Goal: Information Seeking & Learning: Learn about a topic

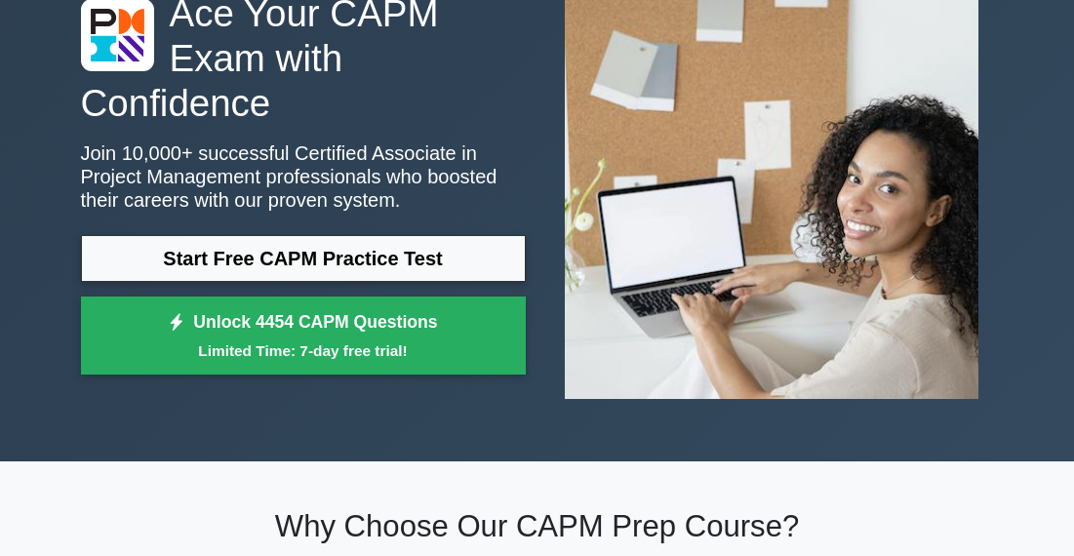
scroll to position [153, 0]
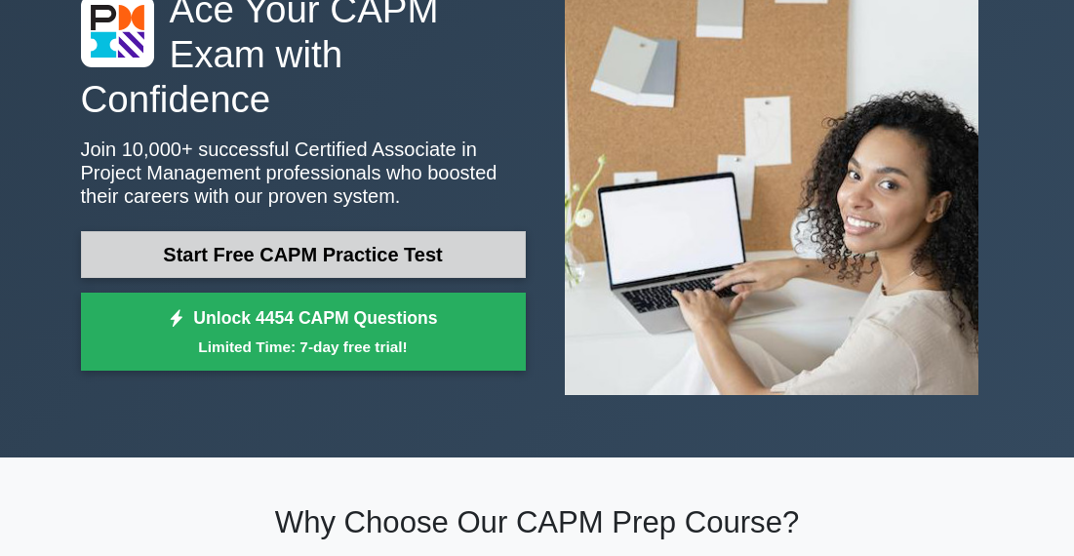
click at [262, 260] on link "Start Free CAPM Practice Test" at bounding box center [303, 254] width 445 height 47
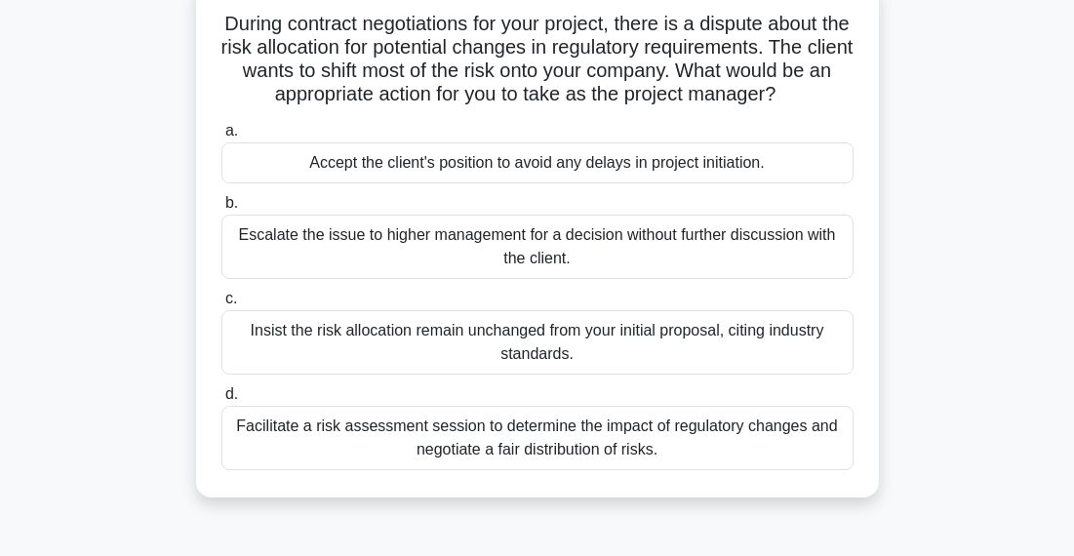
scroll to position [138, 0]
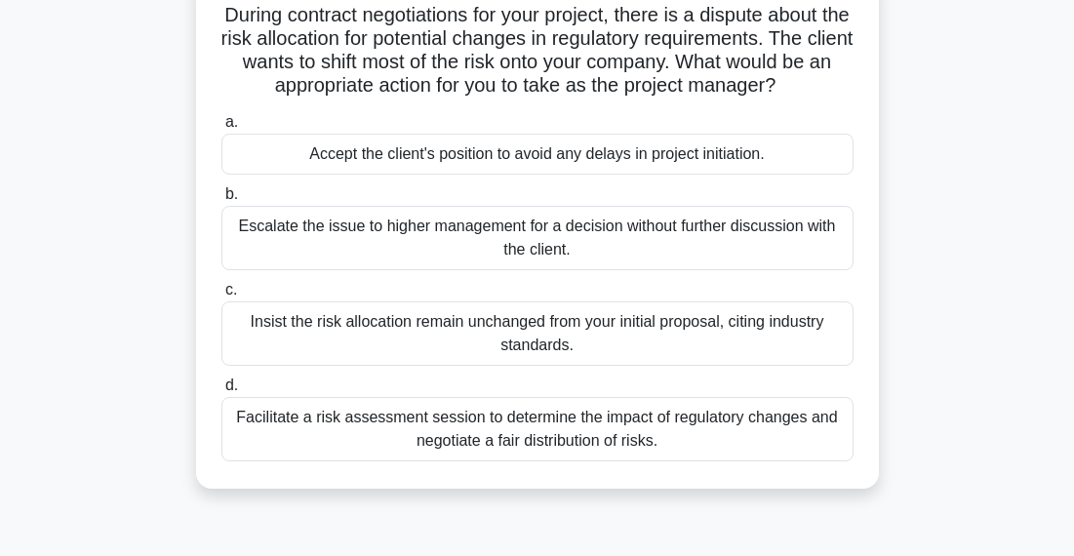
click at [575, 450] on div "Facilitate a risk assessment session to determine the impact of regulatory chan…" at bounding box center [537, 429] width 632 height 64
click at [221, 392] on input "d. Facilitate a risk assessment session to determine the impact of regulatory c…" at bounding box center [221, 385] width 0 height 13
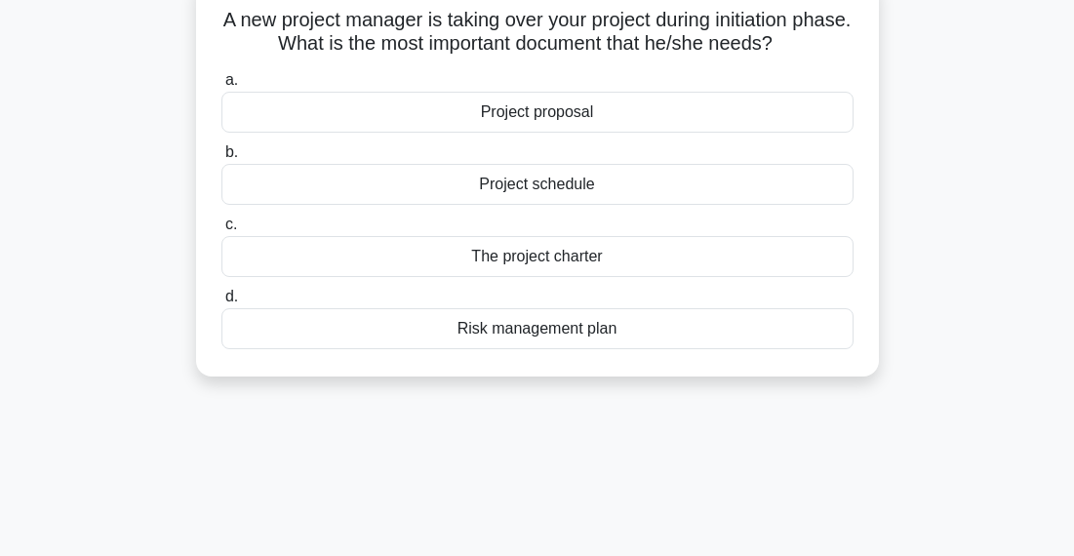
scroll to position [0, 0]
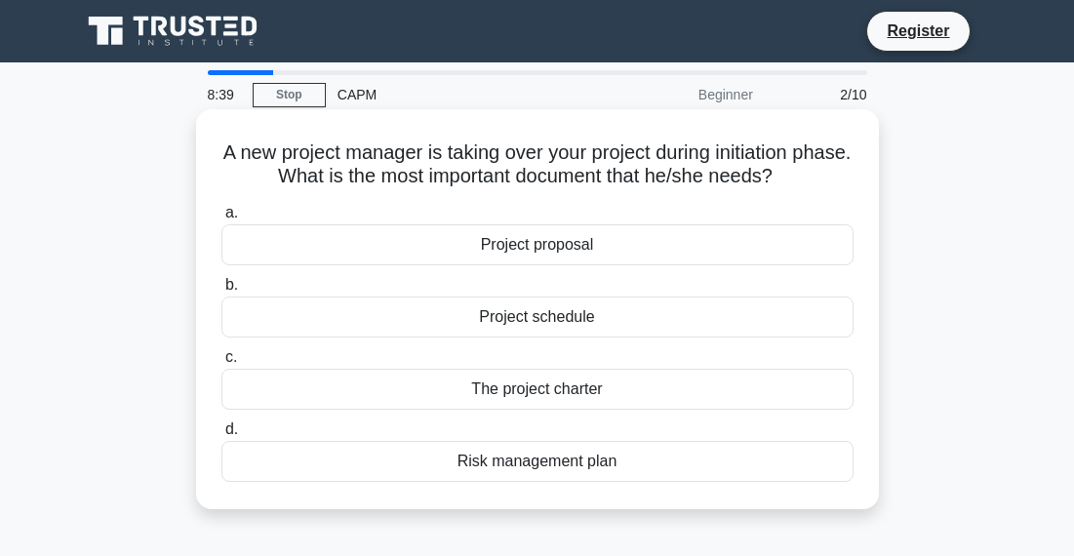
click at [678, 394] on div "The project charter" at bounding box center [537, 389] width 632 height 41
click at [221, 364] on input "c. The project charter" at bounding box center [221, 357] width 0 height 13
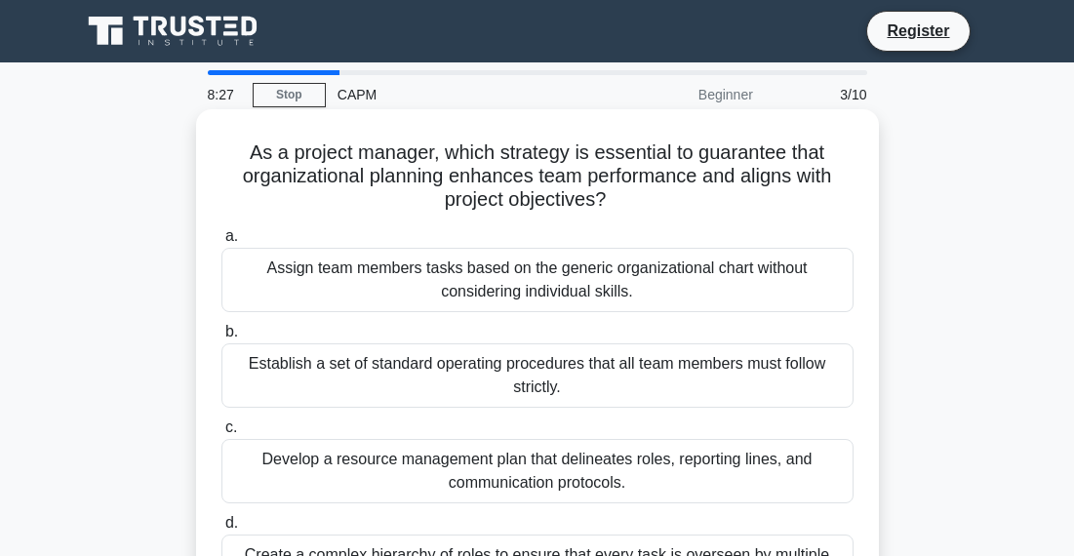
click at [624, 225] on label "a. Assign team members tasks based on the generic organizational chart without …" at bounding box center [537, 268] width 632 height 88
click at [221, 230] on input "a. Assign team members tasks based on the generic organizational chart without …" at bounding box center [221, 236] width 0 height 13
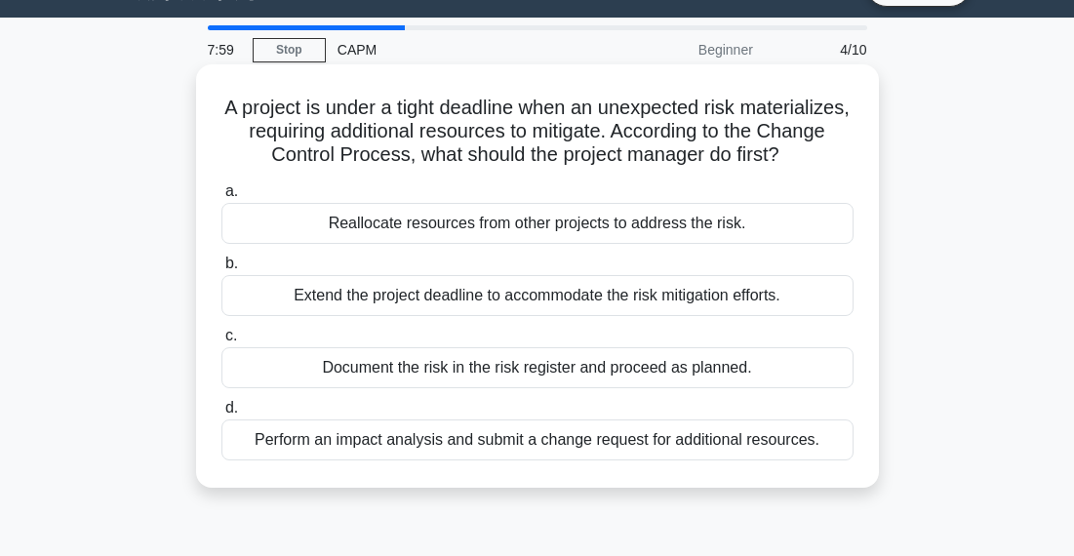
scroll to position [51, 0]
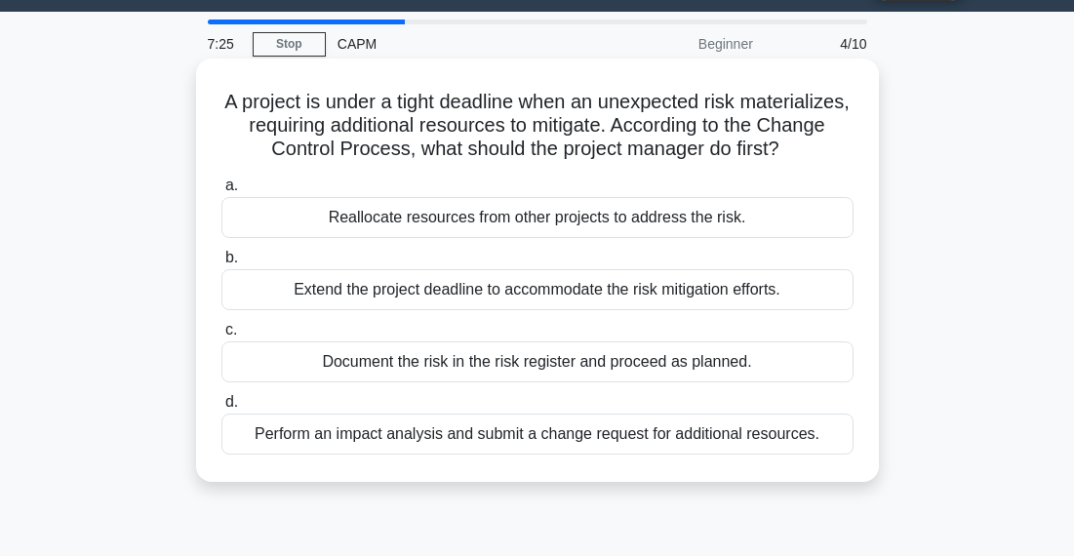
click at [562, 439] on div "Perform an impact analysis and submit a change request for additional resources." at bounding box center [537, 434] width 632 height 41
click at [221, 409] on input "d. Perform an impact analysis and submit a change request for additional resour…" at bounding box center [221, 402] width 0 height 13
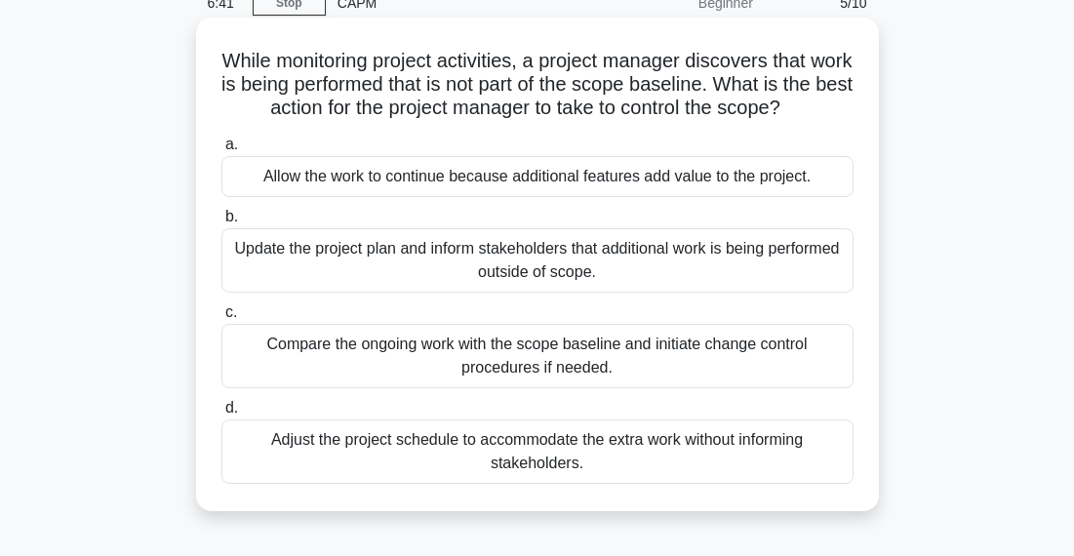
scroll to position [95, 0]
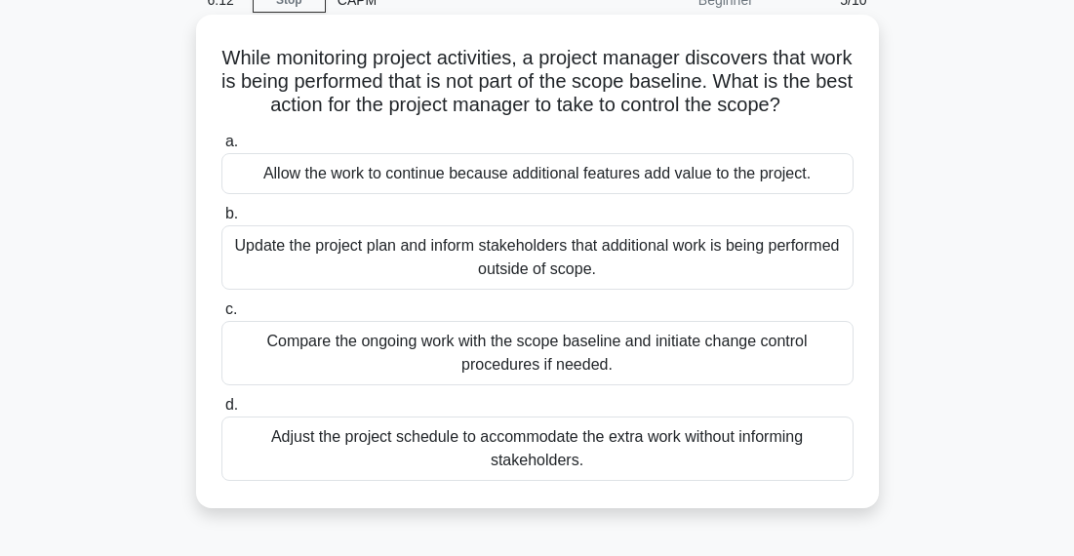
click at [614, 353] on div "Compare the ongoing work with the scope baseline and initiate change control pr…" at bounding box center [537, 353] width 632 height 64
click at [221, 316] on input "c. Compare the ongoing work with the scope baseline and initiate change control…" at bounding box center [221, 309] width 0 height 13
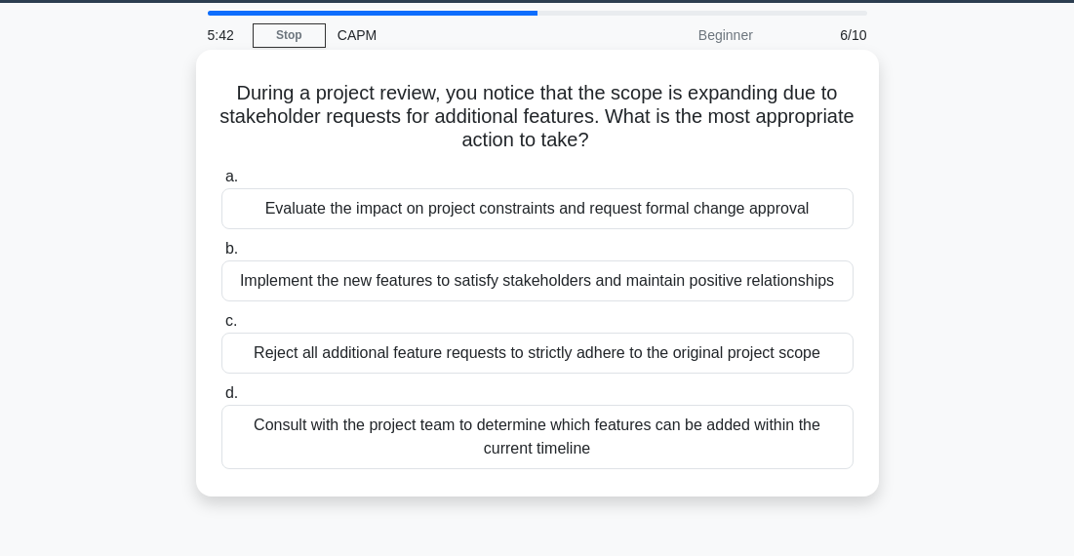
scroll to position [65, 0]
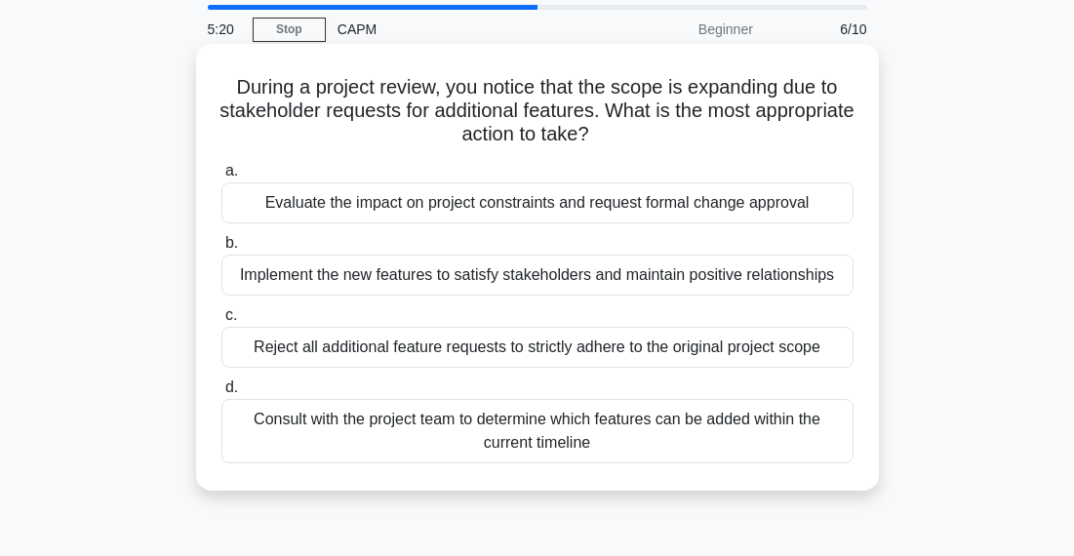
click at [814, 441] on div "Consult with the project team to determine which features can be added within t…" at bounding box center [537, 431] width 632 height 64
click at [221, 394] on input "d. Consult with the project team to determine which features can be added withi…" at bounding box center [221, 387] width 0 height 13
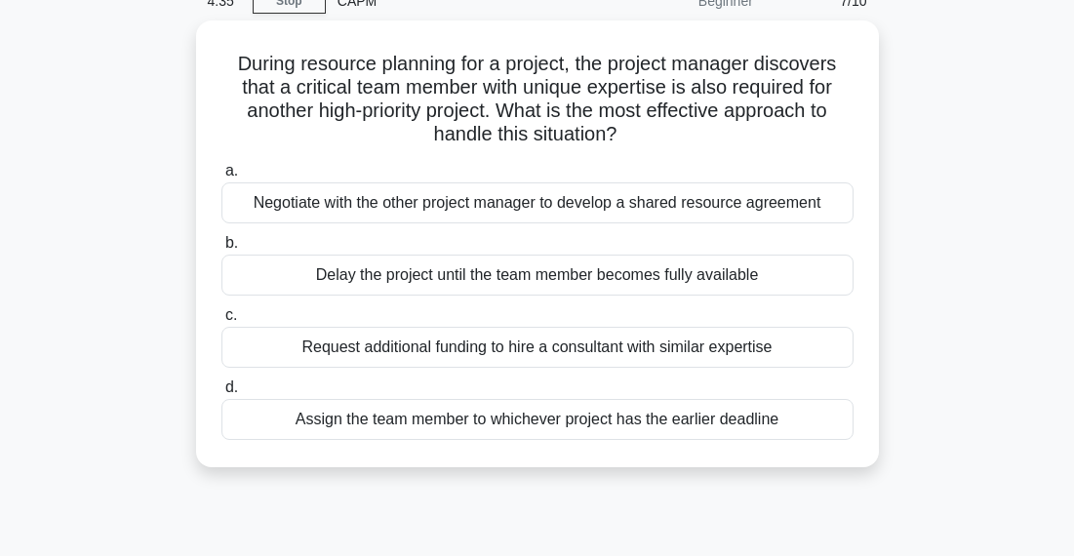
scroll to position [96, 0]
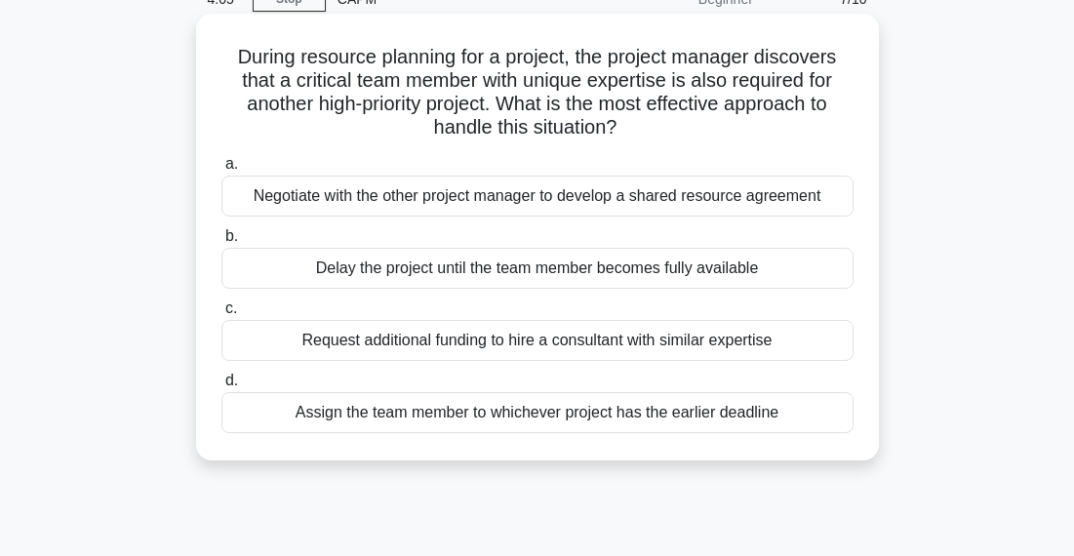
click at [825, 195] on div "Negotiate with the other project manager to develop a shared resource agreement" at bounding box center [537, 196] width 632 height 41
click at [221, 171] on input "a. Negotiate with the other project manager to develop a shared resource agreem…" at bounding box center [221, 164] width 0 height 13
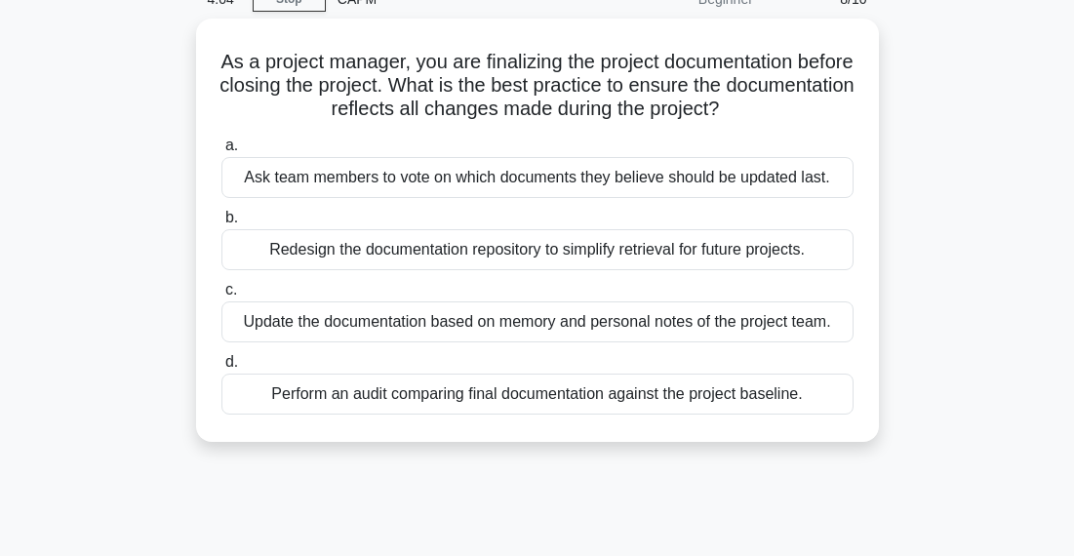
scroll to position [0, 0]
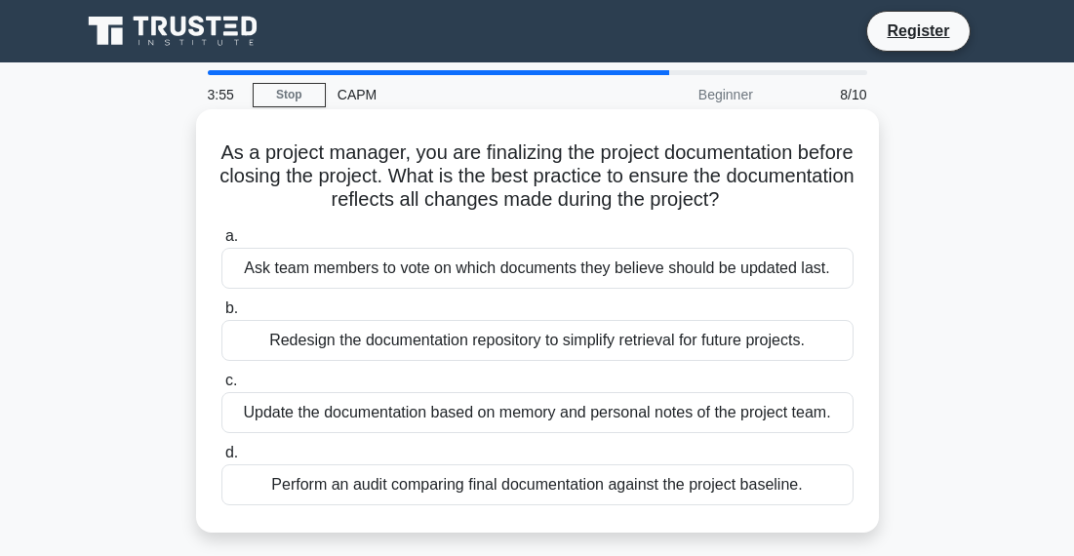
click at [743, 194] on icon ".spinner_0XTQ{transform-origin:center;animation:spinner_y6GP .75s linear infini…" at bounding box center [731, 200] width 23 height 23
click at [780, 492] on div "Perform an audit comparing final documentation against the project baseline." at bounding box center [537, 484] width 632 height 41
click at [221, 459] on input "d. Perform an audit comparing final documentation against the project baseline." at bounding box center [221, 453] width 0 height 13
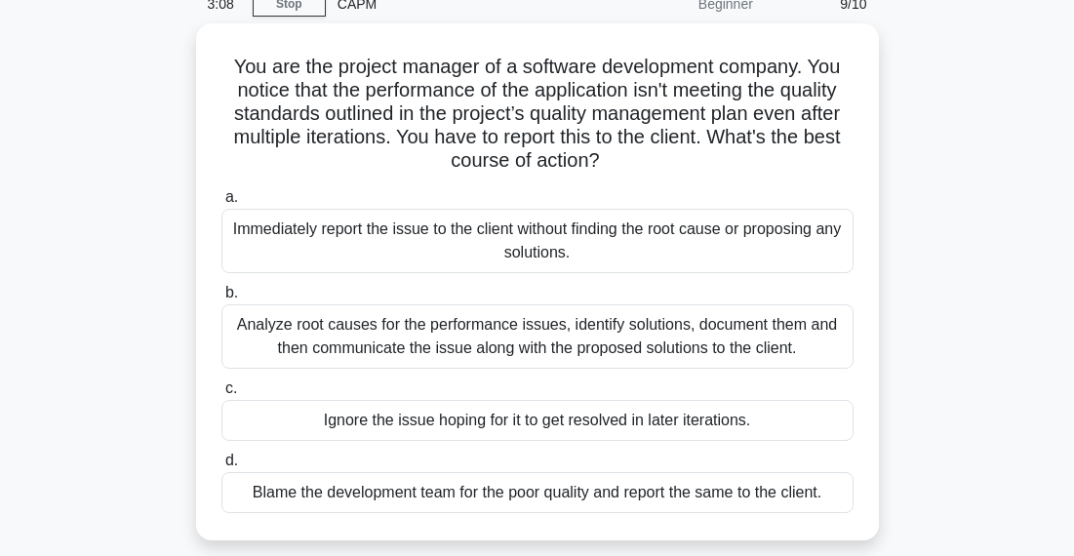
scroll to position [93, 0]
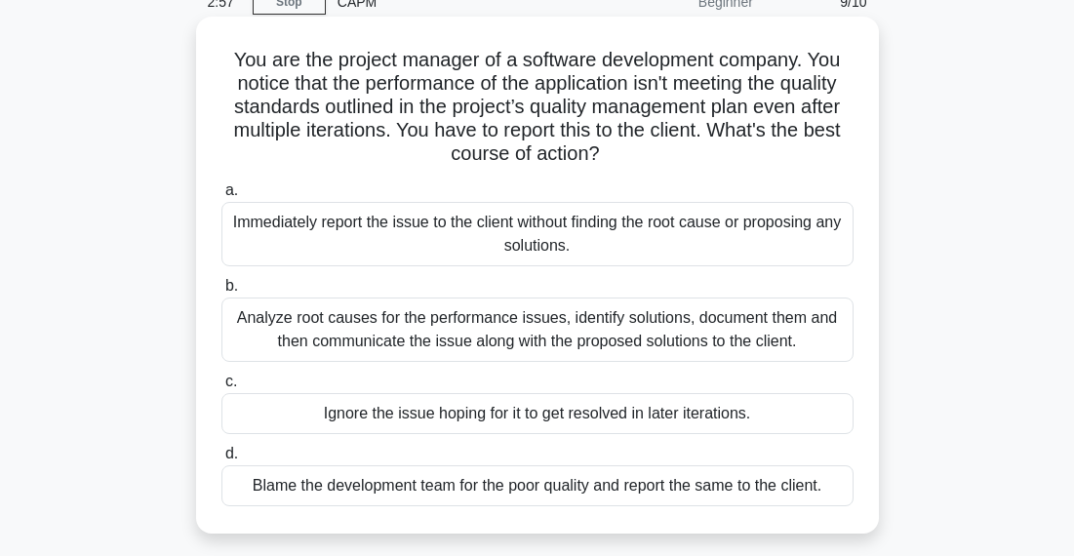
click at [826, 331] on div "Analyze root causes for the performance issues, identify solutions, document th…" at bounding box center [537, 330] width 632 height 64
click at [221, 293] on input "b. Analyze root causes for the performance issues, identify solutions, document…" at bounding box center [221, 286] width 0 height 13
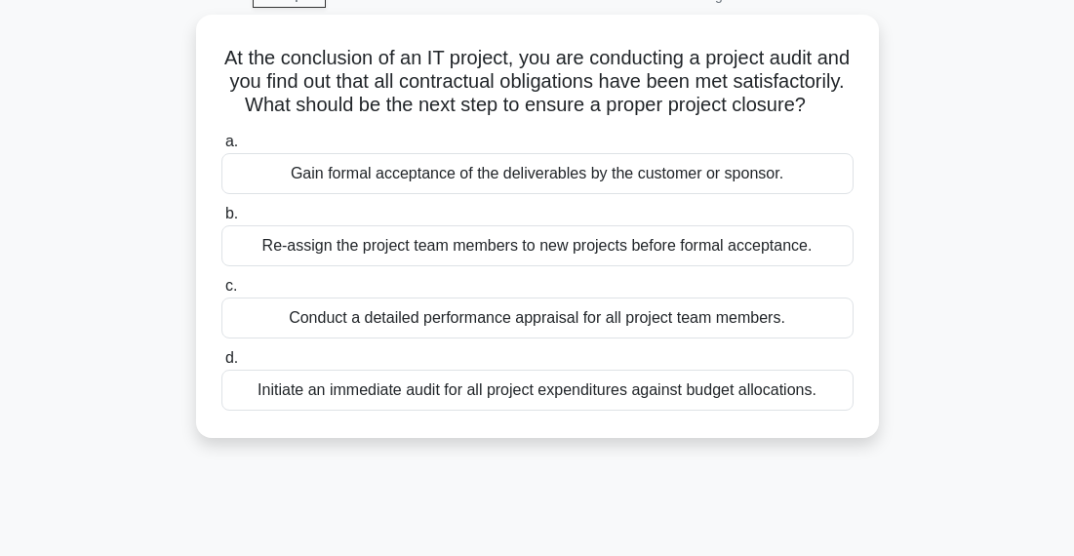
scroll to position [102, 0]
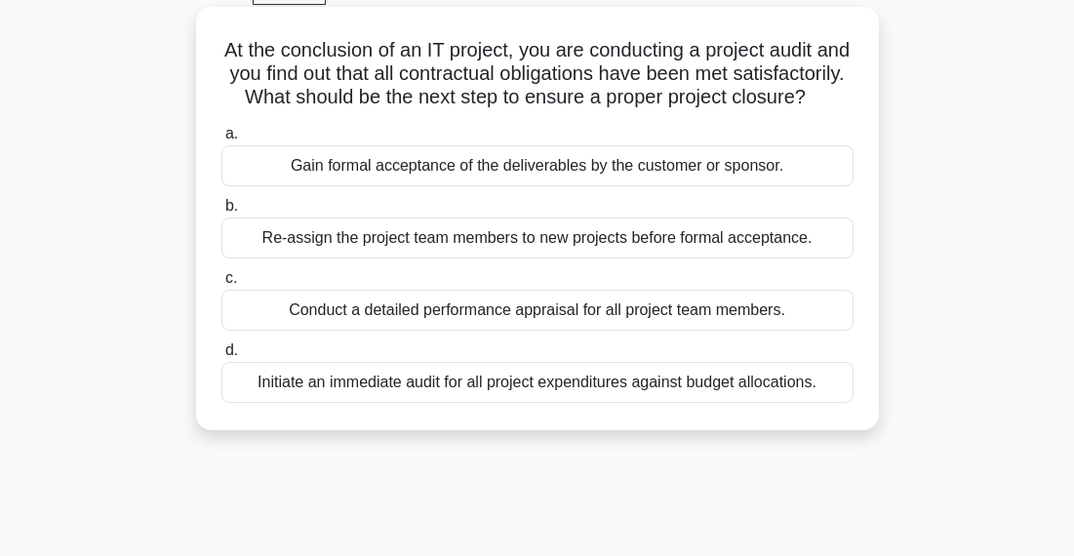
click at [818, 326] on div "Conduct a detailed performance appraisal for all project team members." at bounding box center [537, 310] width 632 height 41
click at [221, 285] on input "c. Conduct a detailed performance appraisal for all project team members." at bounding box center [221, 278] width 0 height 13
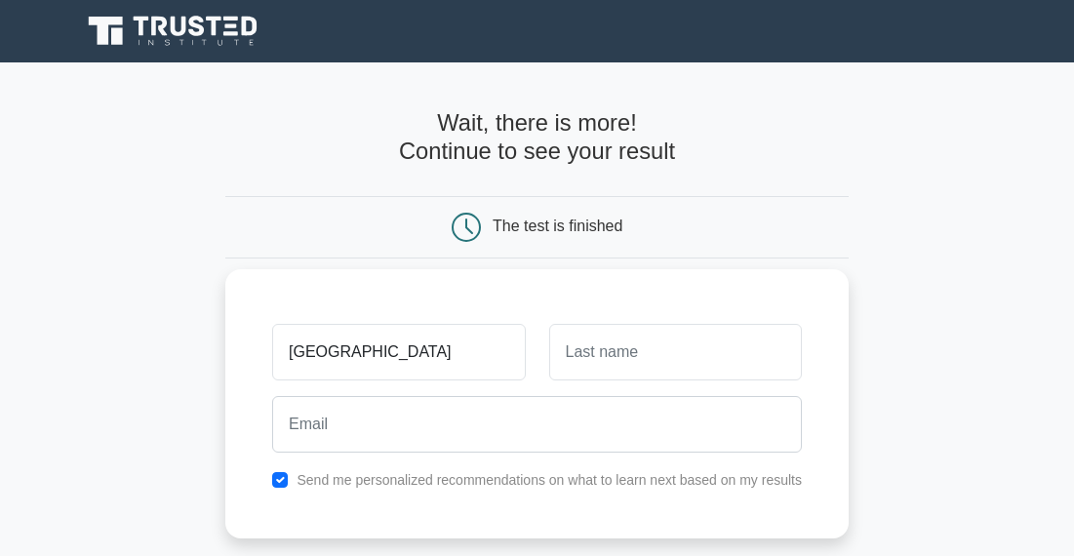
type input "[GEOGRAPHIC_DATA]"
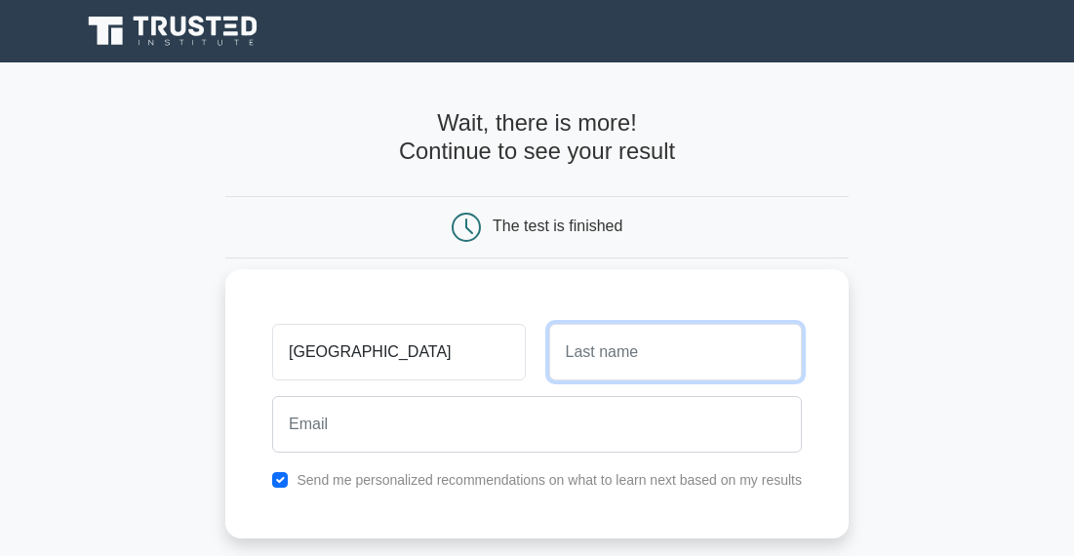
click at [617, 358] on input "text" at bounding box center [675, 352] width 253 height 57
type input "-"
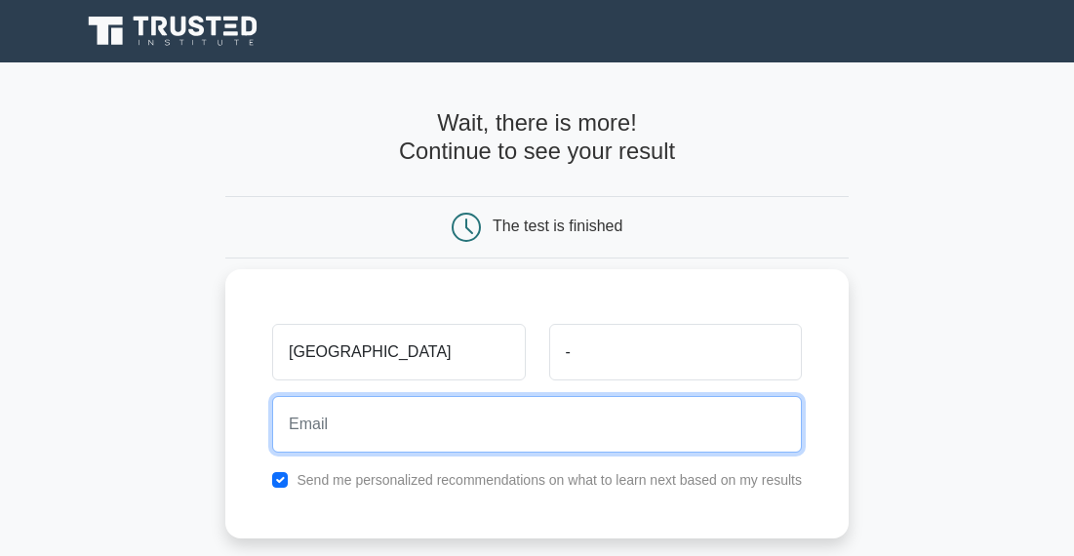
click at [559, 423] on input "email" at bounding box center [537, 424] width 530 height 57
type input "almanyaverma@gmail.com"
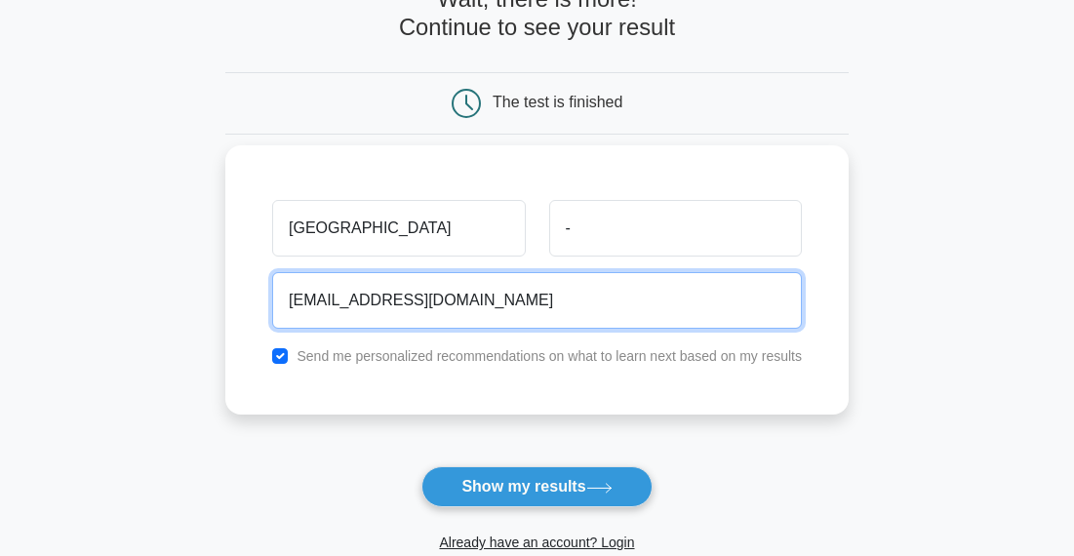
scroll to position [126, 0]
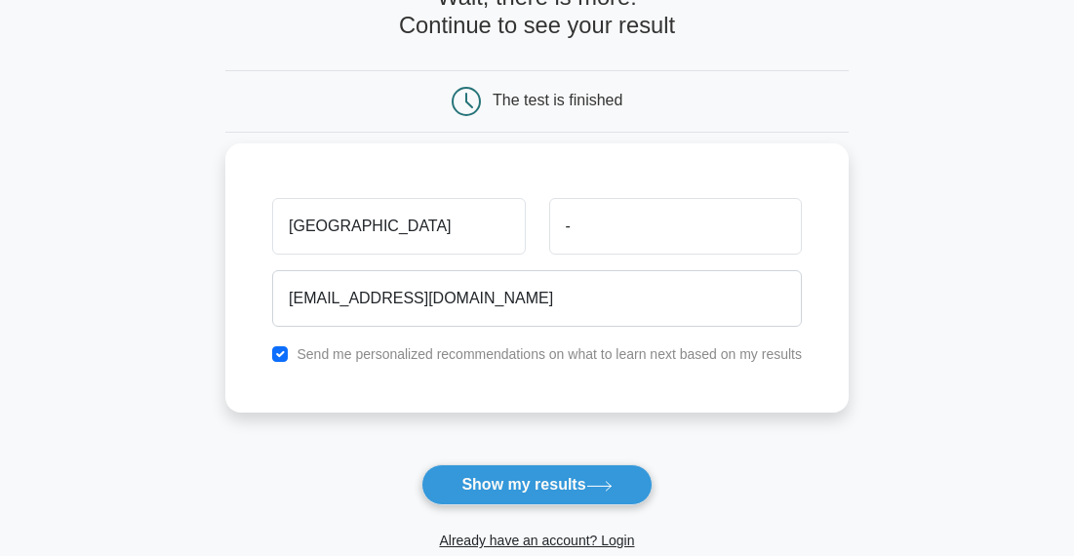
click at [471, 486] on button "Show my results" at bounding box center [536, 484] width 230 height 41
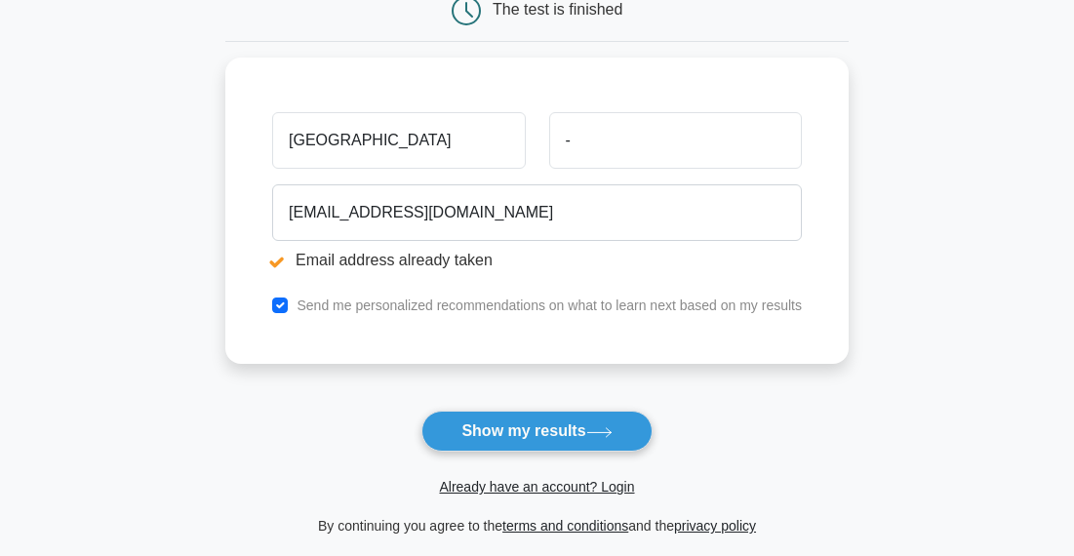
scroll to position [304, 0]
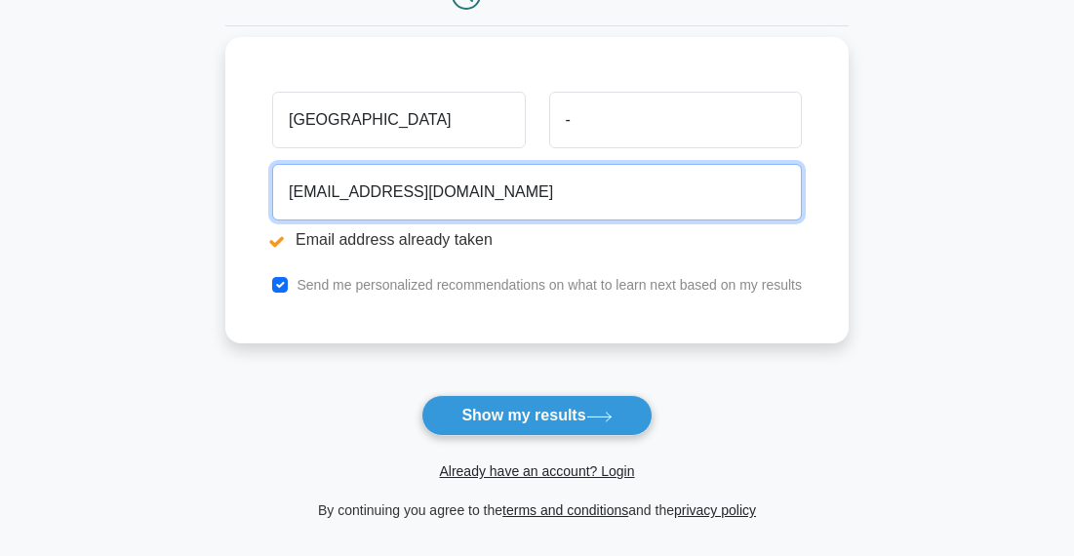
click at [501, 199] on input "almanyaverma@gmail.com" at bounding box center [537, 192] width 530 height 57
type input "a"
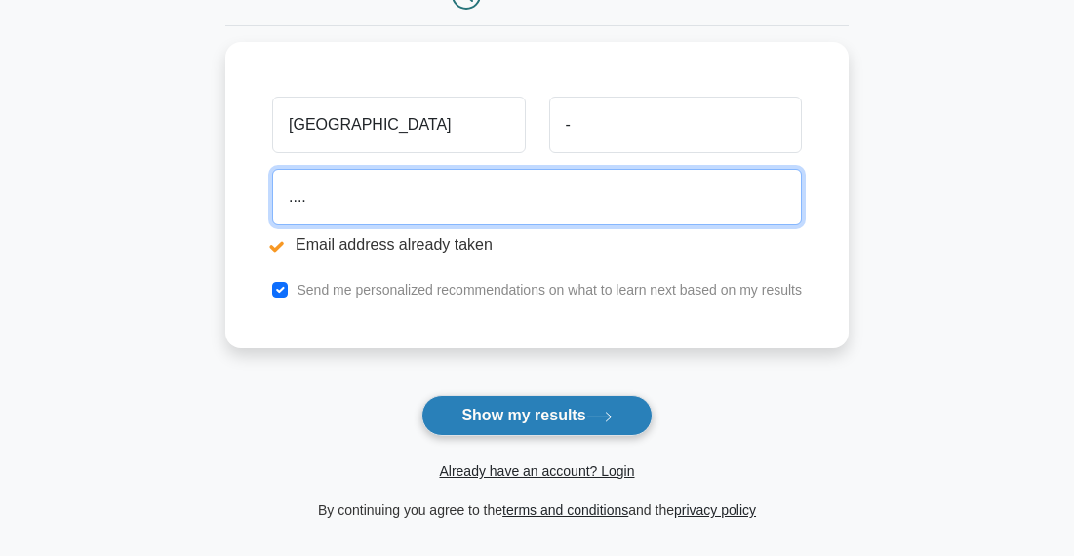
type input "...."
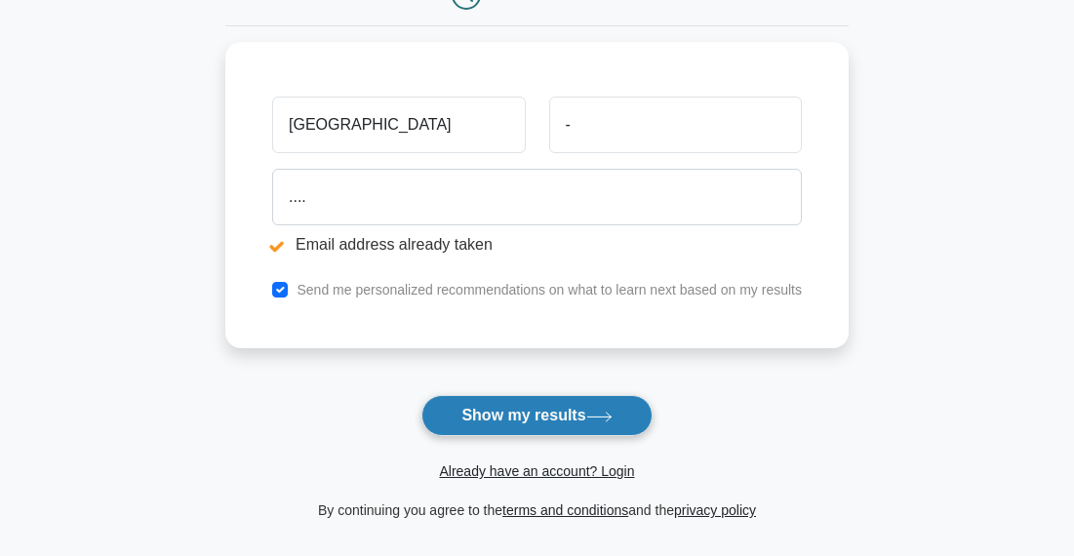
click at [522, 413] on button "Show my results" at bounding box center [536, 415] width 230 height 41
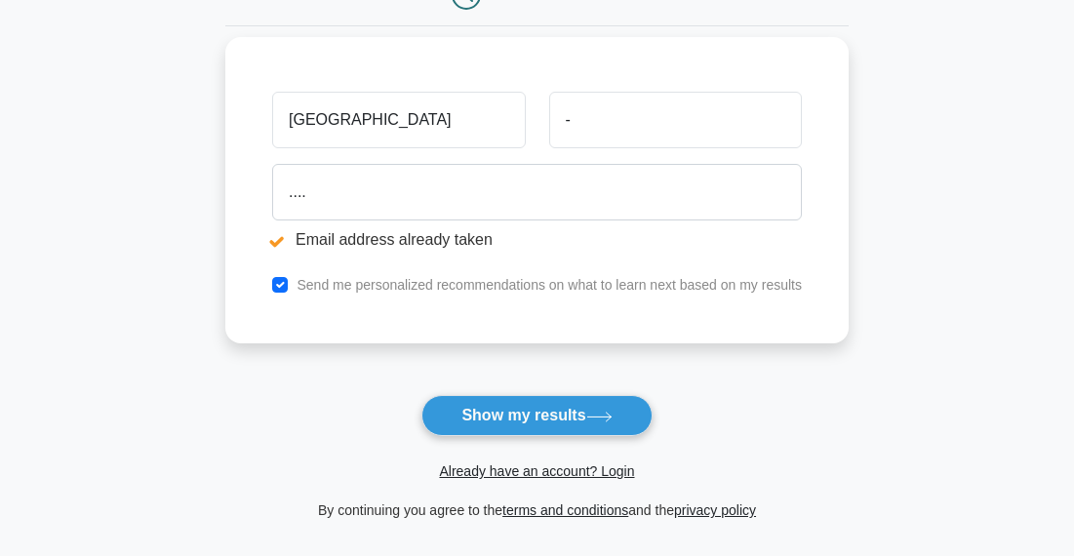
click at [283, 295] on div "Send me personalized recommendations on what to learn next based on my results" at bounding box center [536, 284] width 553 height 23
click at [279, 287] on input "checkbox" at bounding box center [280, 285] width 16 height 16
checkbox input "false"
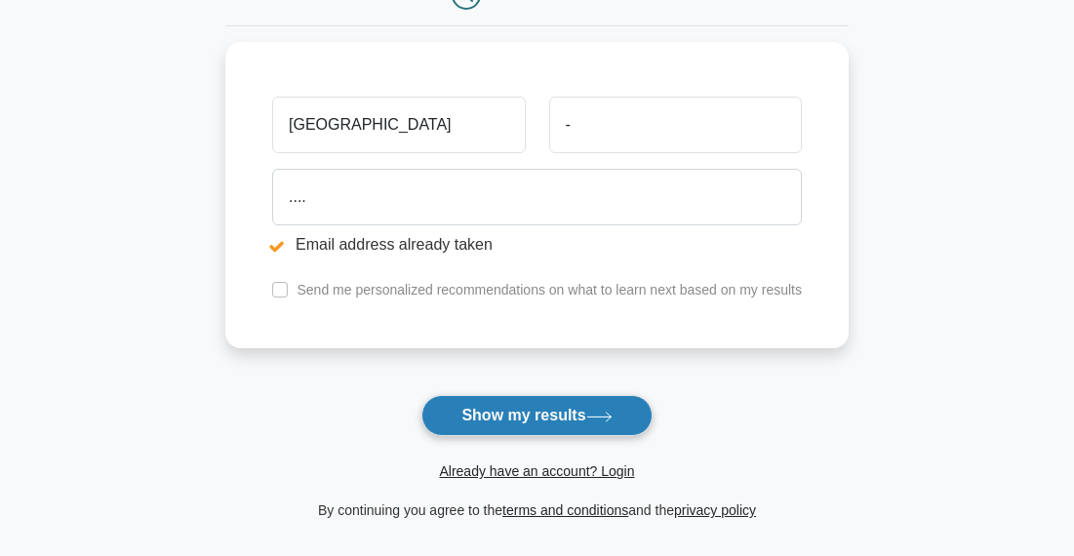
click at [537, 419] on button "Show my results" at bounding box center [536, 415] width 230 height 41
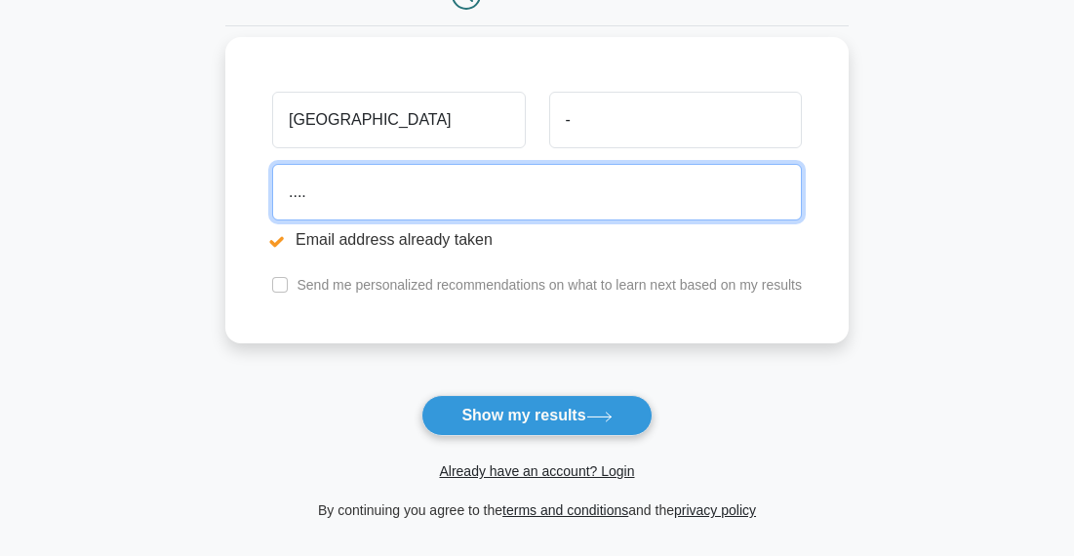
click at [459, 180] on input "...." at bounding box center [537, 192] width 530 height 57
click at [419, 180] on input "...." at bounding box center [537, 192] width 530 height 57
type input "."
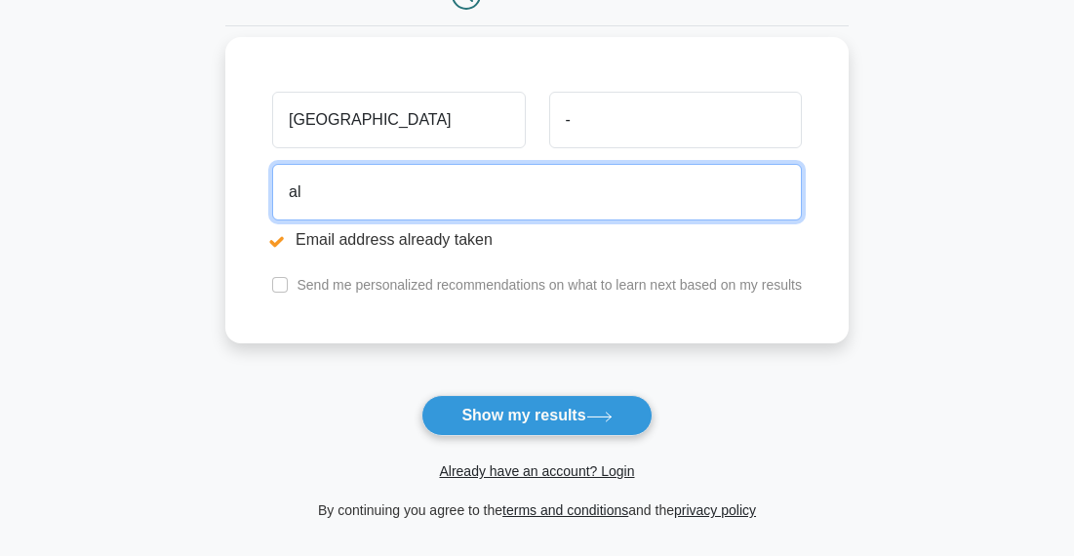
type input "[EMAIL_ADDRESS][DOMAIN_NAME]"
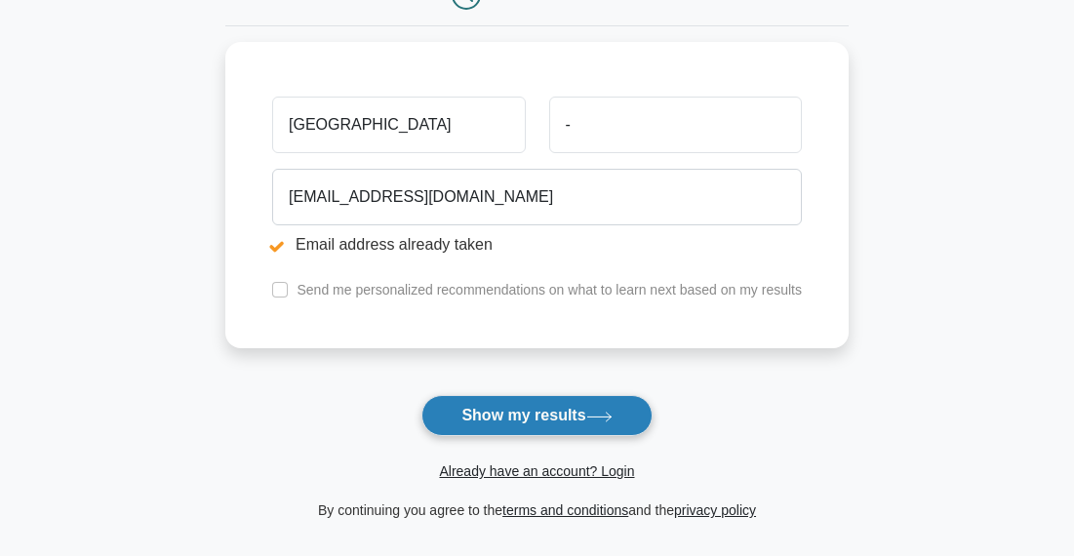
click at [536, 419] on button "Show my results" at bounding box center [536, 415] width 230 height 41
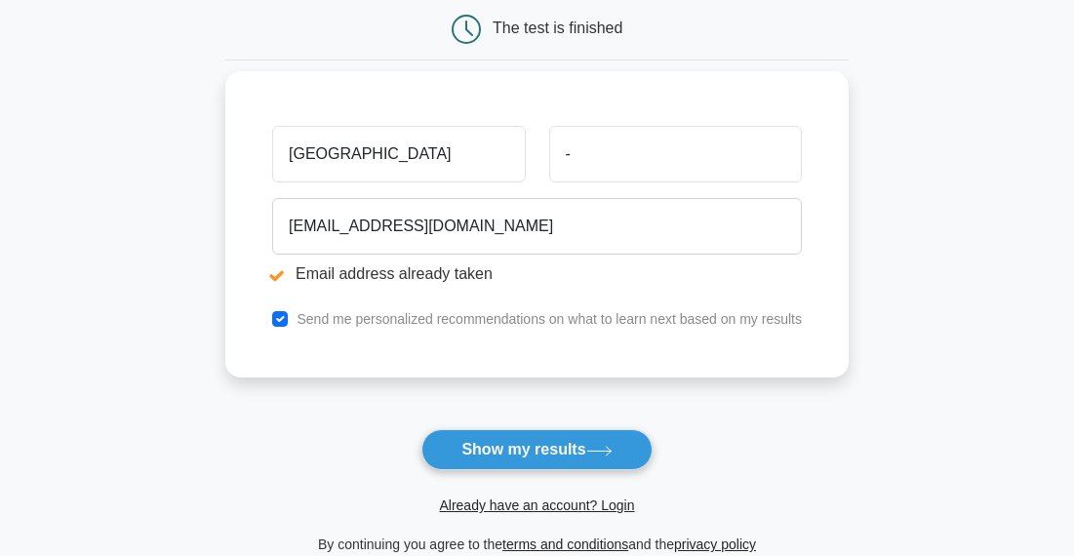
scroll to position [266, 0]
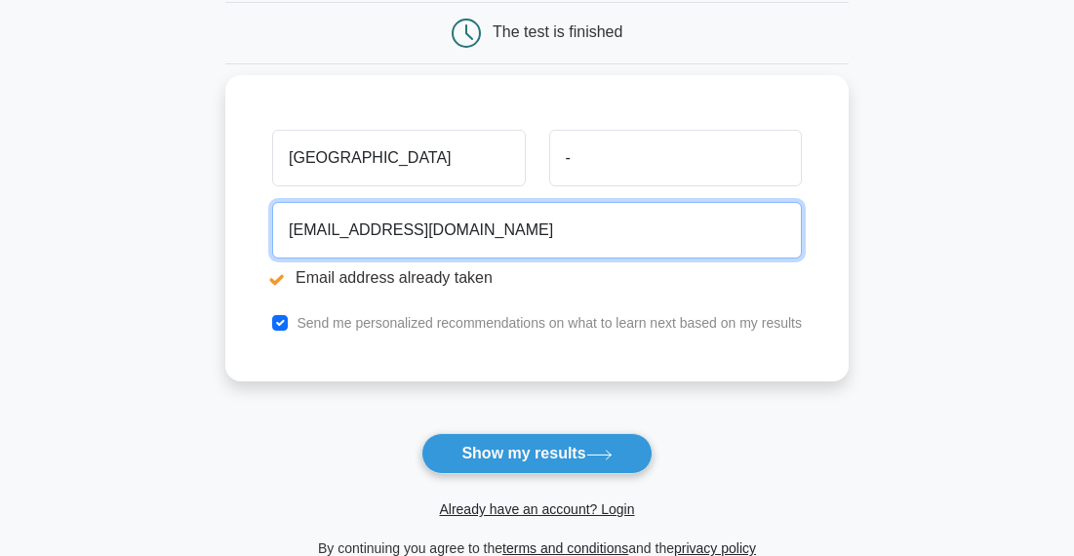
click at [499, 242] on input "[EMAIL_ADDRESS][DOMAIN_NAME]" at bounding box center [537, 230] width 530 height 57
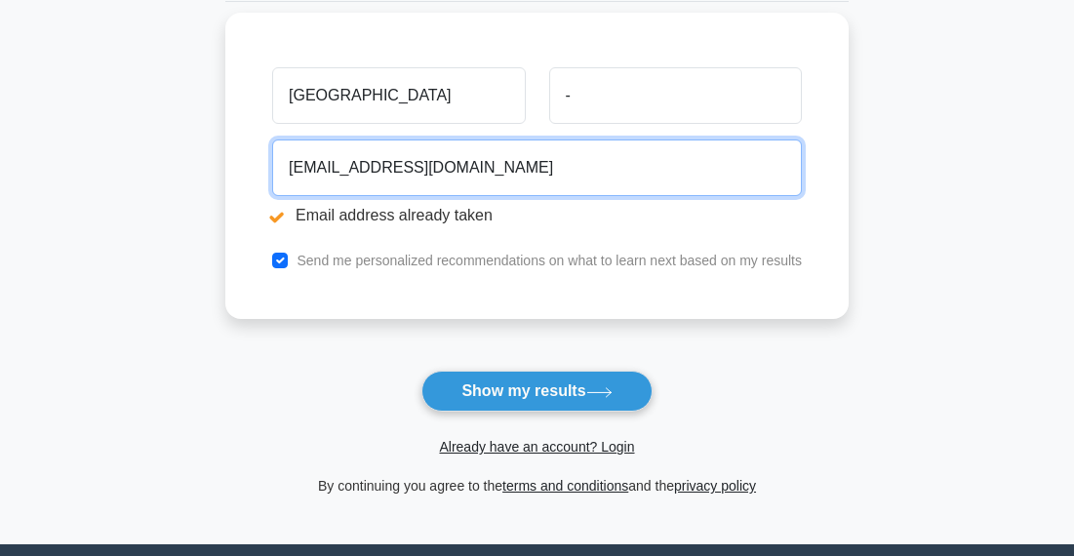
scroll to position [331, 0]
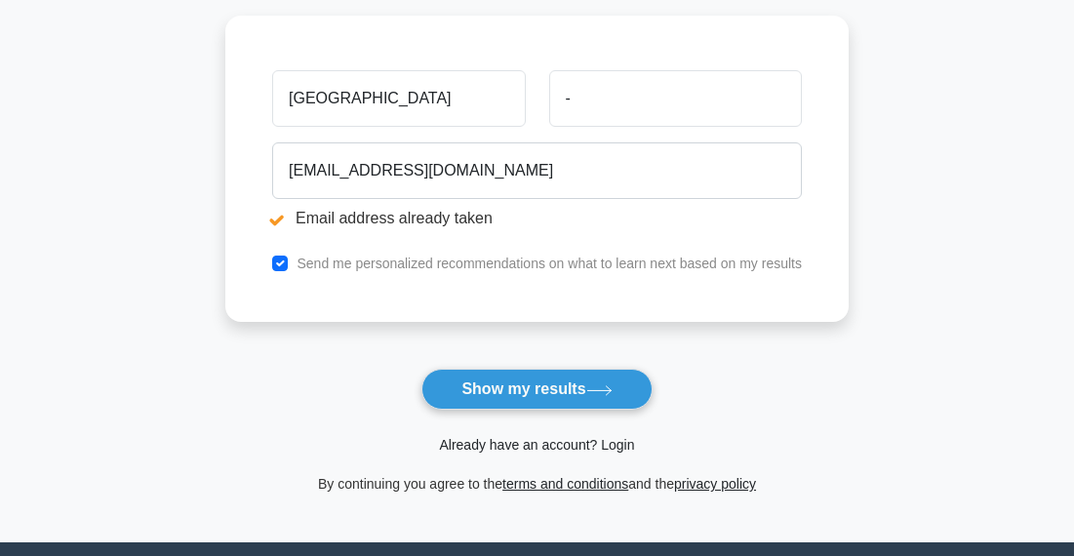
click at [519, 443] on link "Already have an account? Login" at bounding box center [536, 445] width 195 height 16
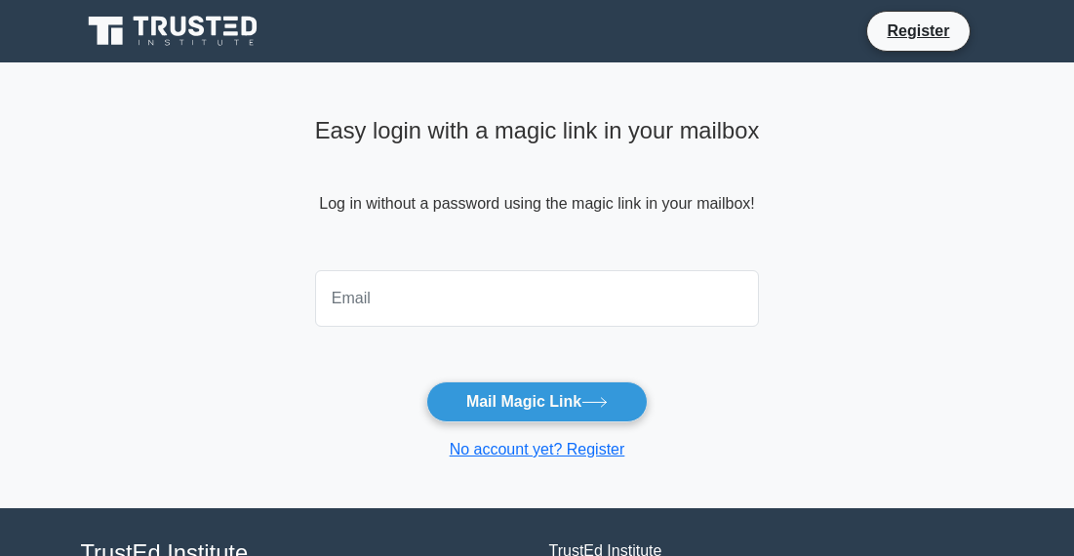
click at [519, 443] on link "No account yet? Register" at bounding box center [538, 449] width 176 height 17
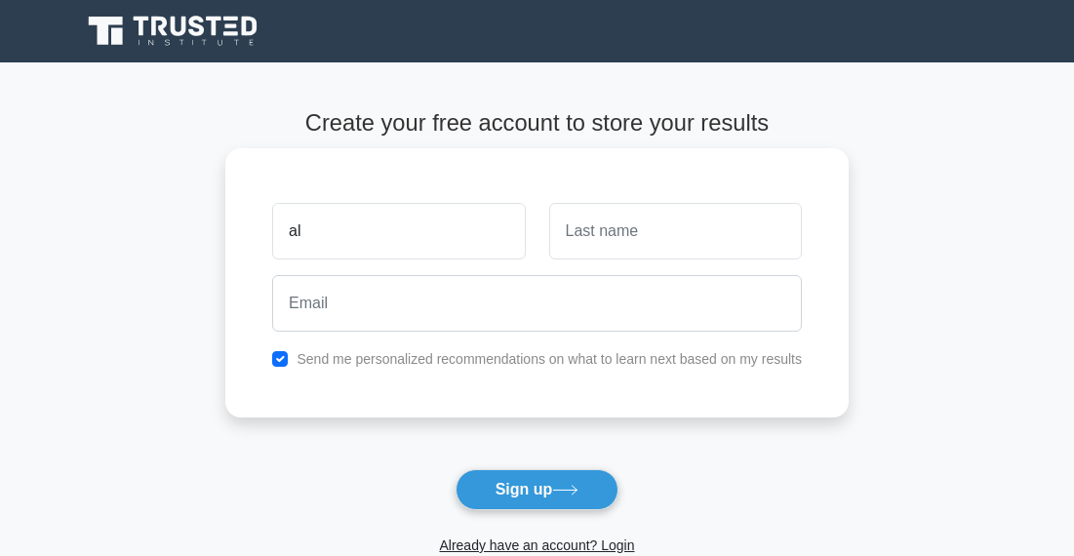
type input "[GEOGRAPHIC_DATA]"
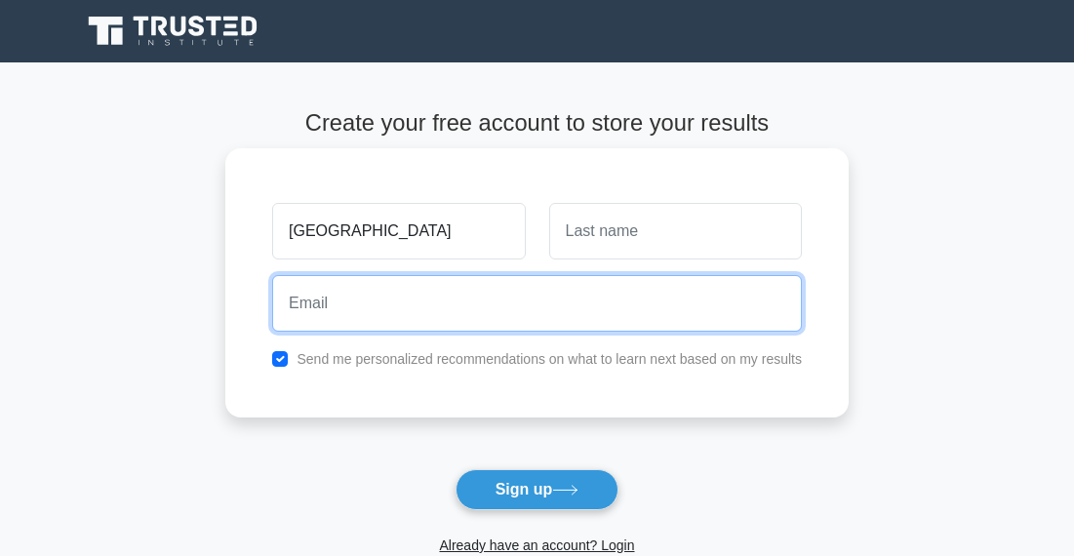
click at [419, 288] on input "email" at bounding box center [537, 303] width 530 height 57
type input "[EMAIL_ADDRESS][DOMAIN_NAME]"
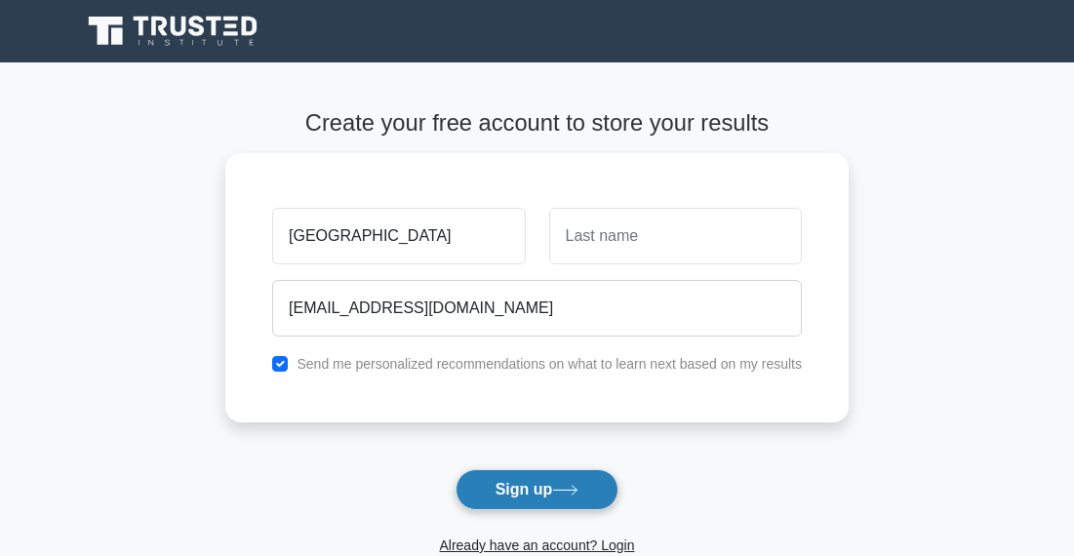
click at [565, 494] on icon at bounding box center [565, 490] width 26 height 11
type input "verma"
click at [565, 482] on button "Sign up" at bounding box center [538, 489] width 164 height 41
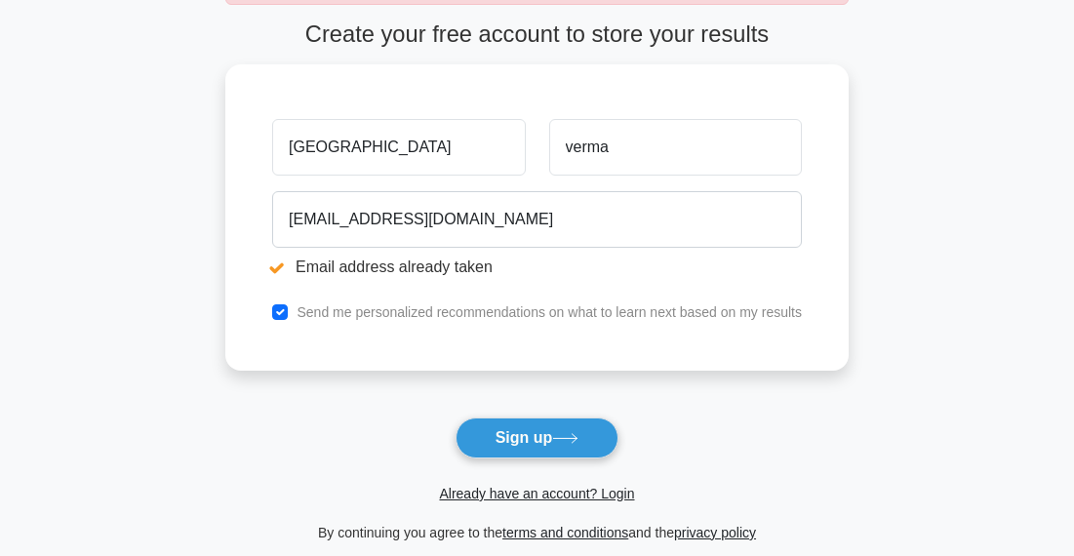
scroll to position [177, 0]
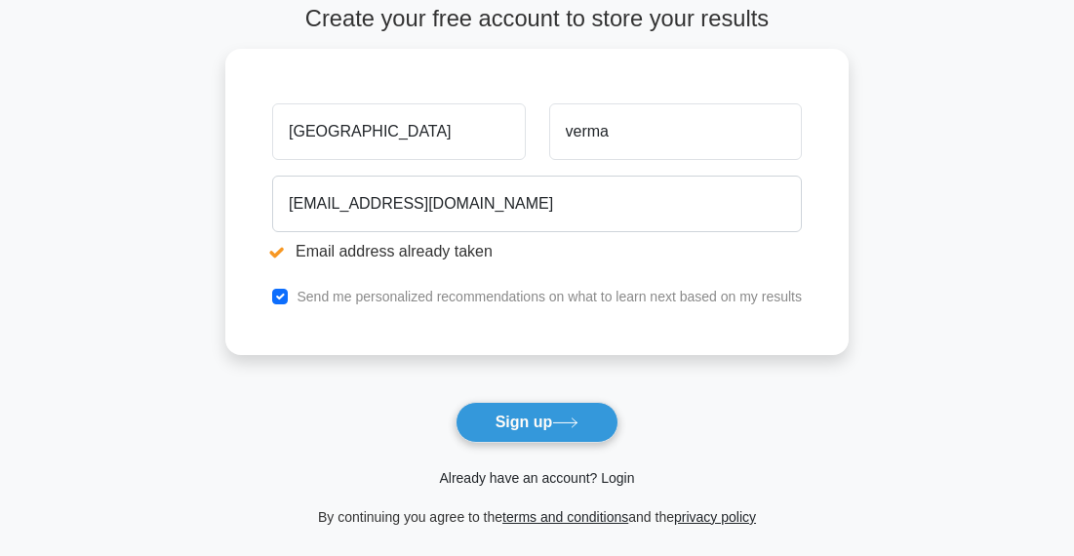
click at [545, 477] on link "Already have an account? Login" at bounding box center [536, 478] width 195 height 16
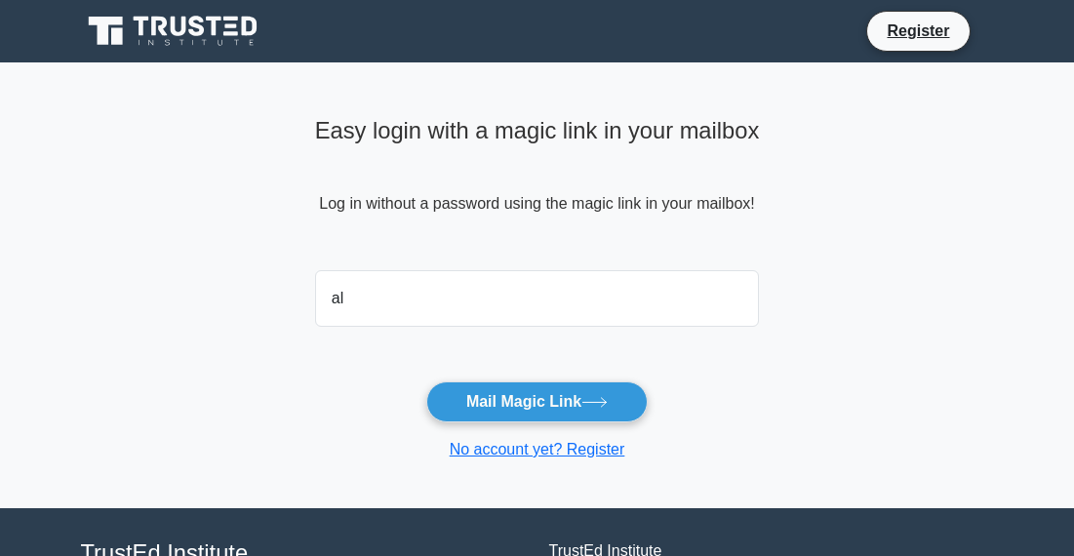
type input "almanyaverma@gmail.com"
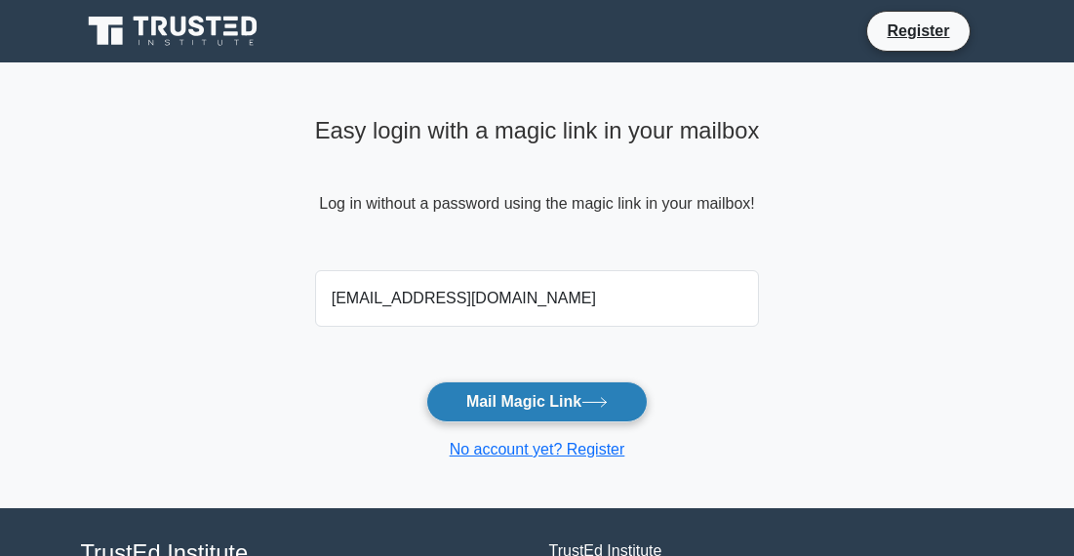
click at [557, 416] on button "Mail Magic Link" at bounding box center [536, 401] width 221 height 41
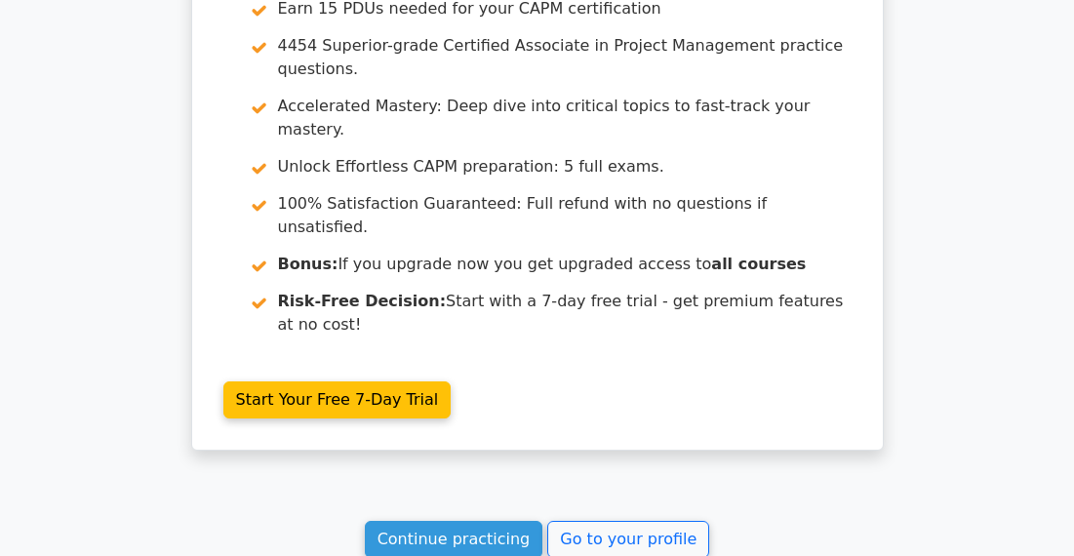
scroll to position [3850, 0]
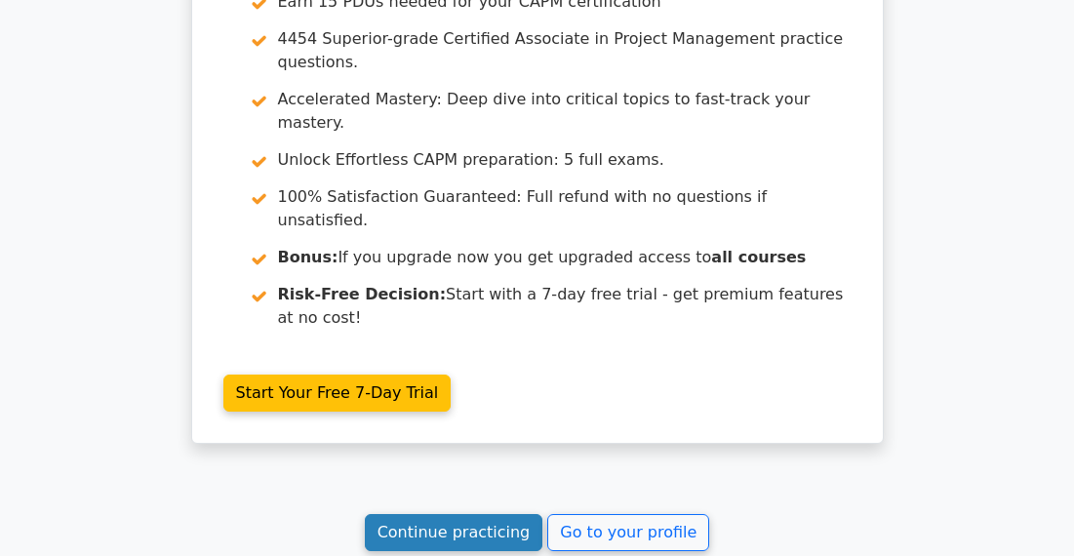
click at [419, 514] on link "Continue practicing" at bounding box center [454, 532] width 179 height 37
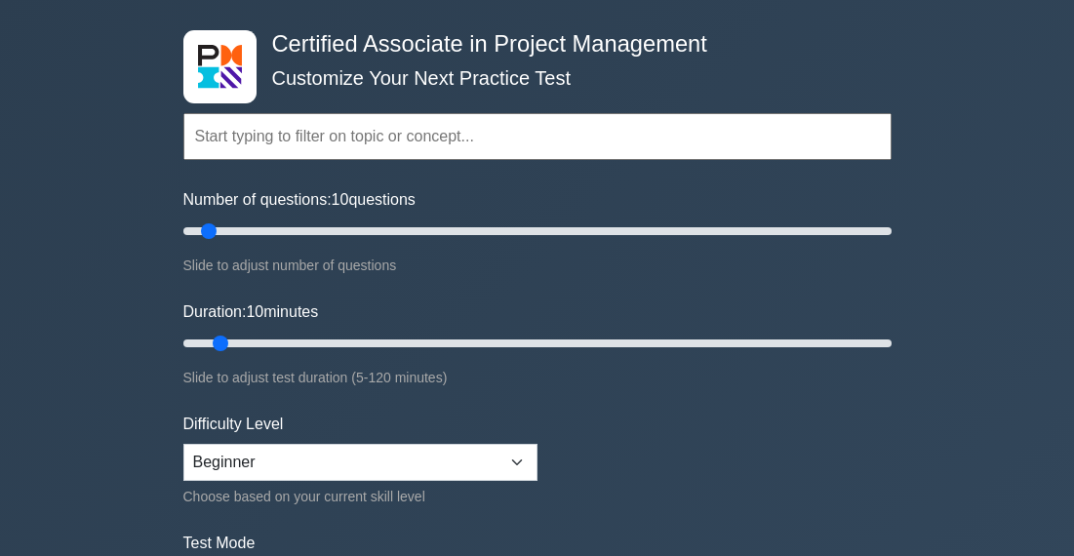
scroll to position [83, 0]
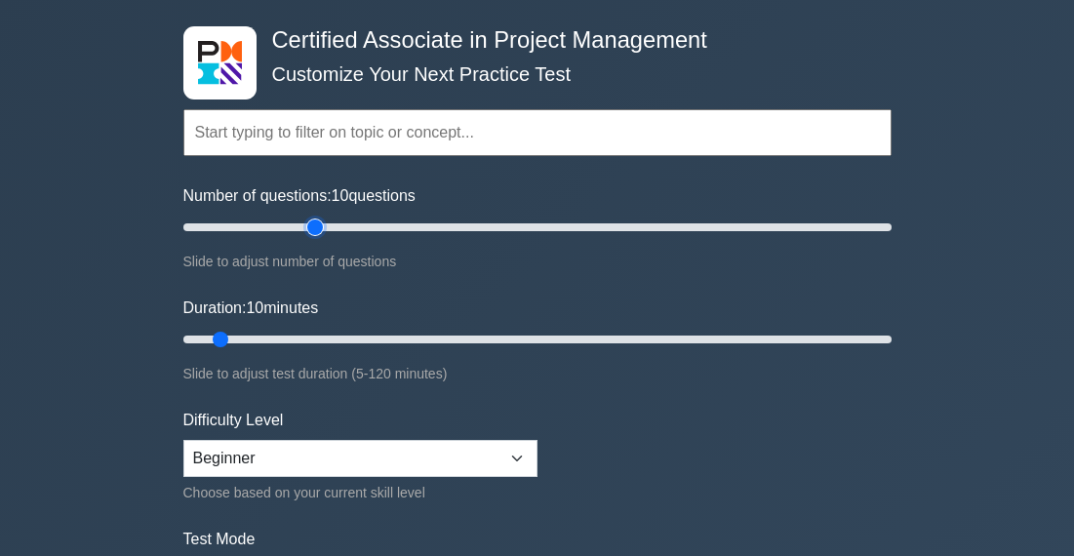
click at [322, 222] on input "Number of questions: 10 questions" at bounding box center [537, 227] width 708 height 23
drag, startPoint x: 314, startPoint y: 223, endPoint x: 264, endPoint y: 230, distance: 50.2
click at [263, 230] on input "Number of questions: 25 questions" at bounding box center [537, 227] width 708 height 23
drag, startPoint x: 264, startPoint y: 228, endPoint x: 243, endPoint y: 226, distance: 21.6
type input "20"
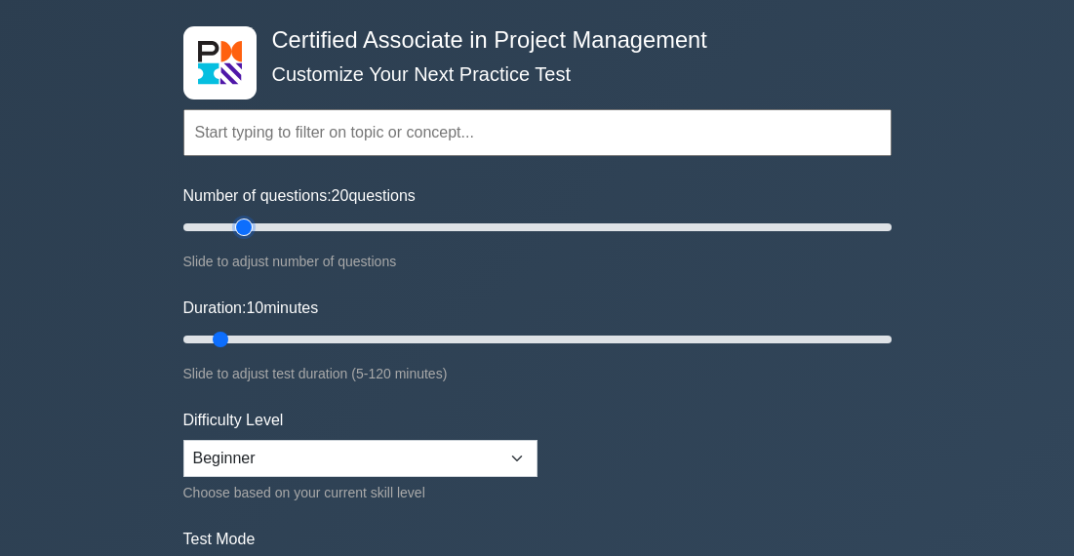
click at [243, 226] on input "Number of questions: 20 questions" at bounding box center [537, 227] width 708 height 23
drag, startPoint x: 226, startPoint y: 342, endPoint x: 281, endPoint y: 335, distance: 55.2
type input "20"
click at [282, 336] on input "Duration: 20 minutes" at bounding box center [537, 339] width 708 height 23
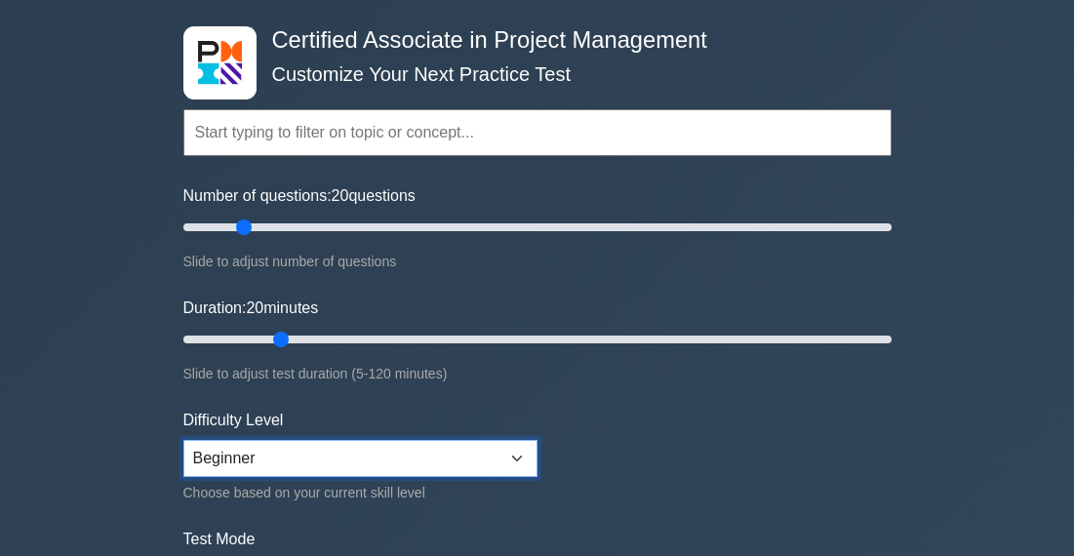
click at [301, 450] on select "Beginner Intermediate Expert" at bounding box center [360, 458] width 354 height 37
select select "intermediate"
click at [183, 440] on select "Beginner Intermediate Expert" at bounding box center [360, 458] width 354 height 37
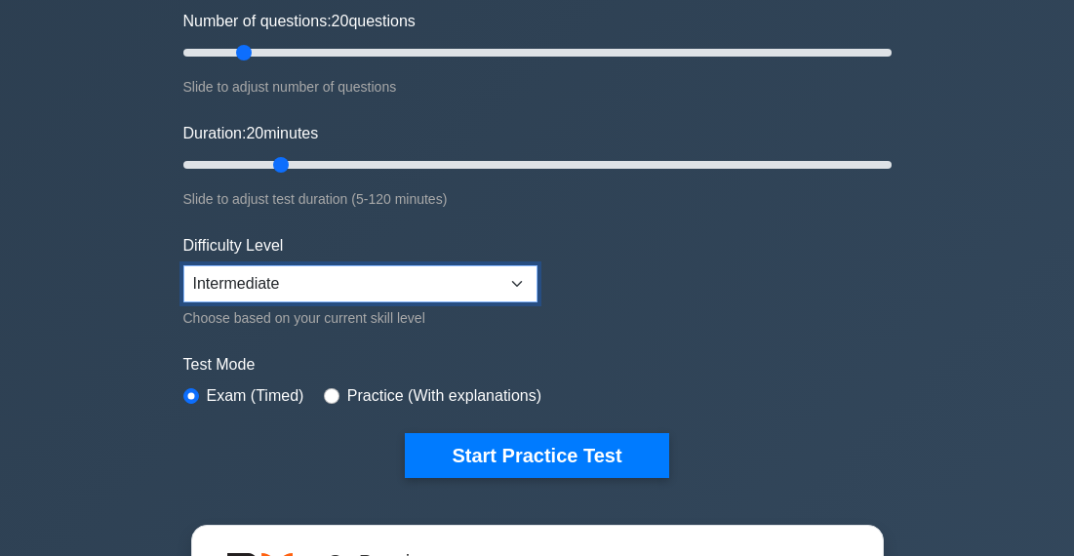
scroll to position [263, 0]
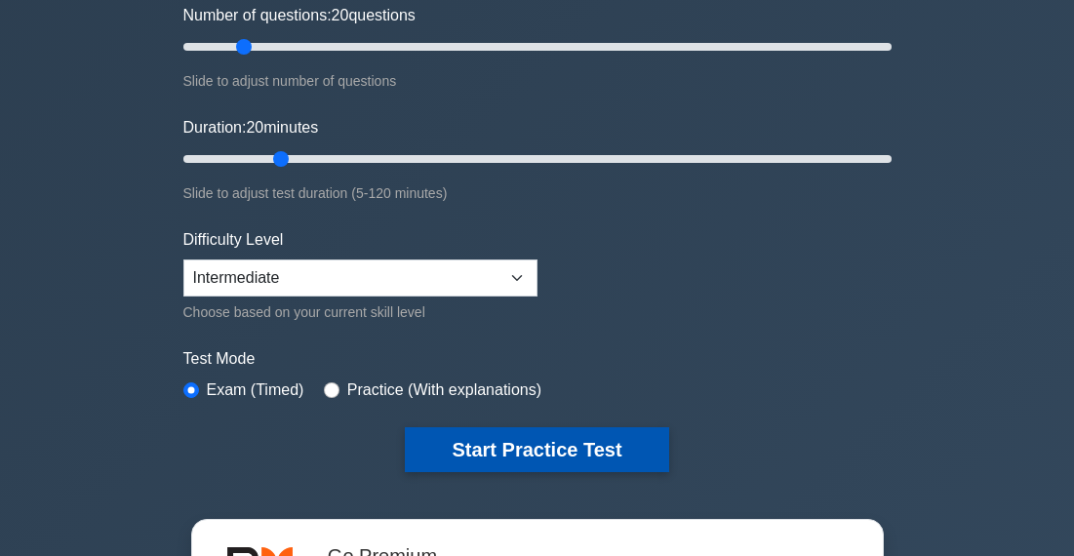
click at [521, 443] on button "Start Practice Test" at bounding box center [536, 449] width 263 height 45
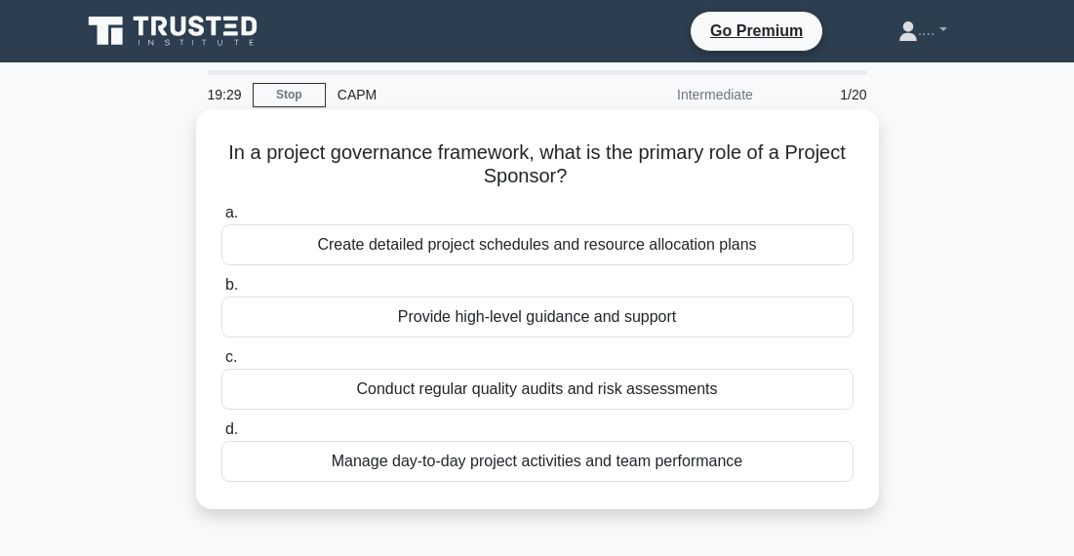
click at [552, 238] on div "Create detailed project schedules and resource allocation plans" at bounding box center [537, 244] width 632 height 41
click at [221, 219] on input "a. Create detailed project schedules and resource allocation plans" at bounding box center [221, 213] width 0 height 13
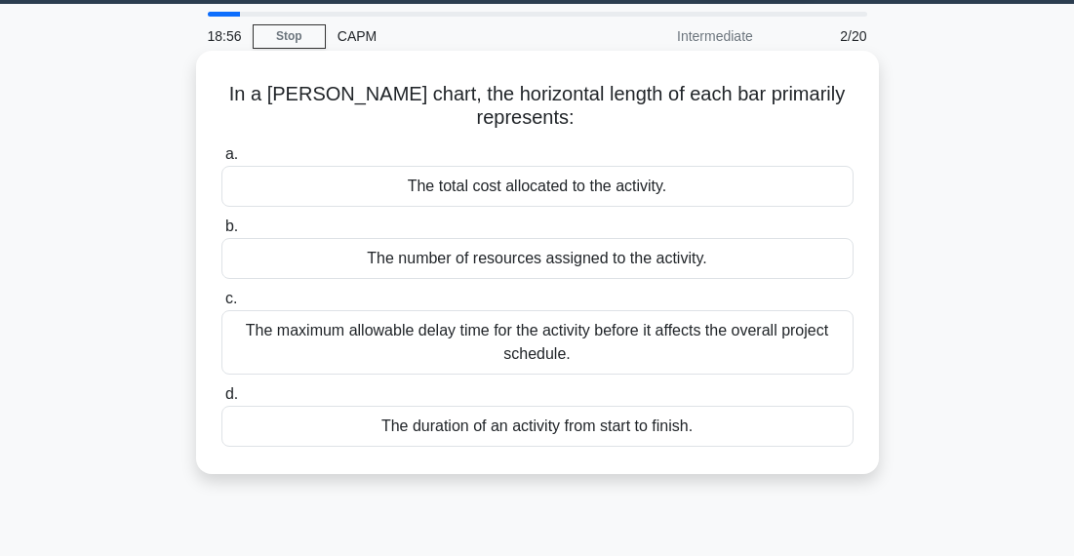
scroll to position [62, 0]
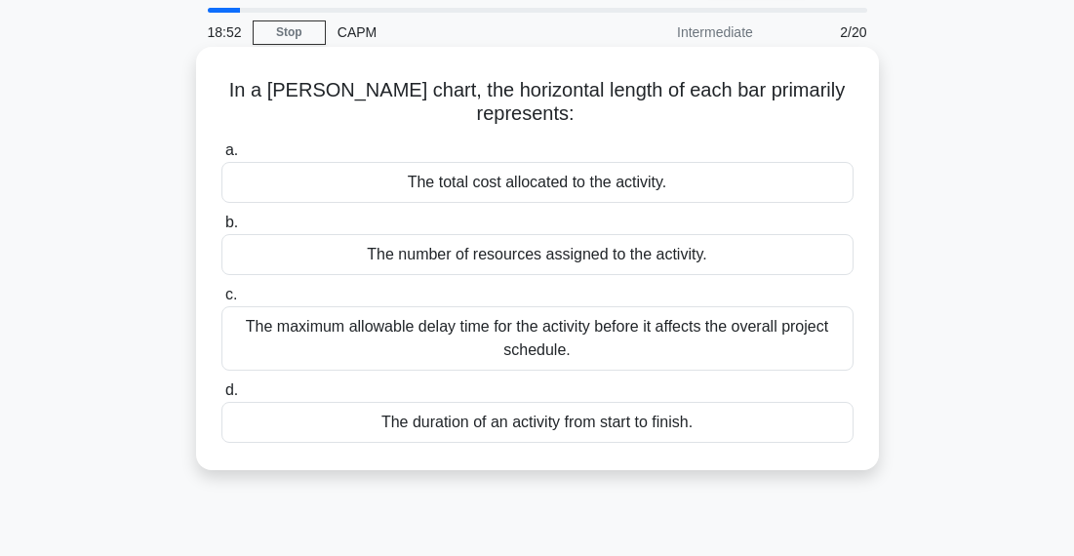
click at [535, 424] on div "The duration of an activity from start to finish." at bounding box center [537, 422] width 632 height 41
click at [221, 397] on input "d. The duration of an activity from start to finish." at bounding box center [221, 390] width 0 height 13
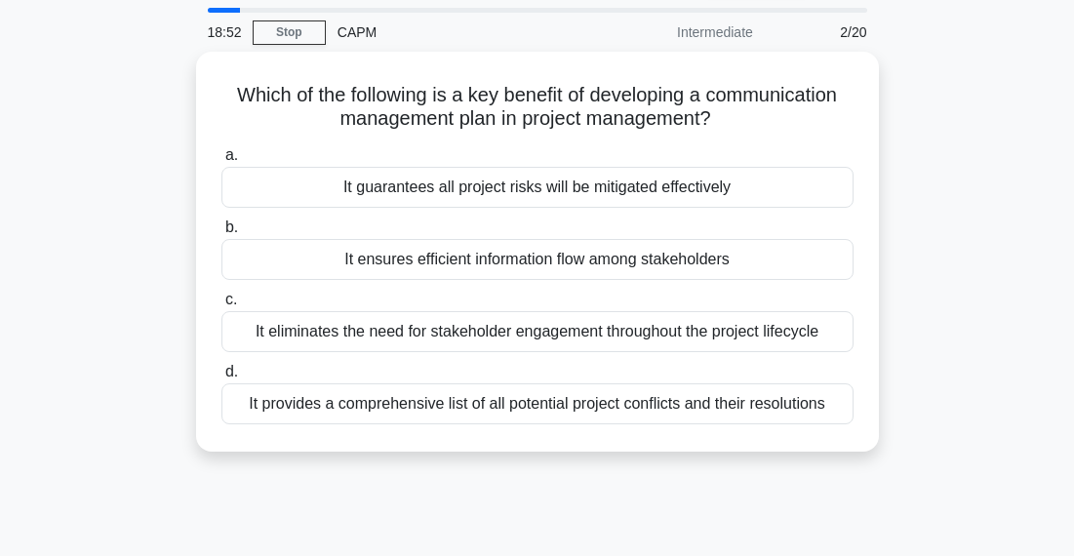
scroll to position [0, 0]
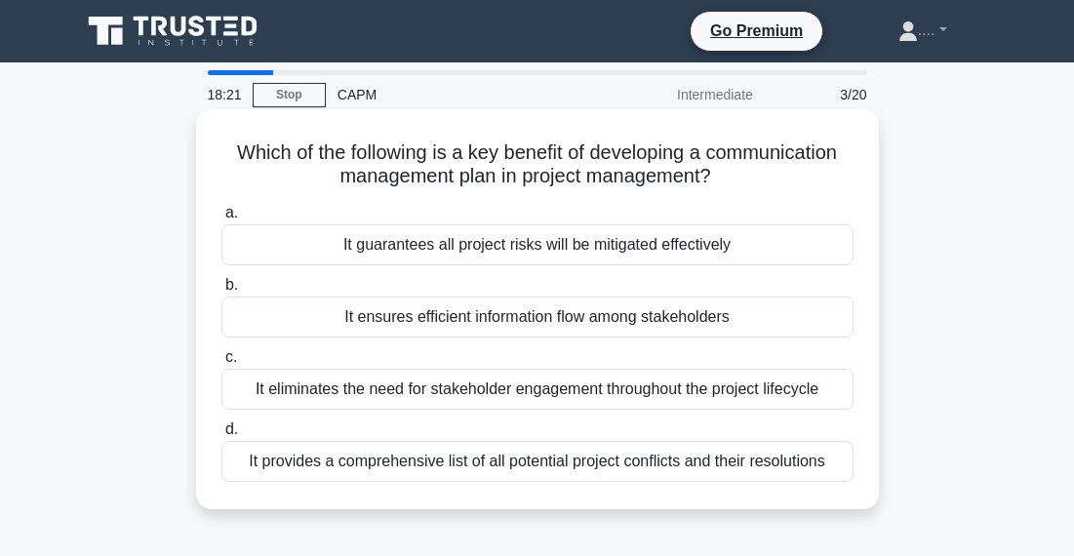
click at [597, 311] on div "It ensures efficient information flow among stakeholders" at bounding box center [537, 317] width 632 height 41
click at [221, 292] on input "b. It ensures efficient information flow among stakeholders" at bounding box center [221, 285] width 0 height 13
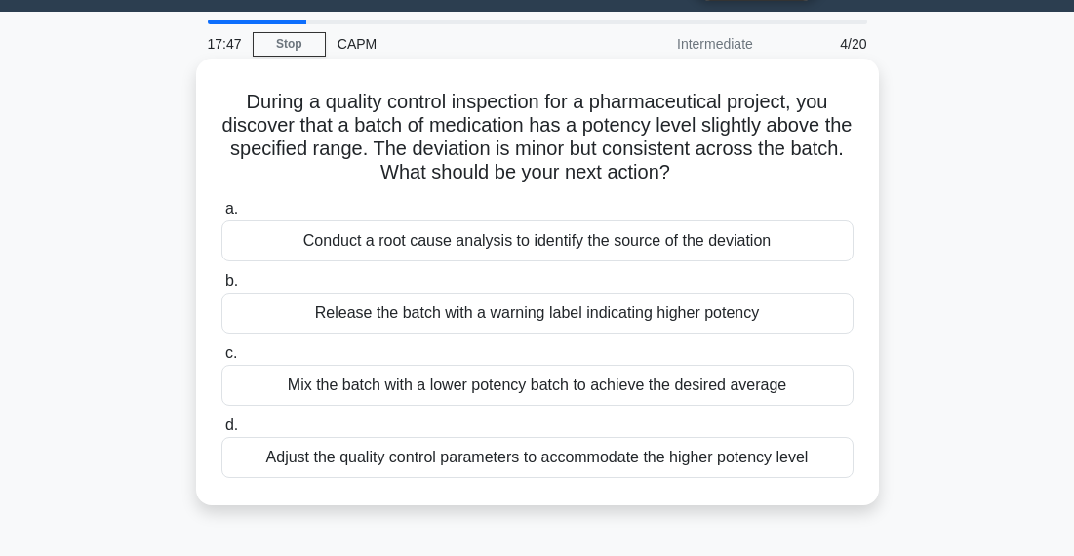
scroll to position [50, 0]
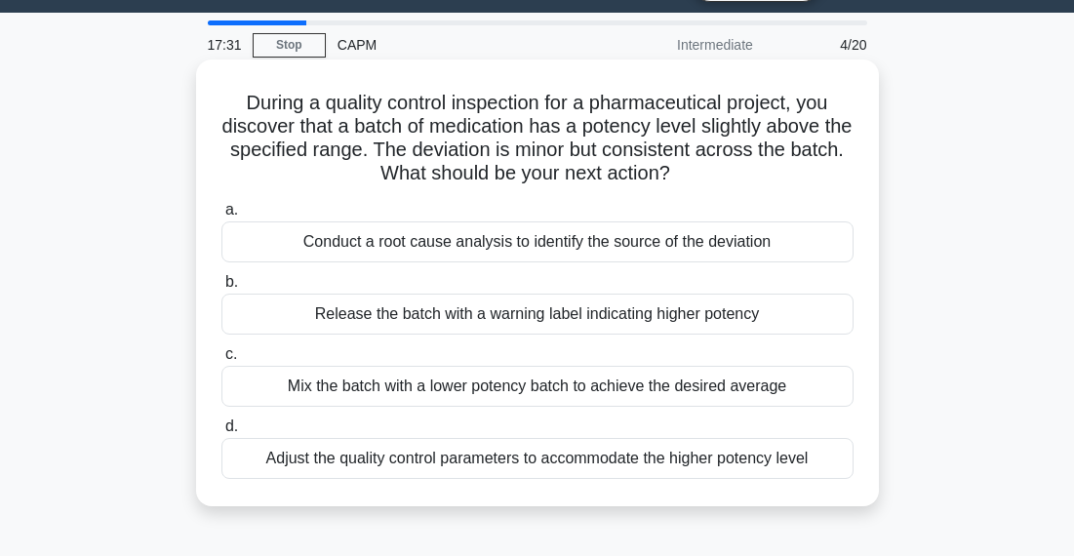
click at [798, 246] on div "Conduct a root cause analysis to identify the source of the deviation" at bounding box center [537, 241] width 632 height 41
click at [221, 217] on input "a. Conduct a root cause analysis to identify the source of the deviation" at bounding box center [221, 210] width 0 height 13
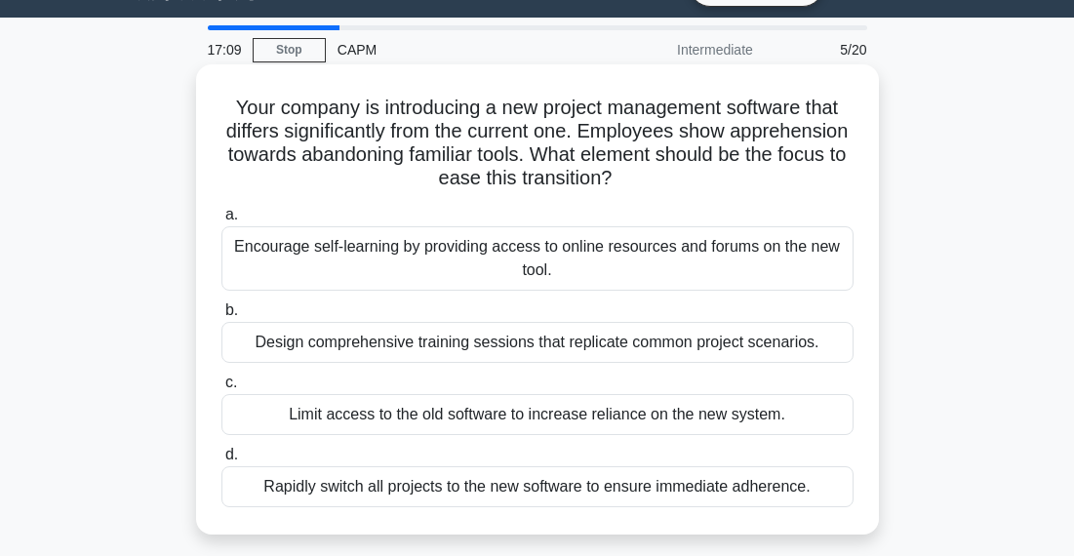
scroll to position [48, 0]
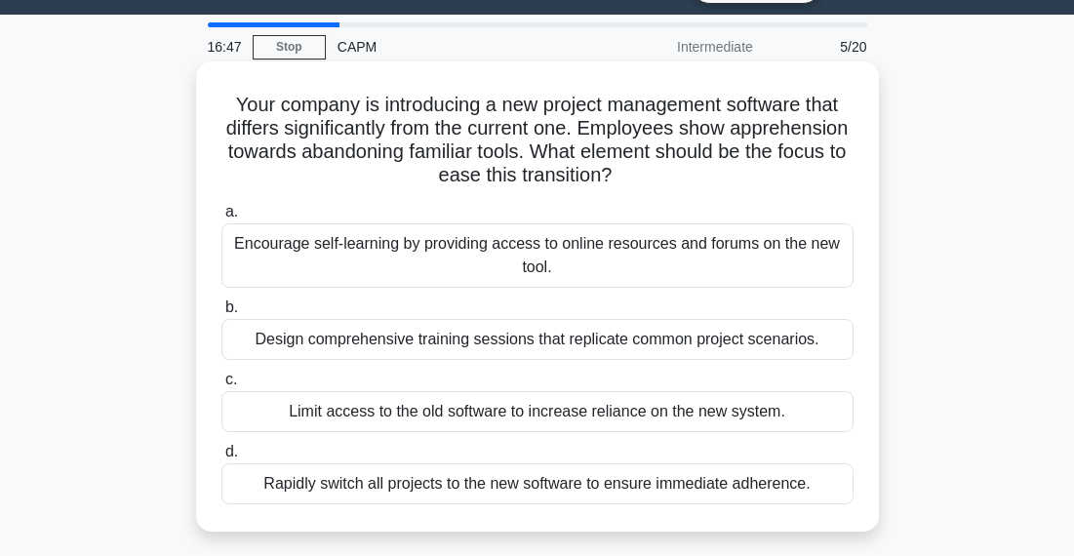
click at [801, 344] on div "Design comprehensive training sessions that replicate common project scenarios." at bounding box center [537, 339] width 632 height 41
click at [221, 314] on input "b. Design comprehensive training sessions that replicate common project scenari…" at bounding box center [221, 307] width 0 height 13
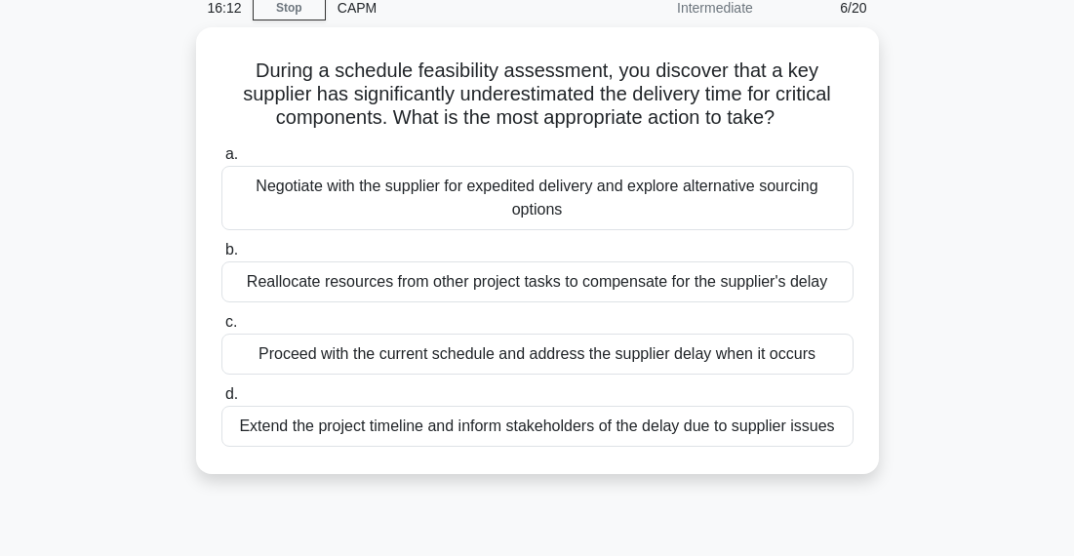
scroll to position [96, 0]
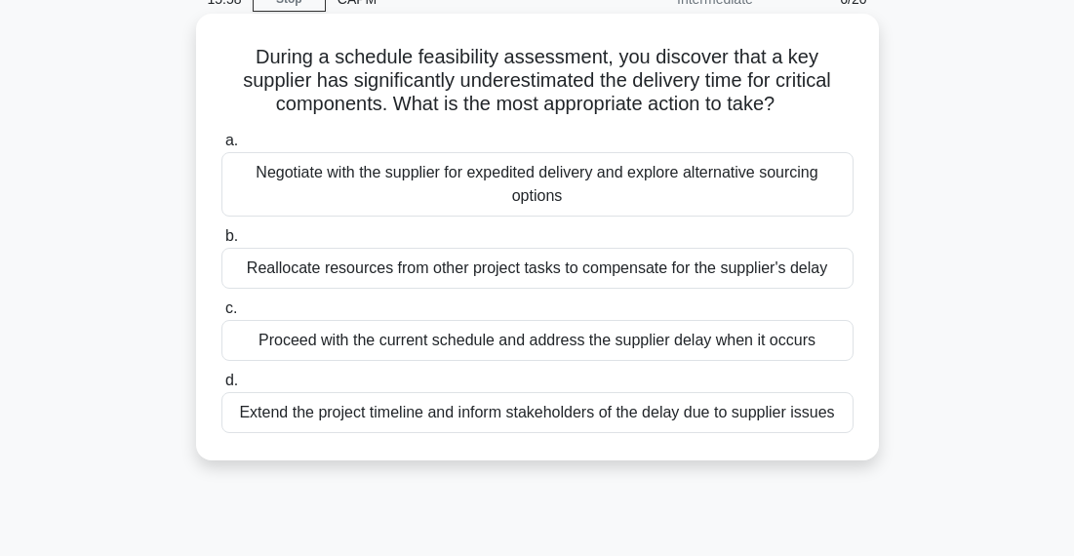
click at [804, 190] on div "Negotiate with the supplier for expedited delivery and explore alternative sour…" at bounding box center [537, 184] width 632 height 64
click at [221, 147] on input "a. Negotiate with the supplier for expedited delivery and explore alternative s…" at bounding box center [221, 141] width 0 height 13
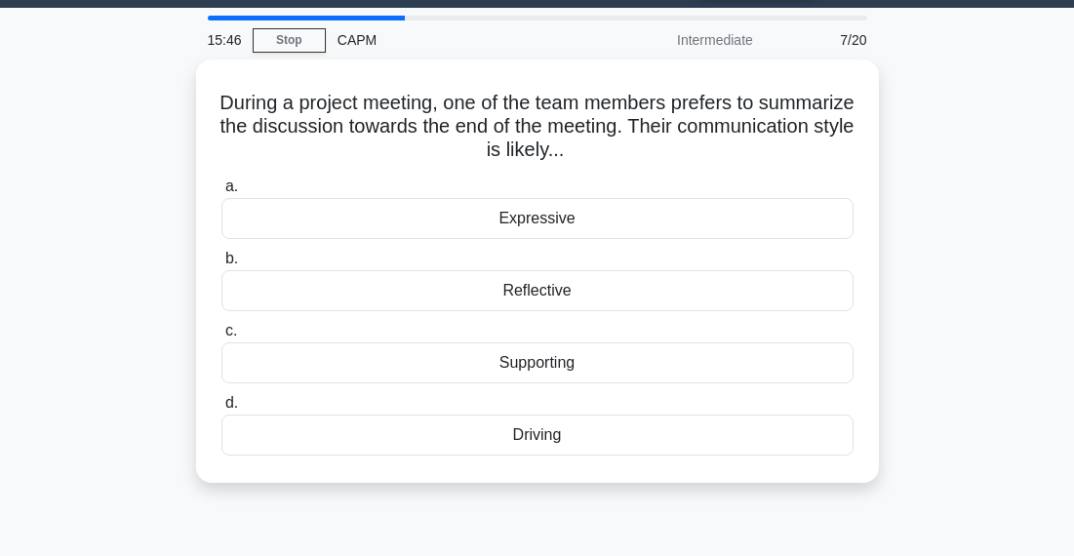
scroll to position [62, 0]
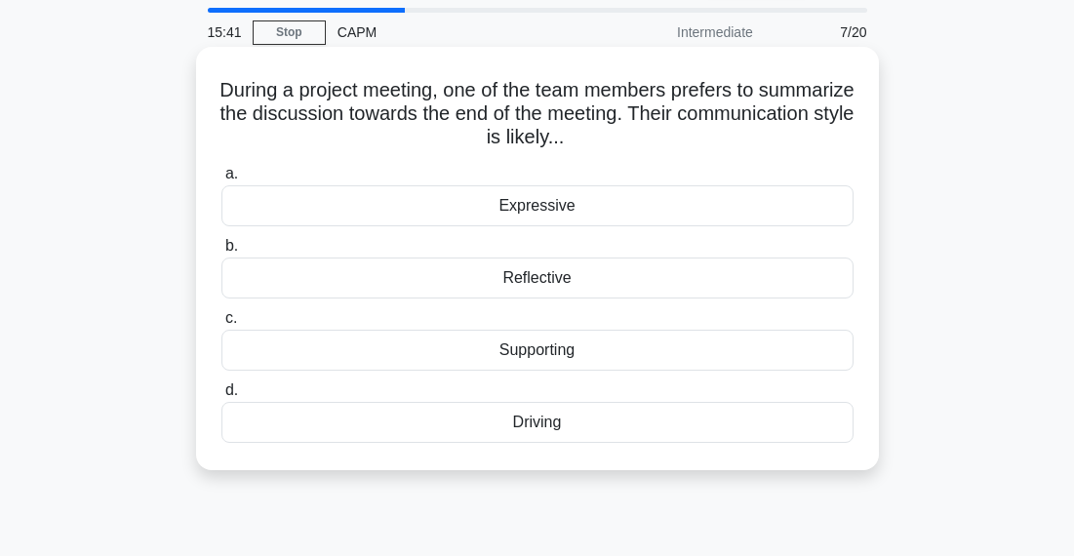
click at [778, 294] on div "Reflective" at bounding box center [537, 278] width 632 height 41
click at [221, 253] on input "b. Reflective" at bounding box center [221, 246] width 0 height 13
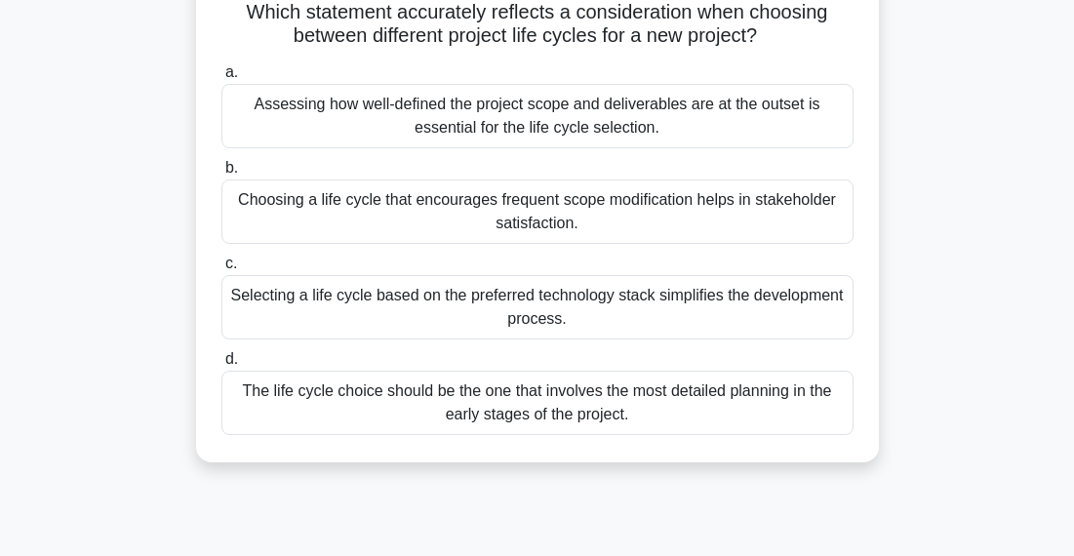
scroll to position [153, 0]
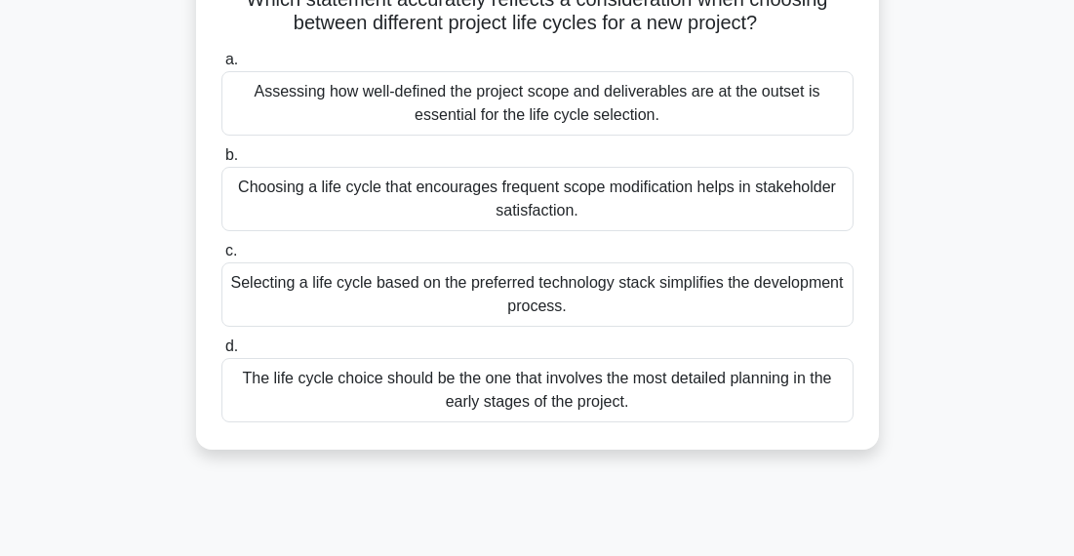
click at [810, 204] on div "Choosing a life cycle that encourages frequent scope modification helps in stak…" at bounding box center [537, 199] width 632 height 64
click at [221, 162] on input "b. Choosing a life cycle that encourages frequent scope modification helps in s…" at bounding box center [221, 155] width 0 height 13
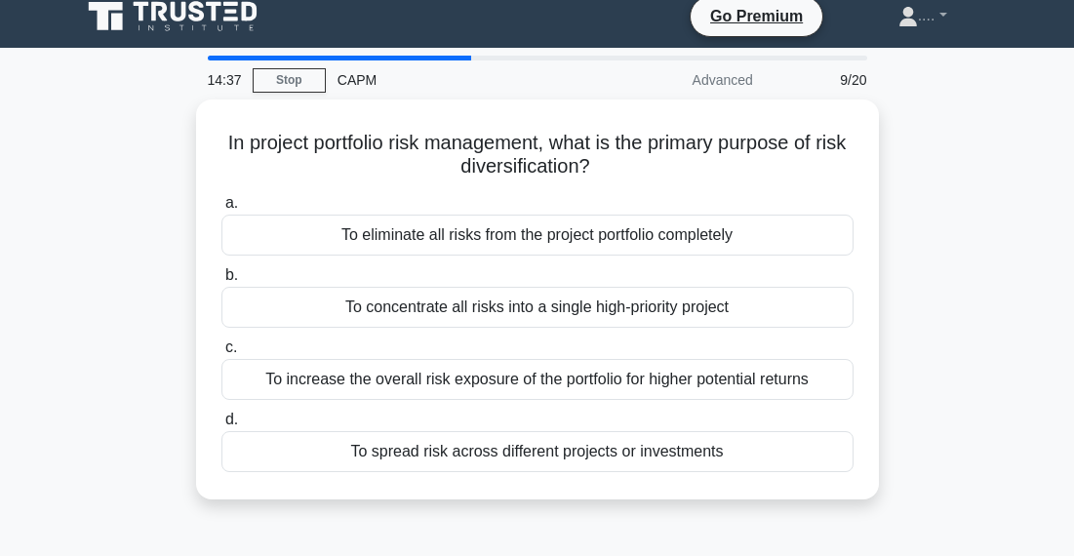
scroll to position [0, 0]
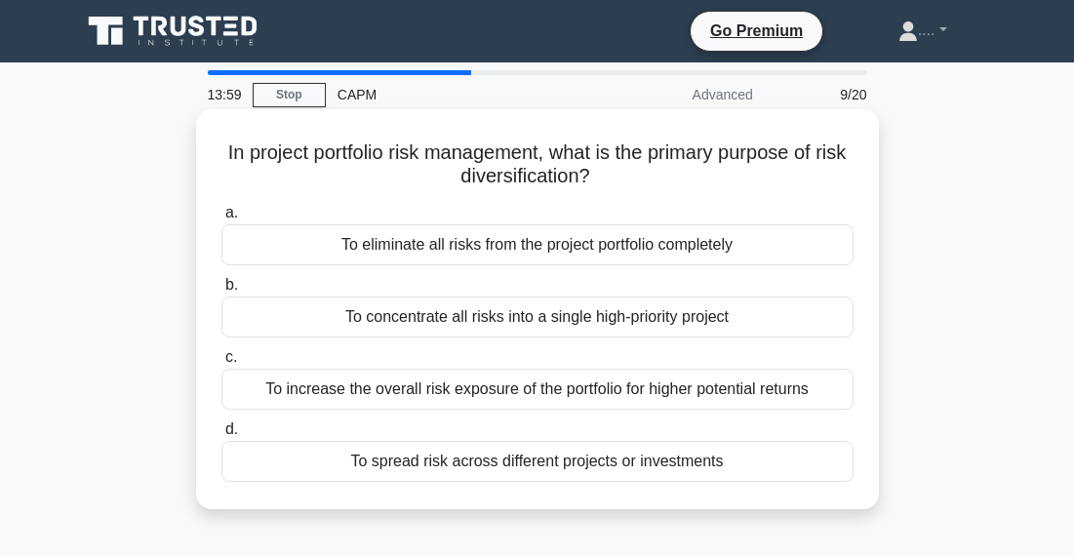
click at [720, 318] on div "To concentrate all risks into a single high-priority project" at bounding box center [537, 317] width 632 height 41
click at [221, 292] on input "b. To concentrate all risks into a single high-priority project" at bounding box center [221, 285] width 0 height 13
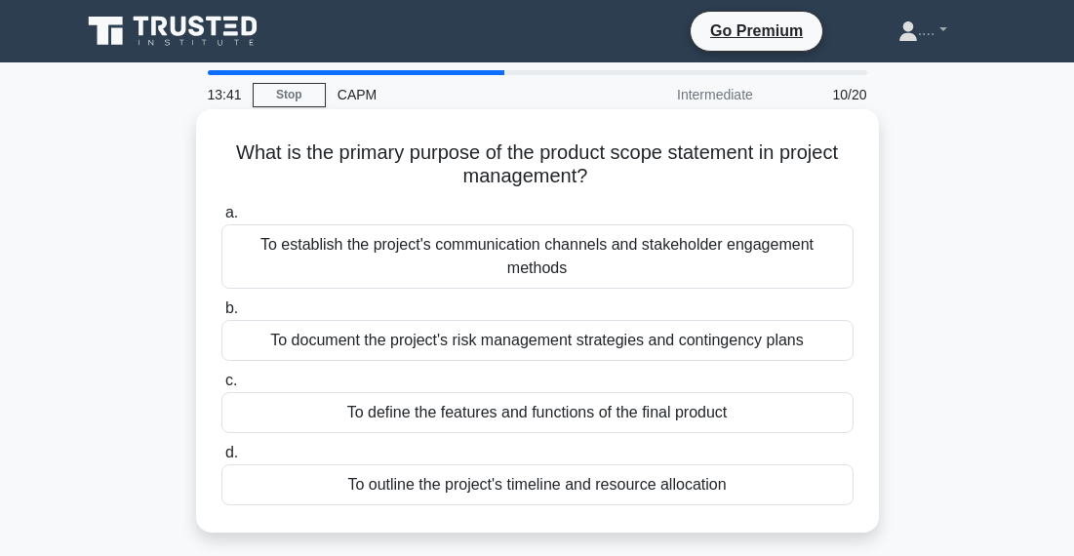
click at [642, 167] on h5 "What is the primary purpose of the product scope statement in project managemen…" at bounding box center [537, 164] width 636 height 49
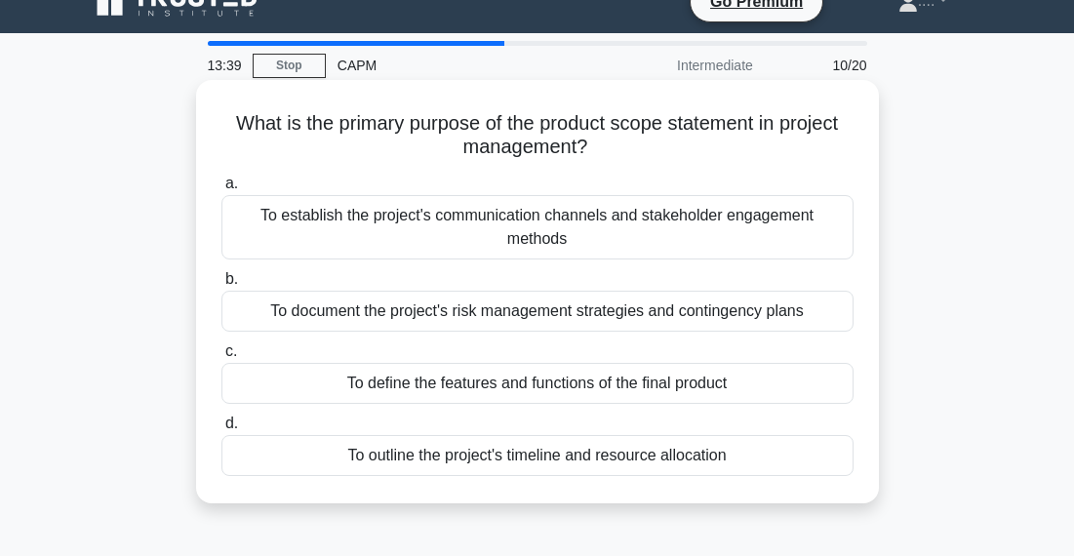
scroll to position [31, 0]
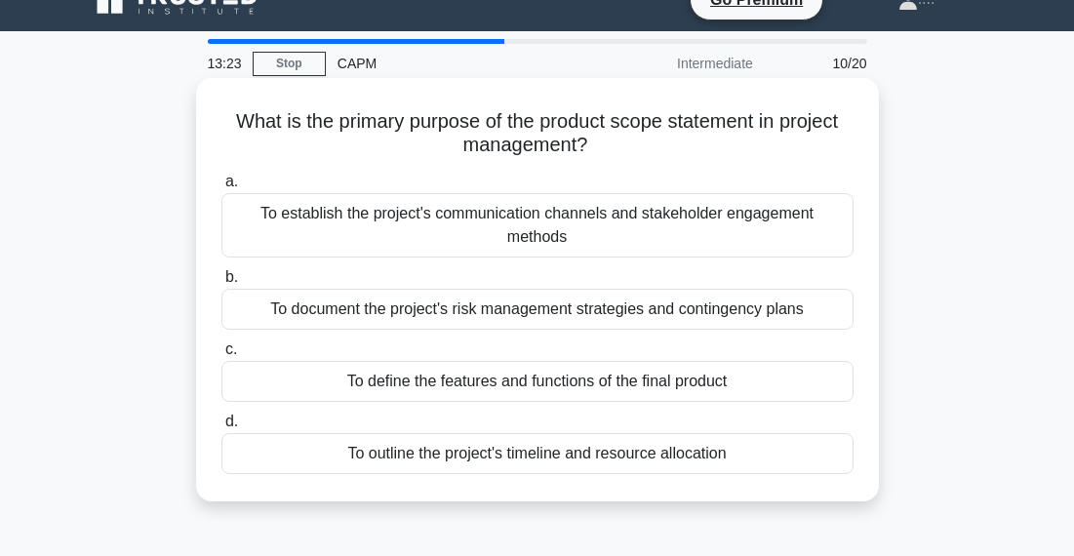
click at [750, 388] on div "To define the features and functions of the final product" at bounding box center [537, 381] width 632 height 41
click at [221, 356] on input "c. To define the features and functions of the final product" at bounding box center [221, 349] width 0 height 13
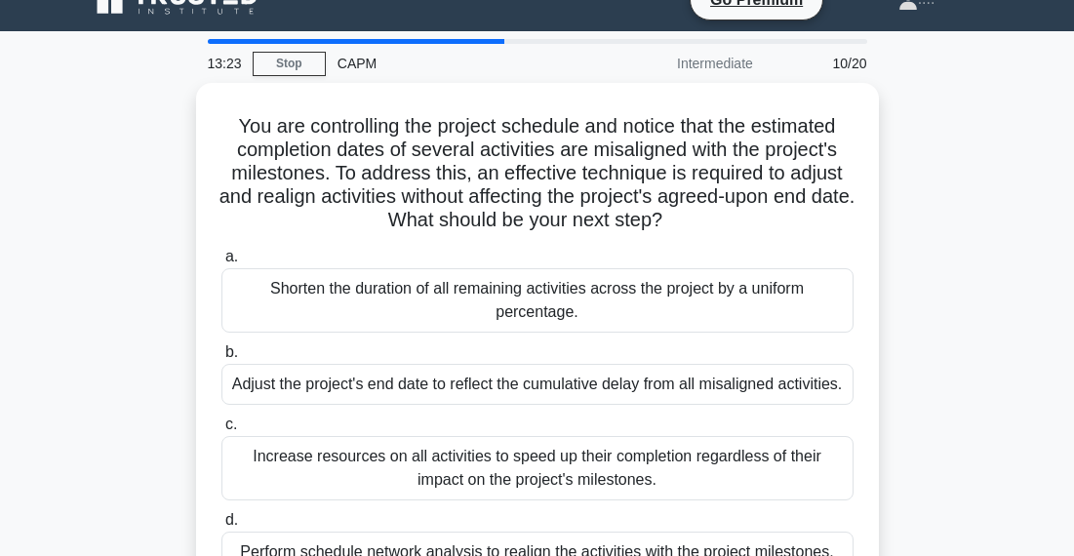
scroll to position [0, 0]
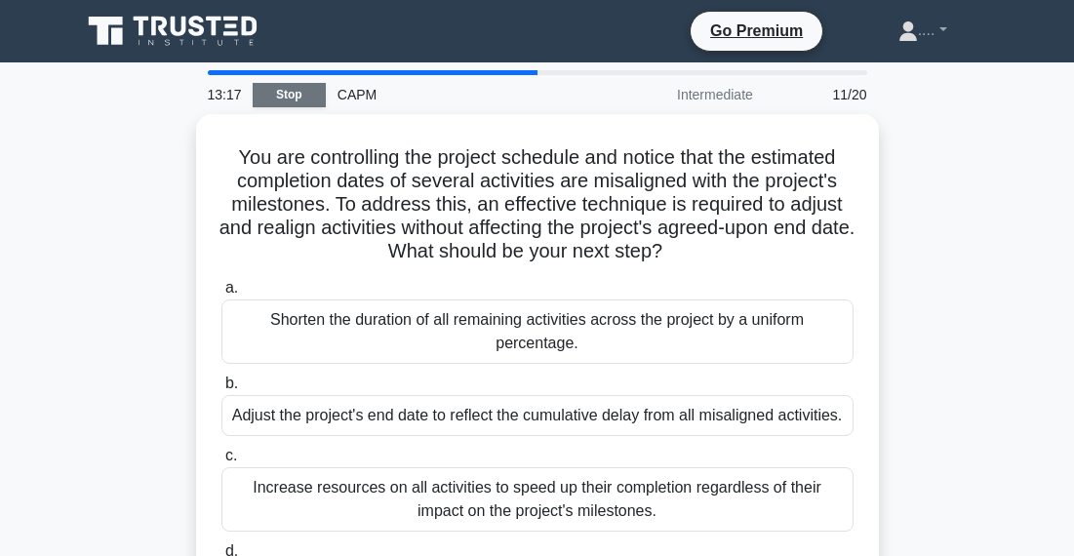
click at [280, 83] on link "Stop" at bounding box center [289, 95] width 73 height 24
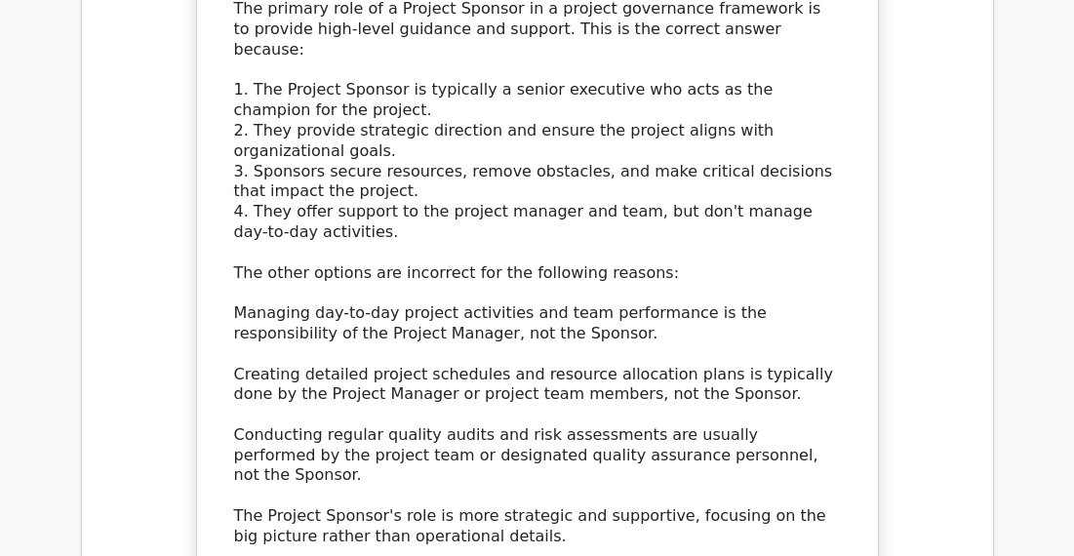
scroll to position [2270, 0]
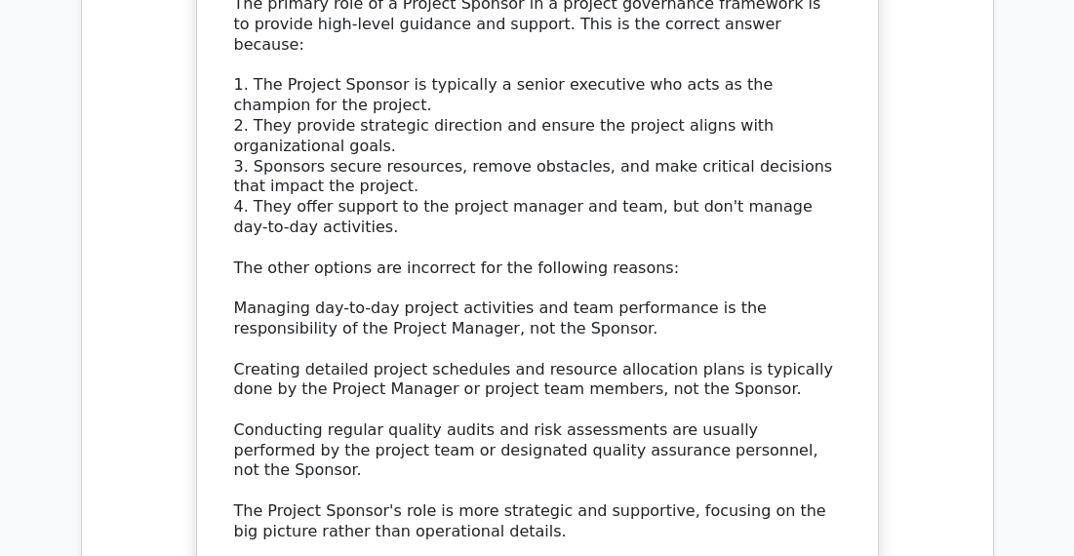
click at [444, 112] on div "The primary role of a Project Sponsor in a project governance framework is to p…" at bounding box center [537, 268] width 607 height 548
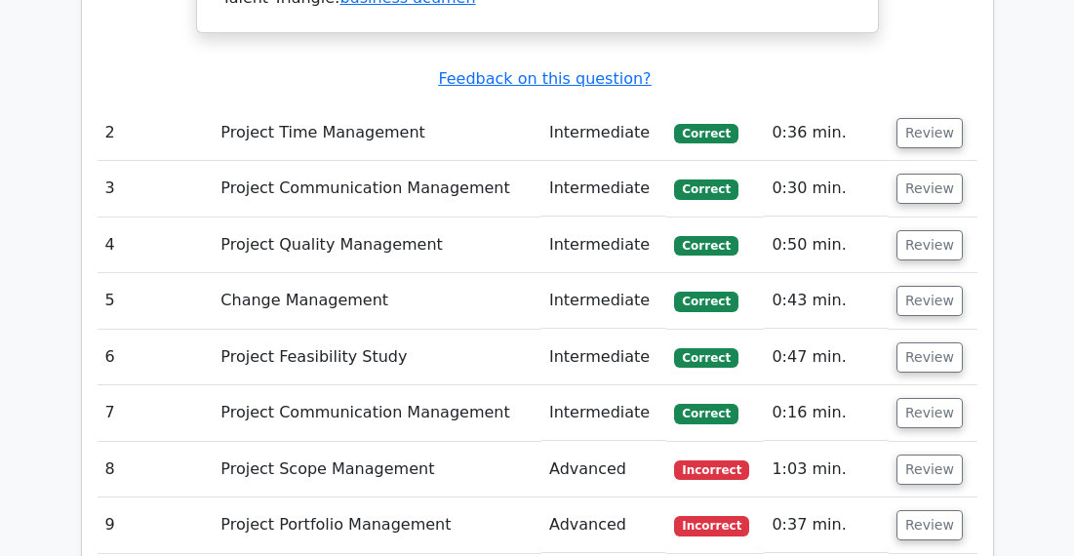
scroll to position [2896, 0]
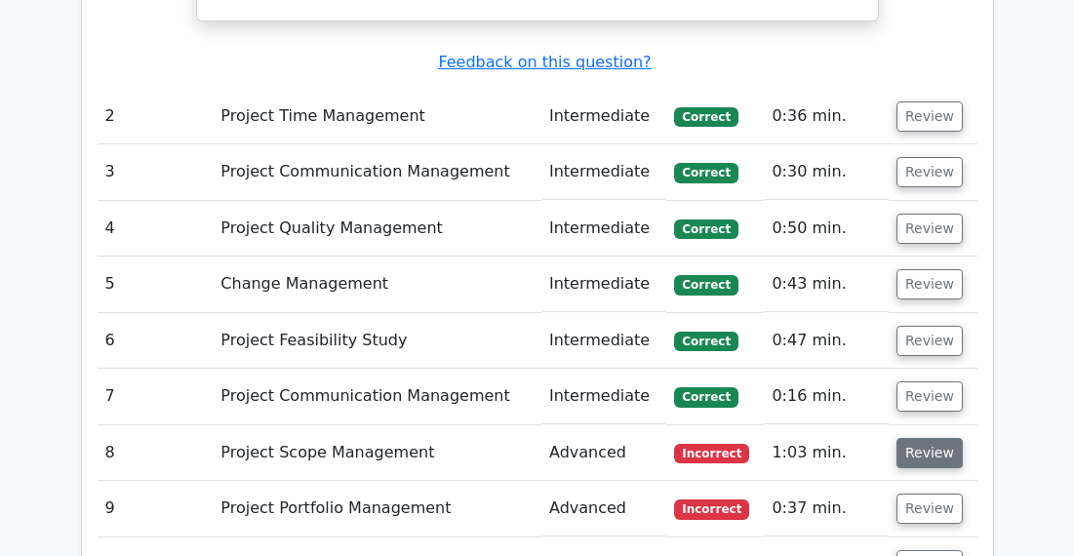
click at [937, 438] on button "Review" at bounding box center [930, 453] width 66 height 30
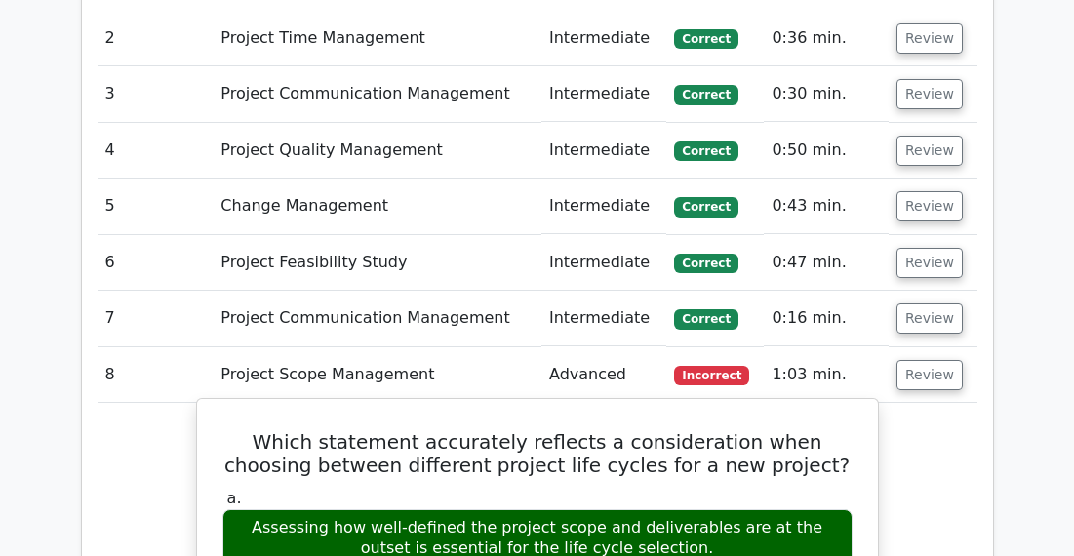
scroll to position [2979, 0]
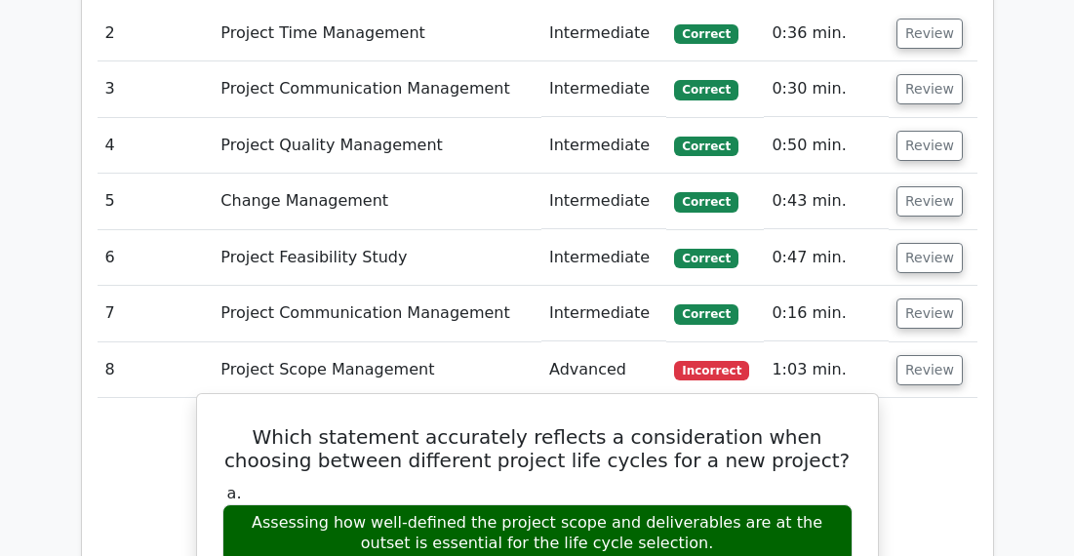
click at [691, 425] on h5 "Which statement accurately reflects a consideration when choosing between diffe…" at bounding box center [537, 448] width 634 height 47
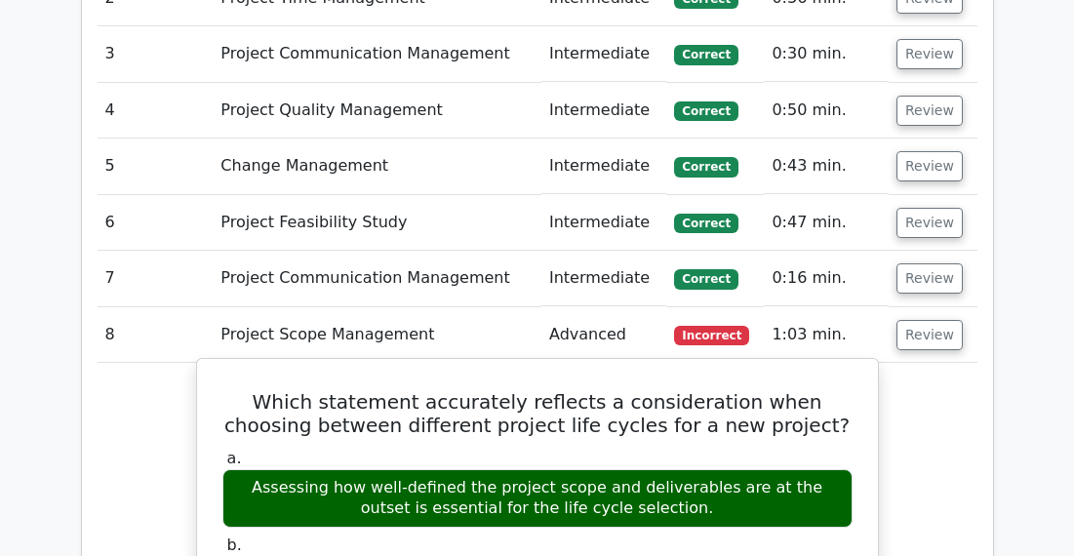
scroll to position [3016, 0]
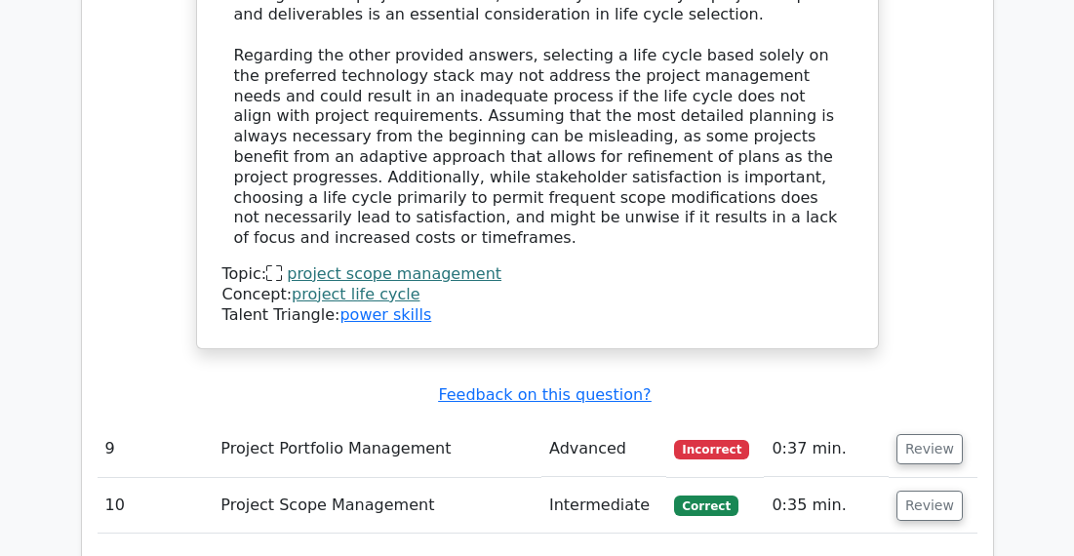
scroll to position [4016, 0]
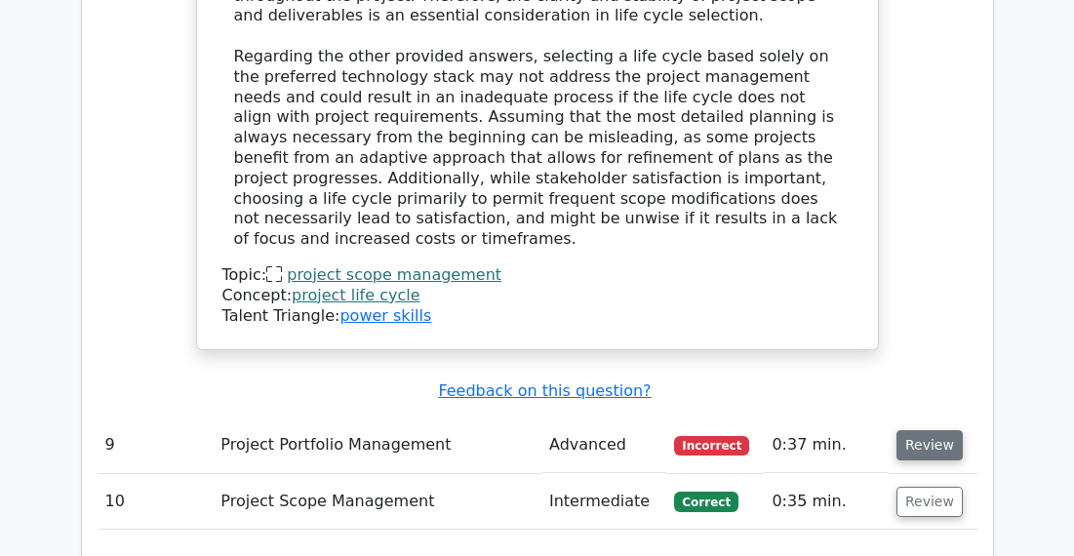
click at [927, 430] on button "Review" at bounding box center [930, 445] width 66 height 30
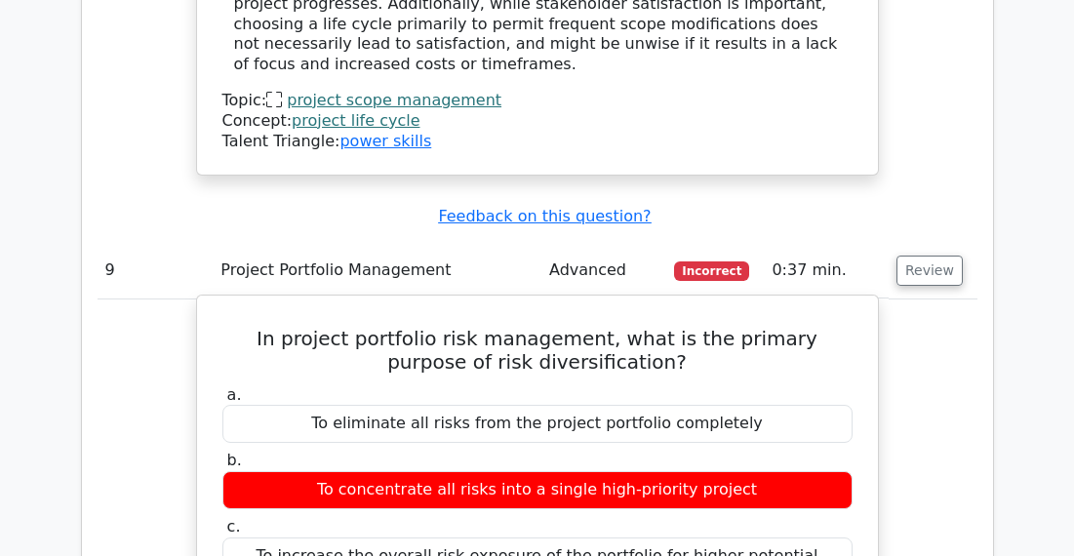
scroll to position [4193, 0]
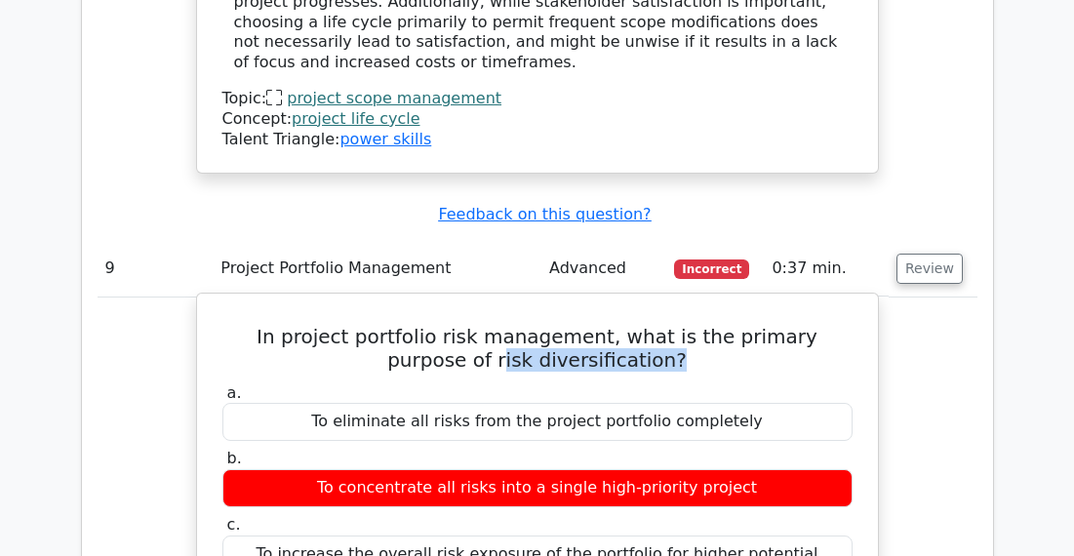
drag, startPoint x: 824, startPoint y: 203, endPoint x: 732, endPoint y: 228, distance: 96.1
click at [768, 325] on h5 "In project portfolio risk management, what is the primary purpose of risk diver…" at bounding box center [537, 348] width 634 height 47
click at [703, 325] on h5 "In project portfolio risk management, what is the primary purpose of risk diver…" at bounding box center [537, 348] width 634 height 47
click at [818, 325] on h5 "In project portfolio risk management, what is the primary purpose of risk diver…" at bounding box center [537, 348] width 634 height 47
drag, startPoint x: 815, startPoint y: 201, endPoint x: 624, endPoint y: 258, distance: 198.5
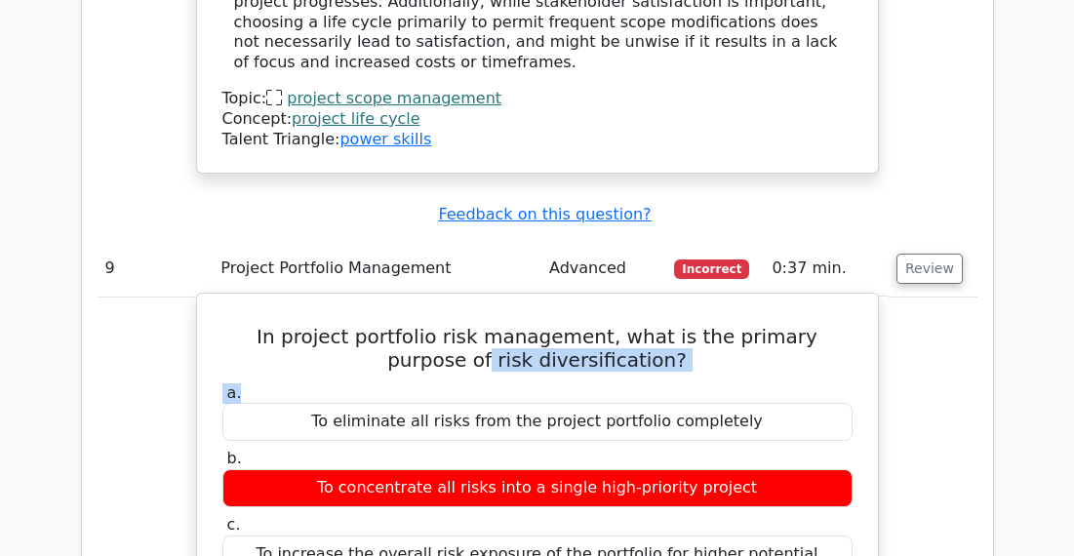
click at [814, 325] on h5 "In project portfolio risk management, what is the primary purpose of risk diver…" at bounding box center [537, 348] width 634 height 47
drag, startPoint x: 819, startPoint y: 205, endPoint x: 594, endPoint y: 236, distance: 227.5
click at [594, 325] on h5 "In project portfolio risk management, what is the primary purpose of risk diver…" at bounding box center [537, 348] width 634 height 47
copy h5 "risk diversification"
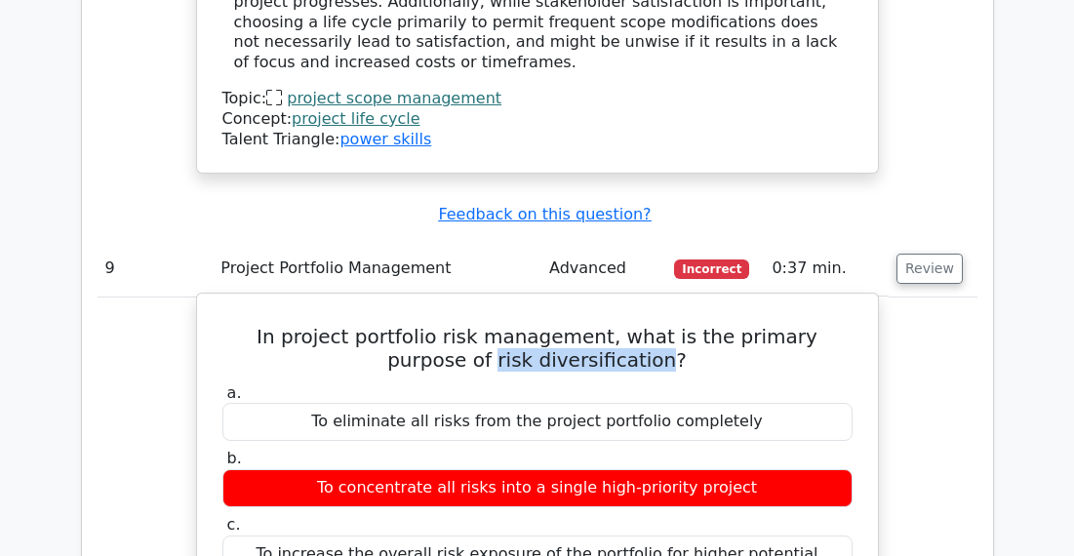
click at [521, 383] on label "a. To eliminate all risks from the project portfolio completely" at bounding box center [537, 412] width 630 height 59
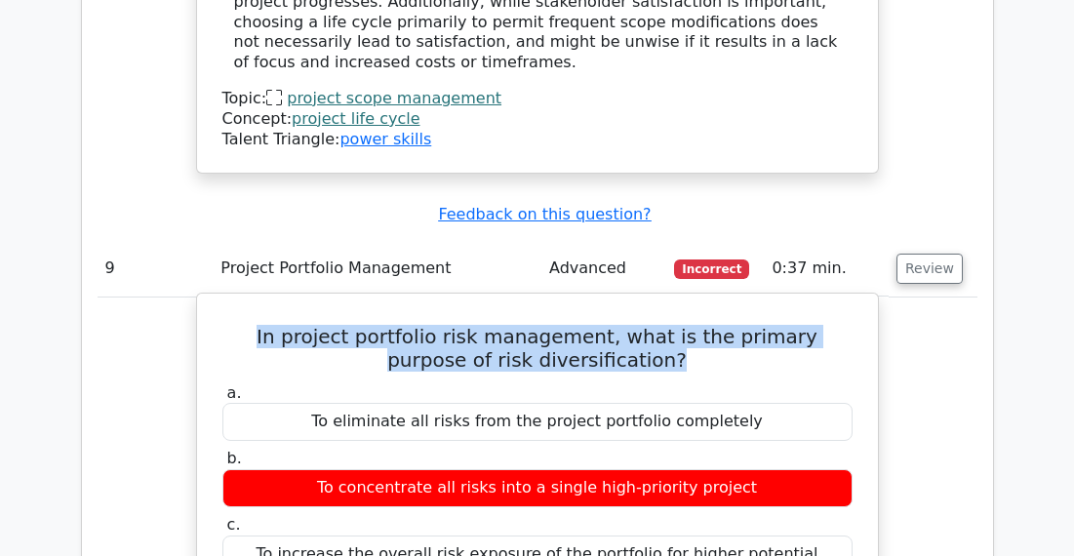
drag, startPoint x: 224, startPoint y: 199, endPoint x: 632, endPoint y: 249, distance: 410.8
copy div "In project portfolio risk management, what is the primary purpose of risk diver…"
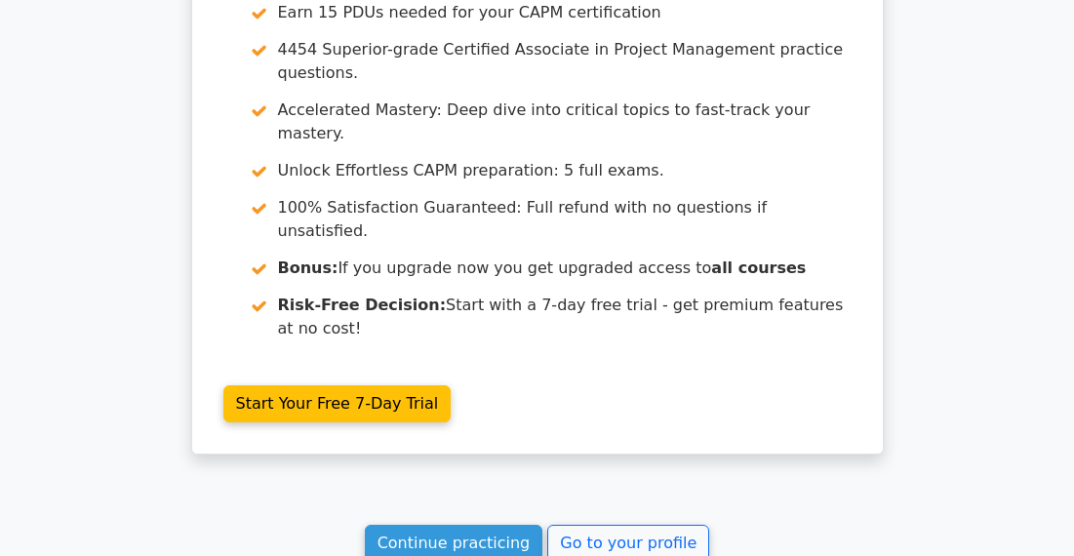
scroll to position [5965, 0]
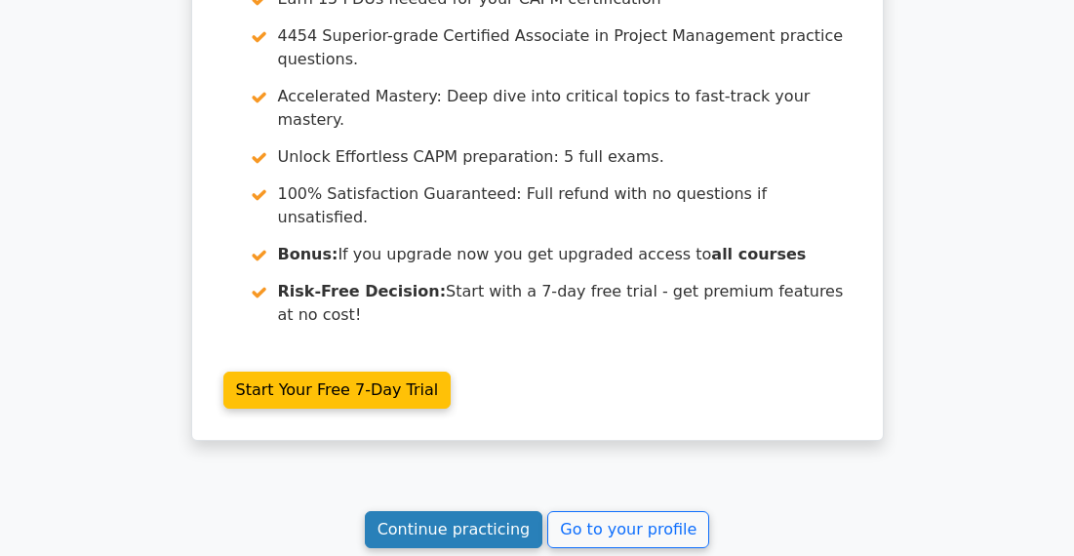
click at [503, 511] on link "Continue practicing" at bounding box center [454, 529] width 179 height 37
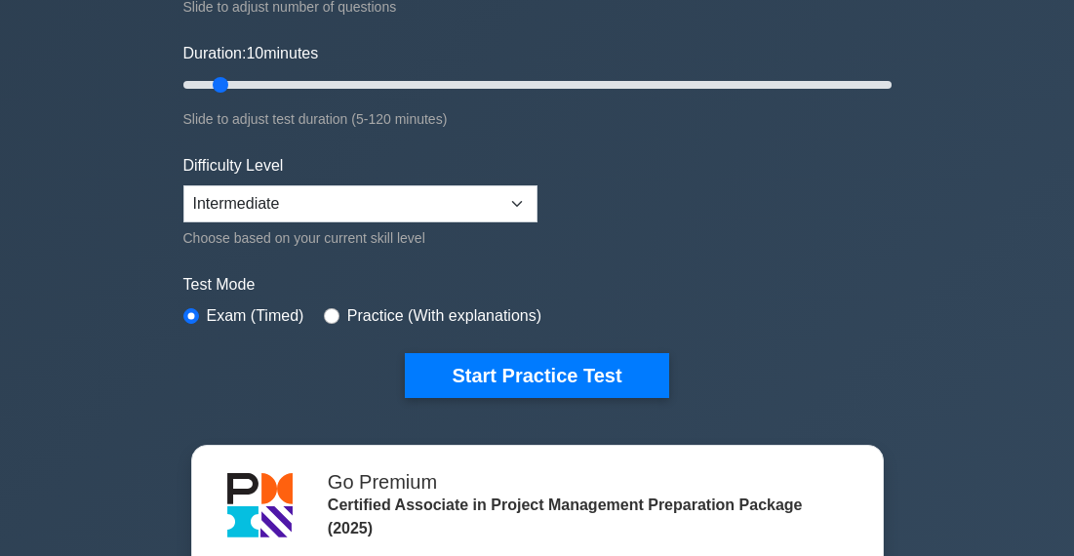
scroll to position [334, 0]
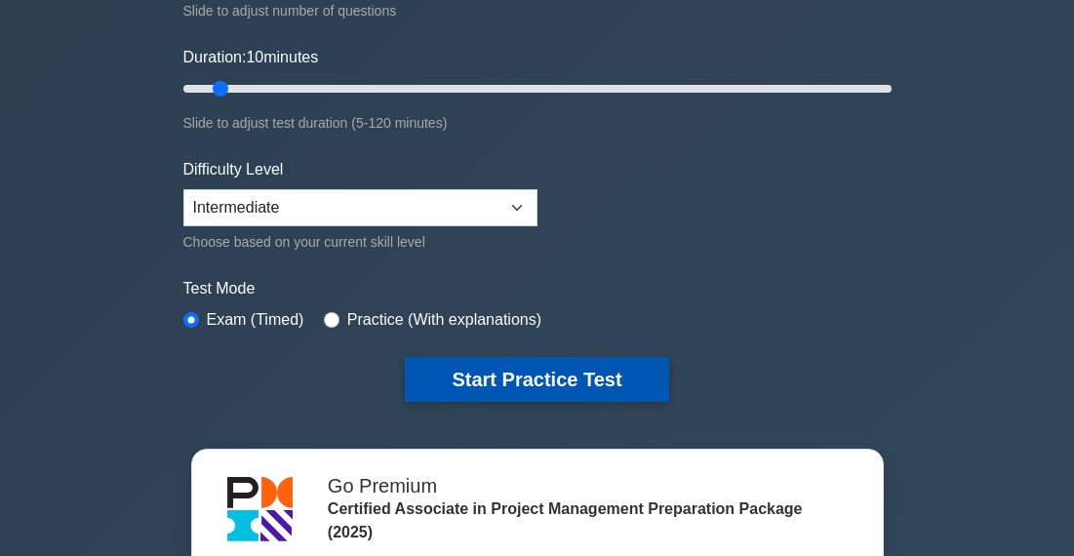
click at [504, 360] on button "Start Practice Test" at bounding box center [536, 379] width 263 height 45
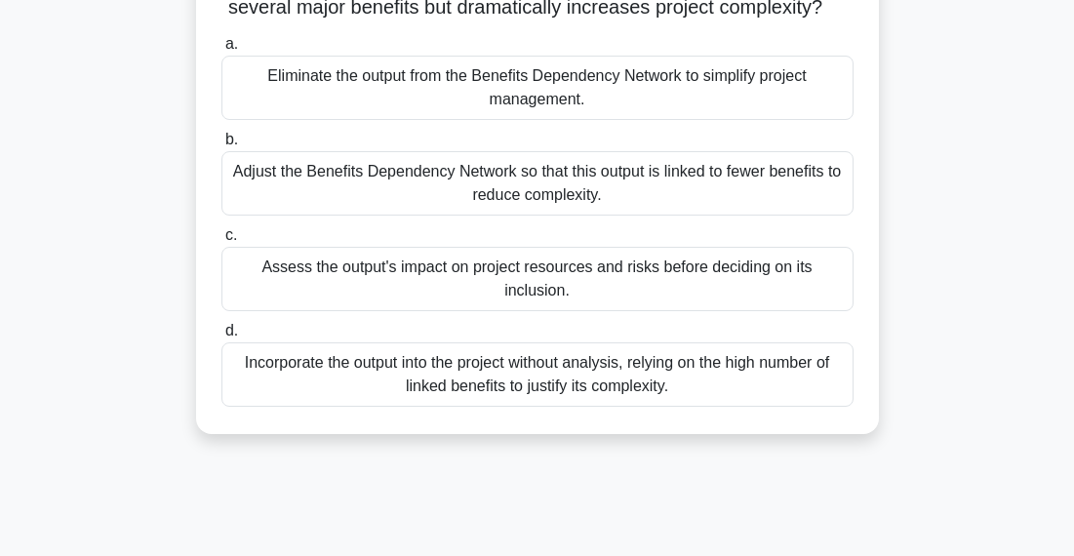
scroll to position [217, 0]
click at [819, 204] on div "Adjust the Benefits Dependency Network so that this output is linked to fewer b…" at bounding box center [537, 182] width 632 height 64
click at [221, 145] on input "b. Adjust the Benefits Dependency Network so that this output is linked to fewe…" at bounding box center [221, 139] width 0 height 13
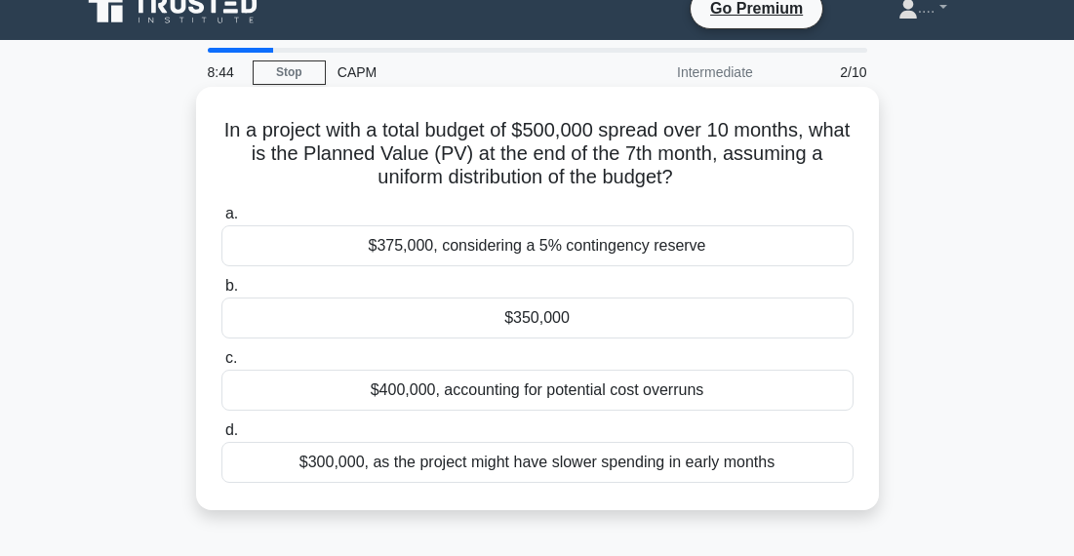
scroll to position [24, 0]
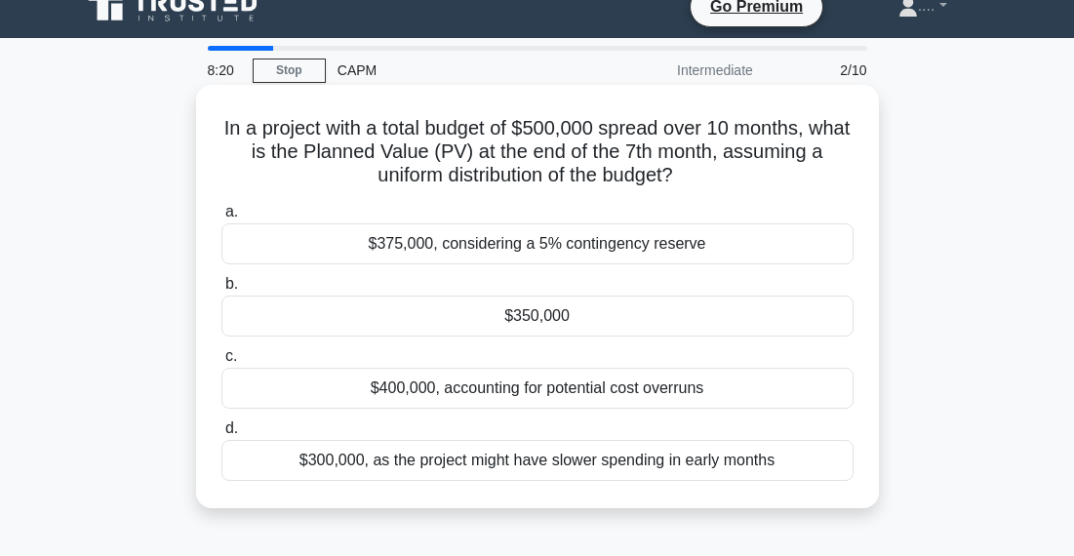
drag, startPoint x: 240, startPoint y: 124, endPoint x: 419, endPoint y: 188, distance: 189.8
click at [419, 190] on div "In a project with a total budget of $500,000 spread over 10 months, what is the…" at bounding box center [537, 297] width 667 height 408
copy h5 "In a project with a total budget of $500,000 spread over 10 months, what is the…"
click at [475, 323] on div "$350,000" at bounding box center [537, 316] width 632 height 41
click at [221, 291] on input "b. $350,000" at bounding box center [221, 284] width 0 height 13
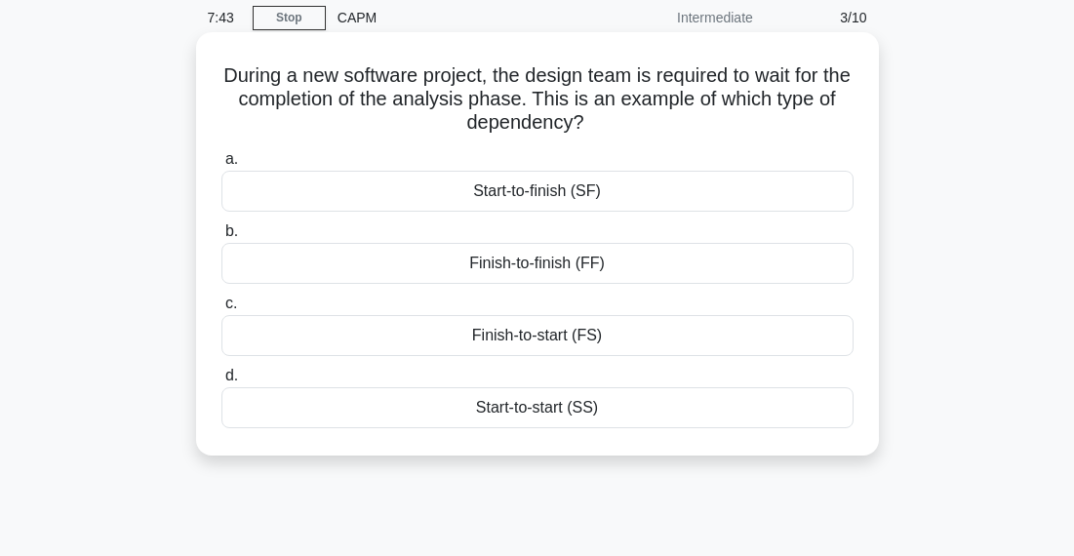
scroll to position [78, 0]
click at [596, 404] on div "Start-to-start (SS)" at bounding box center [537, 406] width 632 height 41
click at [221, 381] on input "d. Start-to-start (SS)" at bounding box center [221, 375] width 0 height 13
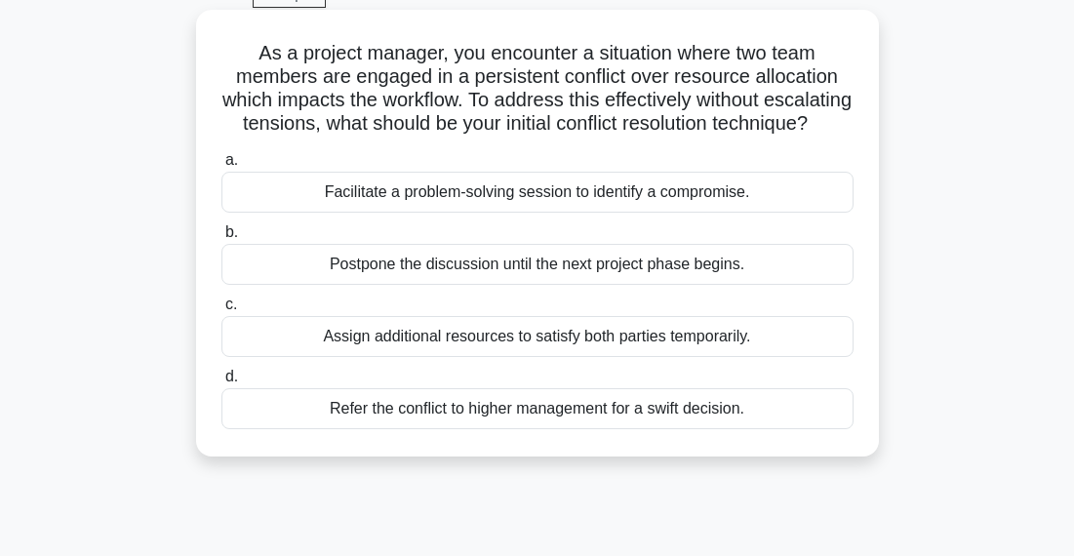
scroll to position [105, 0]
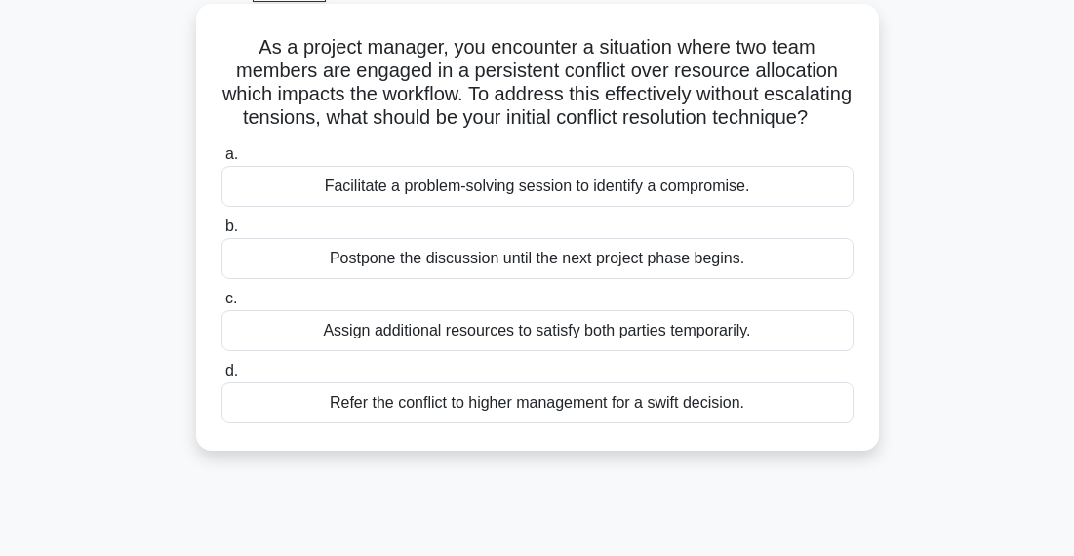
click at [722, 183] on div "Facilitate a problem-solving session to identify a compromise." at bounding box center [537, 186] width 632 height 41
click at [221, 161] on input "a. Facilitate a problem-solving session to identify a compromise." at bounding box center [221, 154] width 0 height 13
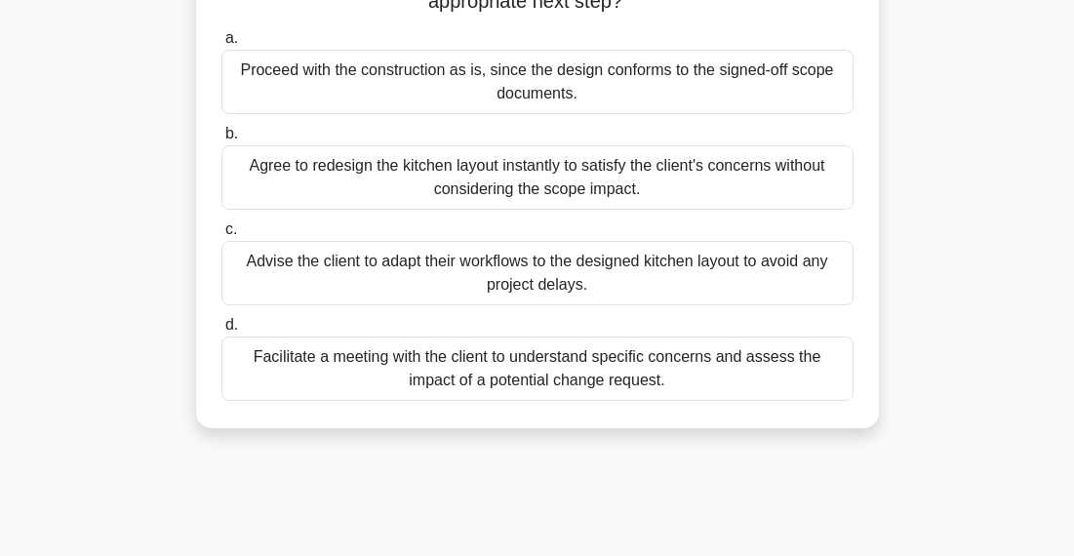
scroll to position [250, 0]
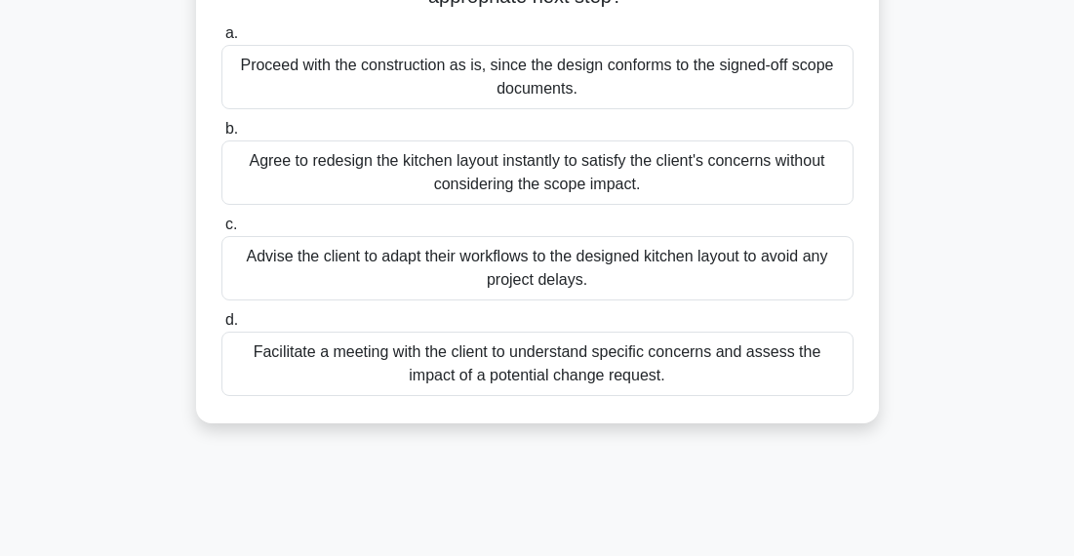
click at [642, 373] on div "Facilitate a meeting with the client to understand specific concerns and assess…" at bounding box center [537, 364] width 632 height 64
click at [221, 327] on input "d. Facilitate a meeting with the client to understand specific concerns and ass…" at bounding box center [221, 320] width 0 height 13
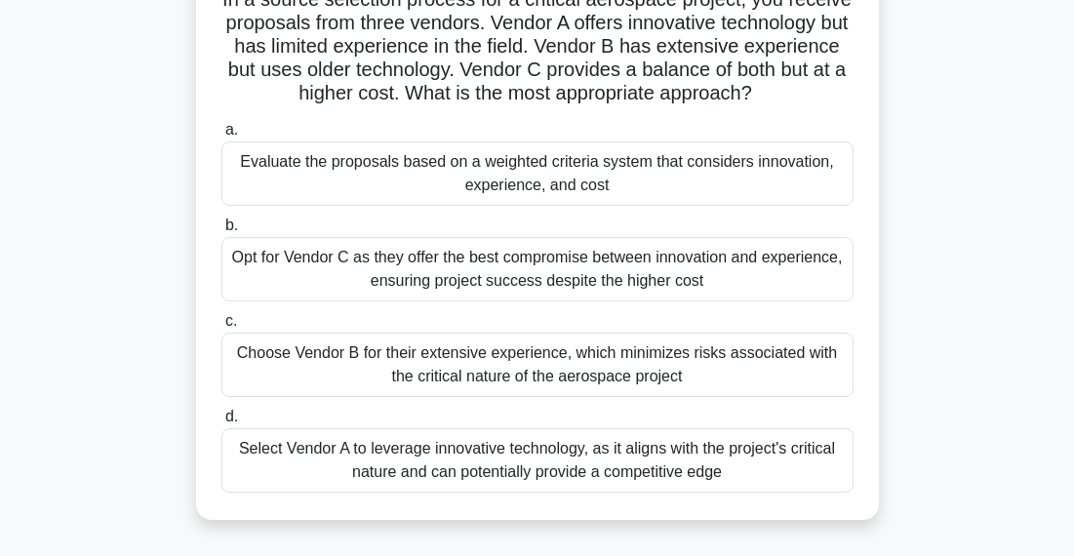
scroll to position [154, 0]
click at [717, 168] on div "Evaluate the proposals based on a weighted criteria system that considers innov…" at bounding box center [537, 172] width 632 height 64
click at [221, 136] on input "a. Evaluate the proposals based on a weighted criteria system that considers in…" at bounding box center [221, 129] width 0 height 13
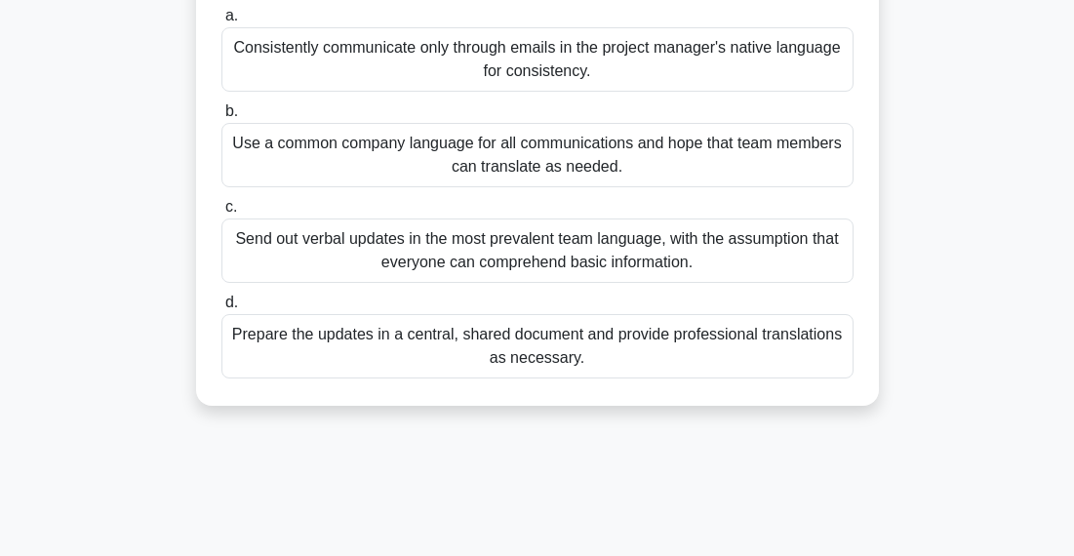
scroll to position [231, 0]
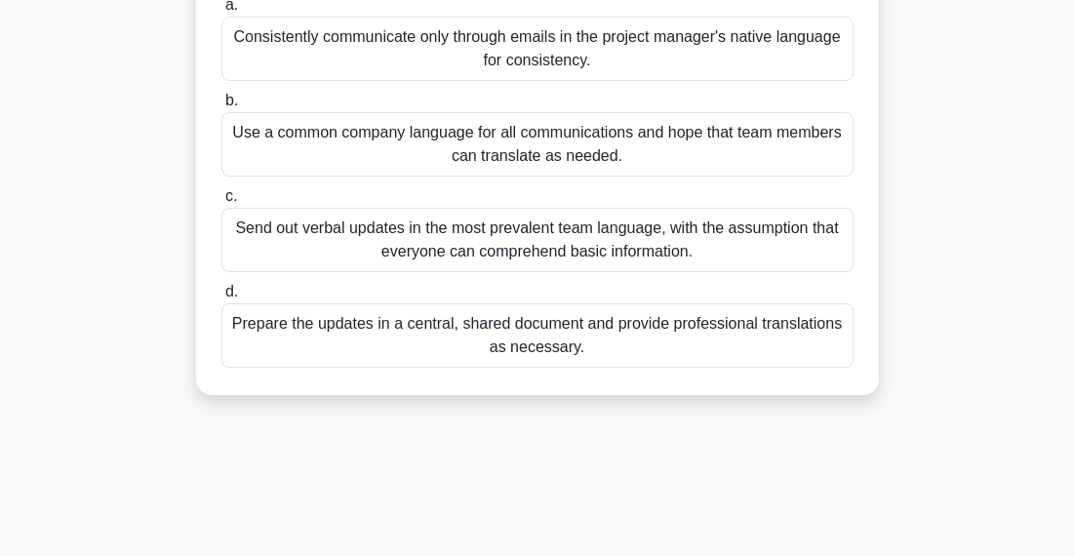
click at [796, 344] on div "Prepare the updates in a central, shared document and provide professional tran…" at bounding box center [537, 335] width 632 height 64
click at [221, 299] on input "d. Prepare the updates in a central, shared document and provide professional t…" at bounding box center [221, 292] width 0 height 13
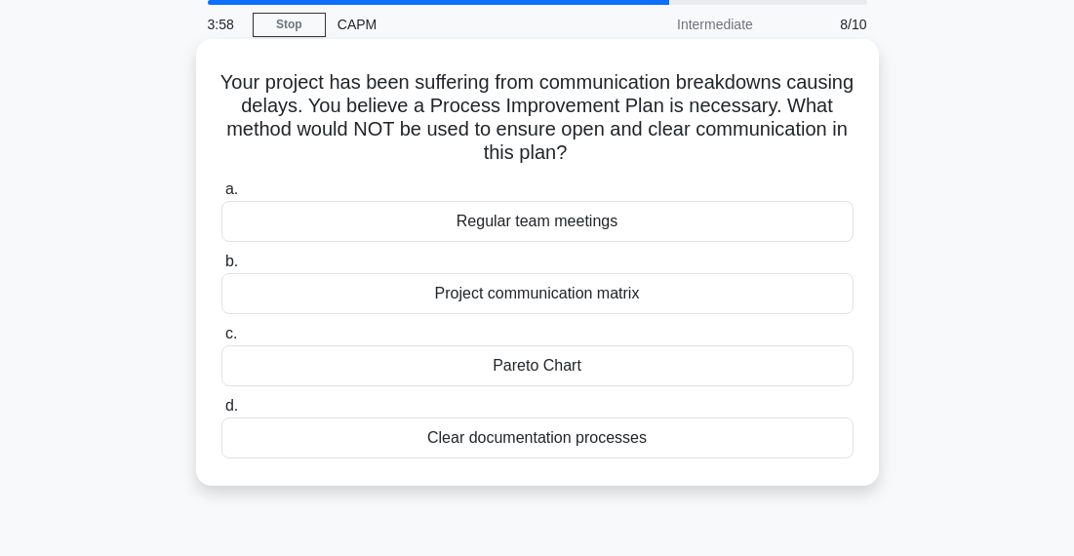
scroll to position [75, 0]
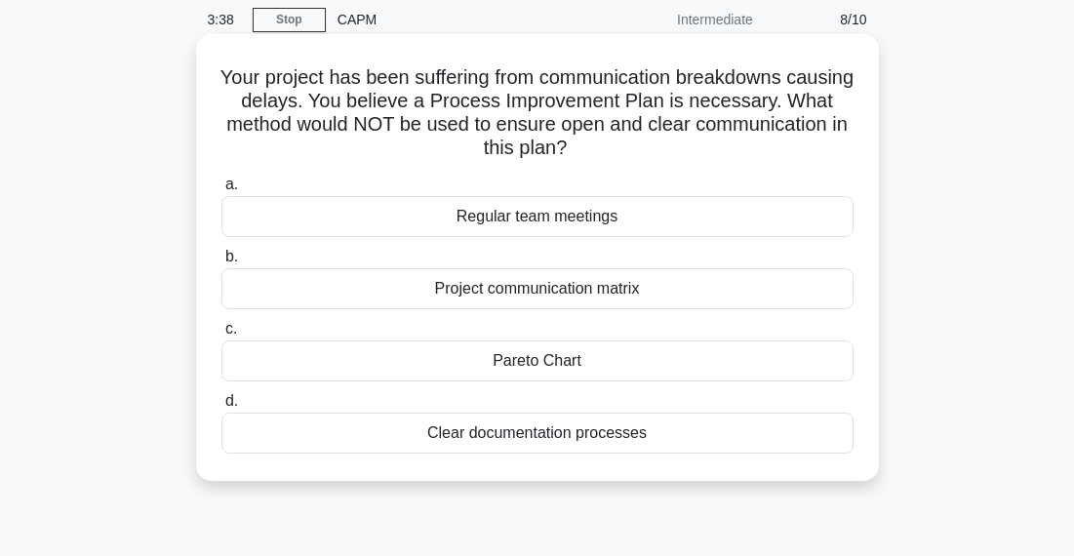
click at [642, 373] on div "Pareto Chart" at bounding box center [537, 360] width 632 height 41
click at [221, 336] on input "c. Pareto Chart" at bounding box center [221, 329] width 0 height 13
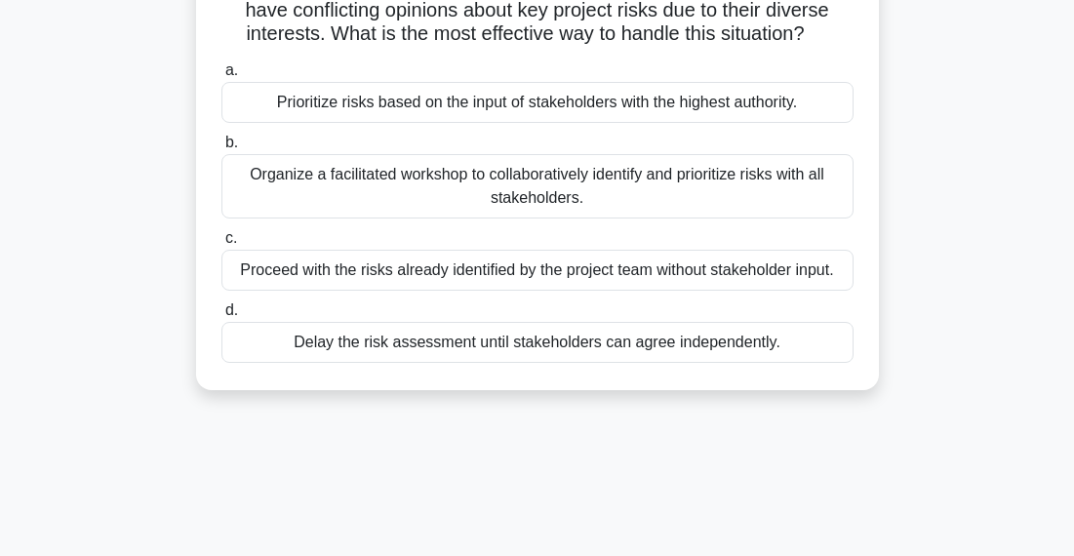
scroll to position [177, 0]
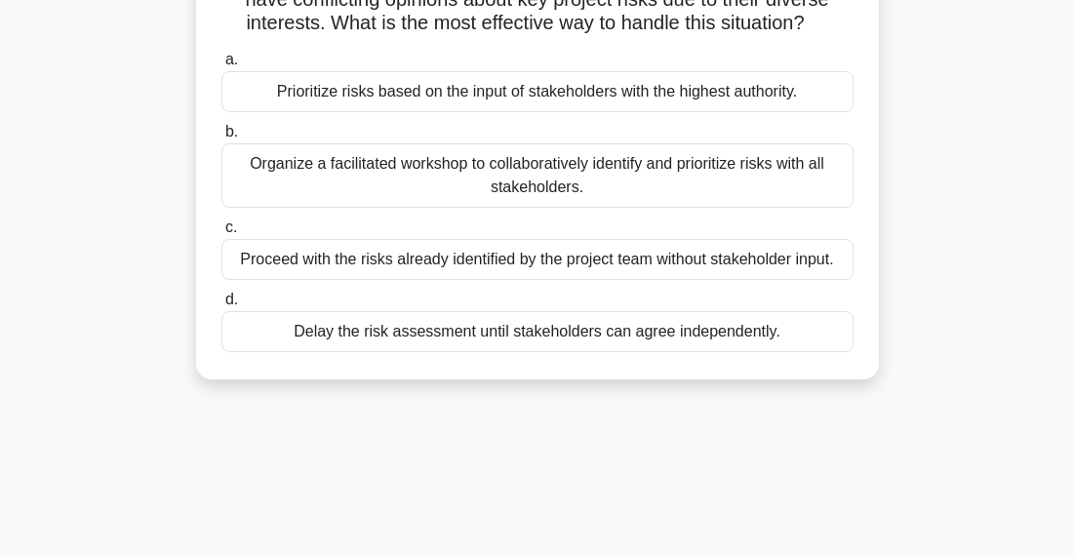
click at [818, 187] on div "Organize a facilitated workshop to collaboratively identify and prioritize risk…" at bounding box center [537, 175] width 632 height 64
click at [221, 139] on input "b. Organize a facilitated workshop to collaboratively identify and prioritize r…" at bounding box center [221, 132] width 0 height 13
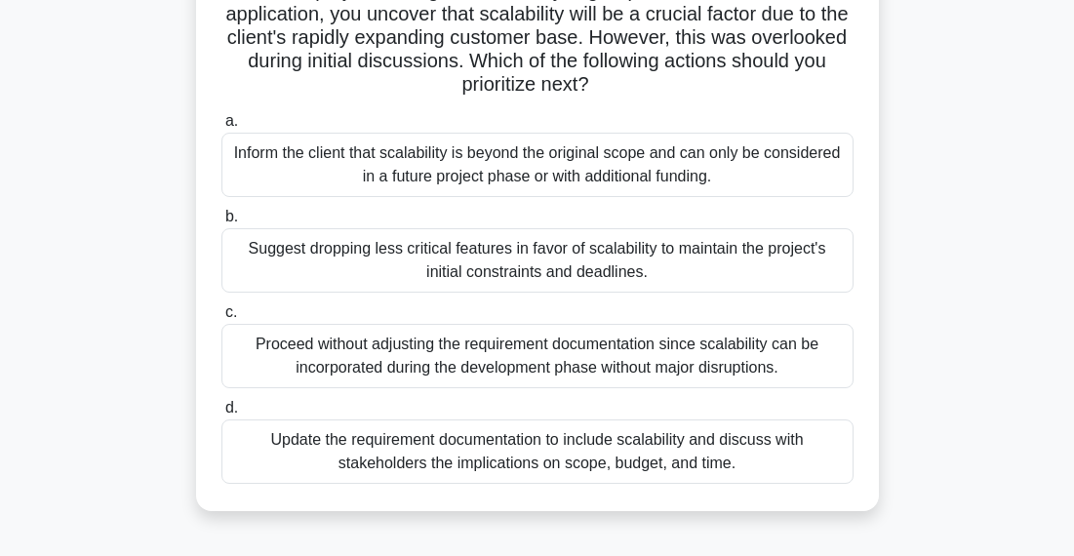
scroll to position [163, 0]
click at [686, 464] on div "Update the requirement documentation to include scalability and discuss with st…" at bounding box center [537, 451] width 632 height 64
click at [221, 414] on input "d. Update the requirement documentation to include scalability and discuss with…" at bounding box center [221, 407] width 0 height 13
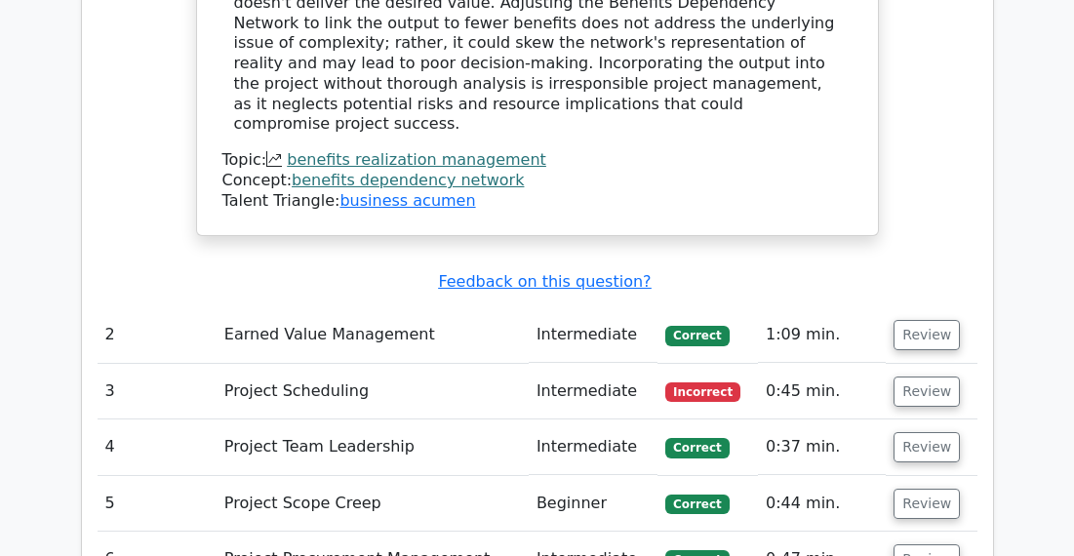
scroll to position [2793, 0]
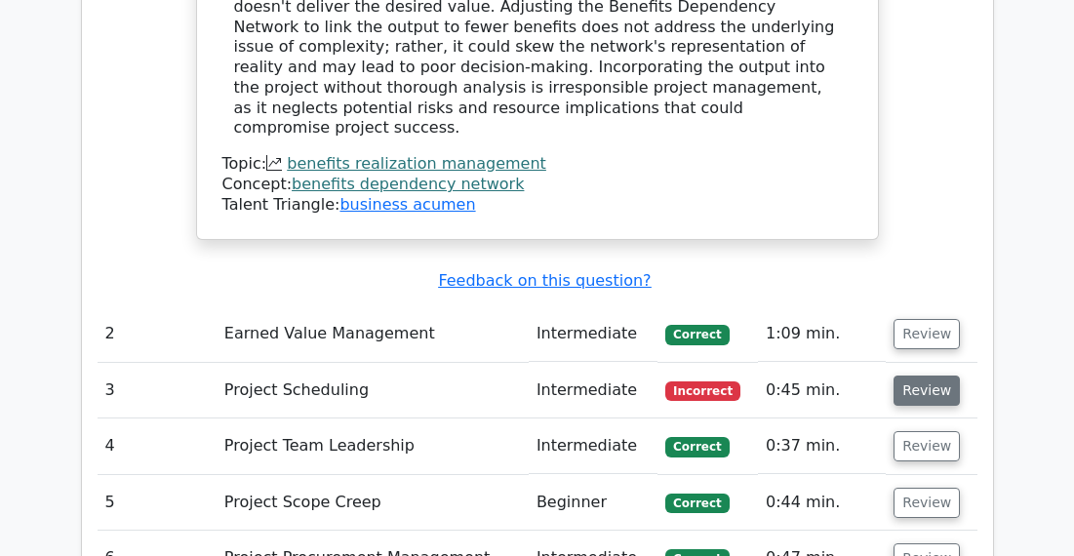
click at [931, 376] on button "Review" at bounding box center [927, 391] width 66 height 30
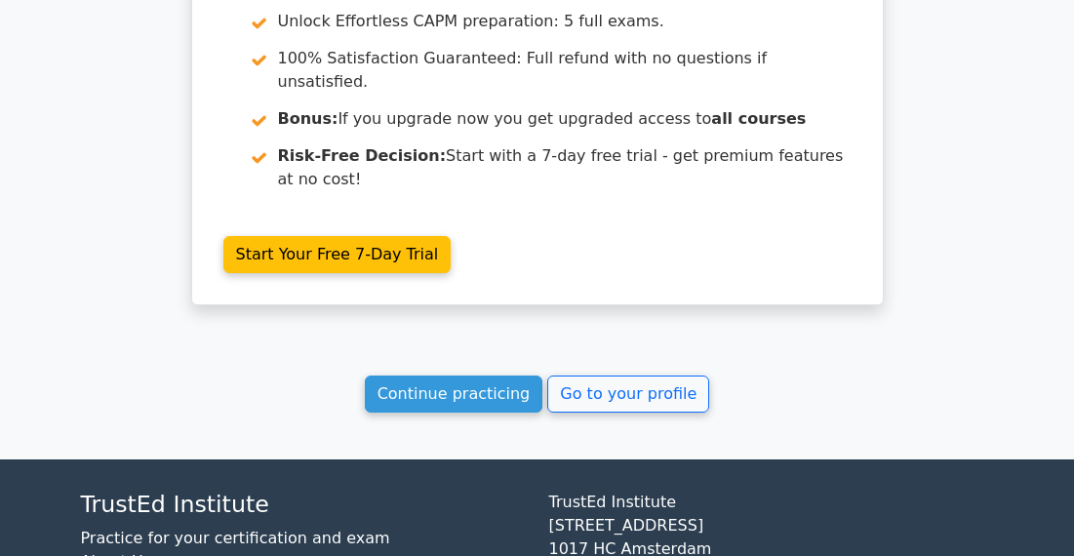
scroll to position [4806, 0]
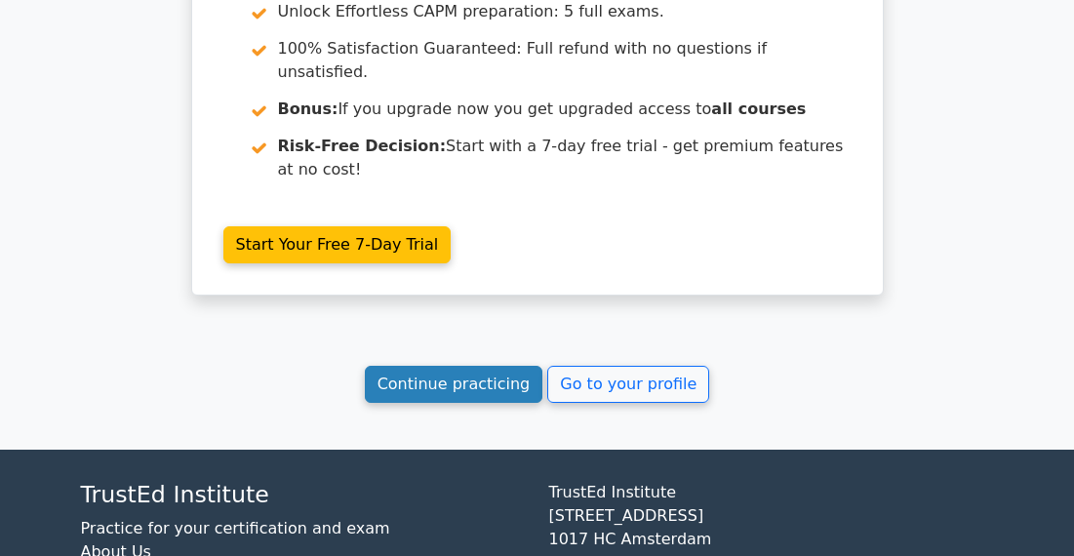
click at [459, 366] on link "Continue practicing" at bounding box center [454, 384] width 179 height 37
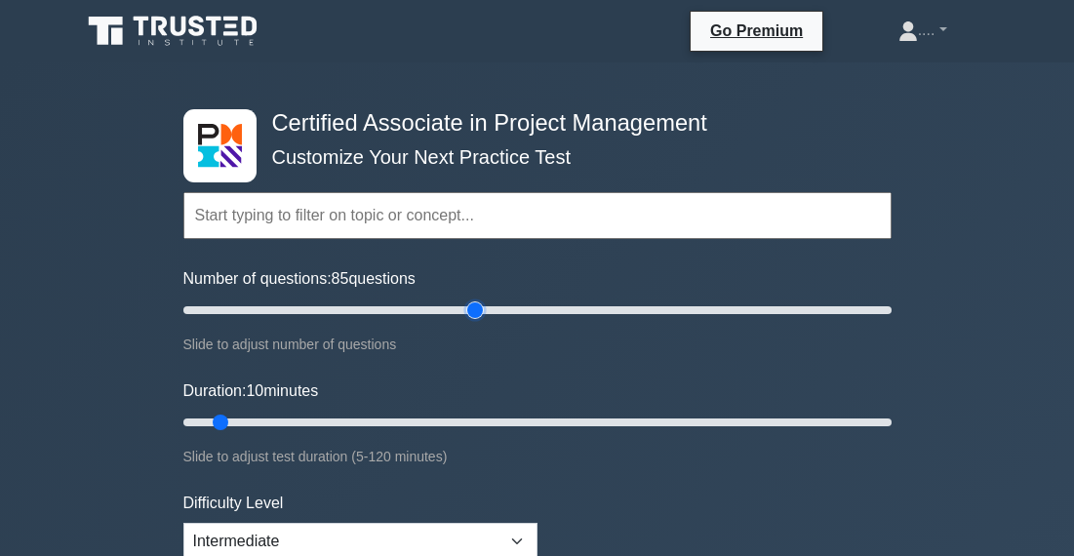
drag, startPoint x: 210, startPoint y: 314, endPoint x: 474, endPoint y: 341, distance: 265.8
click at [474, 322] on input "Number of questions: 85 questions" at bounding box center [537, 310] width 708 height 23
drag, startPoint x: 479, startPoint y: 310, endPoint x: 414, endPoint y: 291, distance: 68.2
click at [414, 292] on div "Number of questions: 70 questions Slide to adjust number of questions" at bounding box center [537, 311] width 708 height 89
drag, startPoint x: 422, startPoint y: 307, endPoint x: 706, endPoint y: 320, distance: 284.2
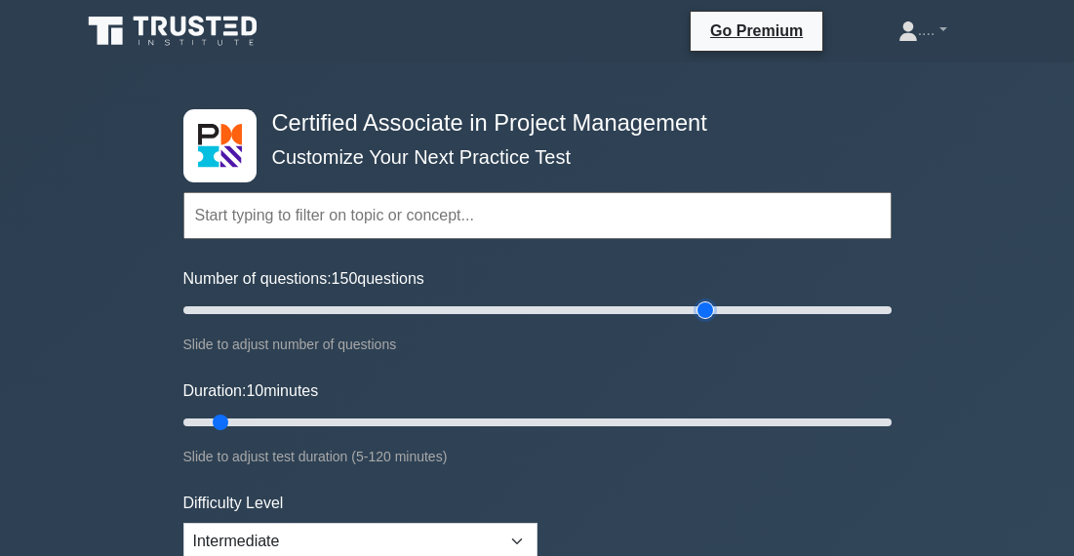
click at [706, 320] on input "Number of questions: 150 questions" at bounding box center [537, 310] width 708 height 23
drag, startPoint x: 712, startPoint y: 313, endPoint x: 609, endPoint y: 312, distance: 103.4
type input "125"
click at [609, 312] on input "Number of questions: 125 questions" at bounding box center [537, 310] width 708 height 23
drag, startPoint x: 221, startPoint y: 422, endPoint x: 602, endPoint y: 467, distance: 383.1
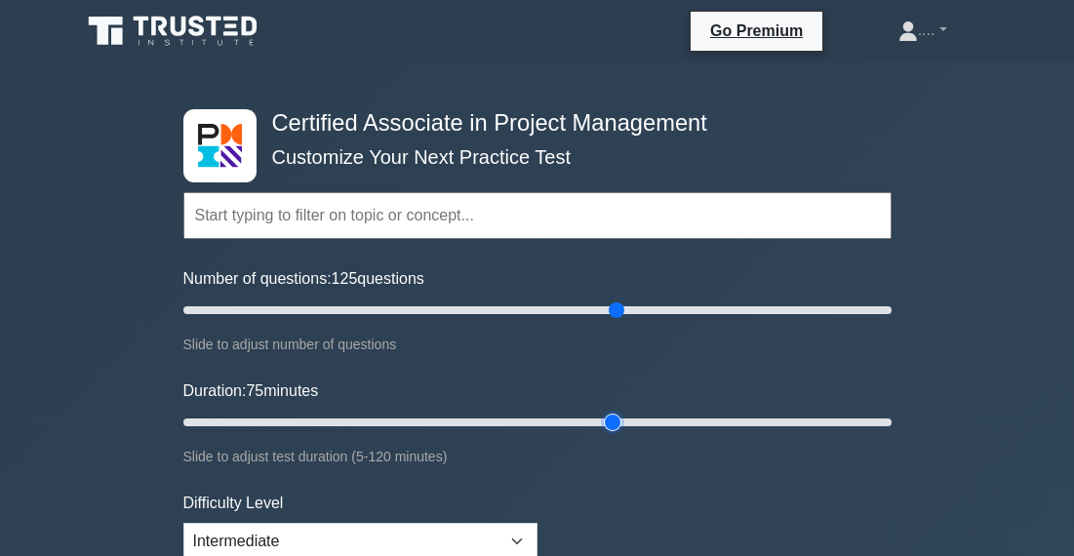
type input "75"
click at [602, 434] on input "Duration: 75 minutes" at bounding box center [537, 422] width 708 height 23
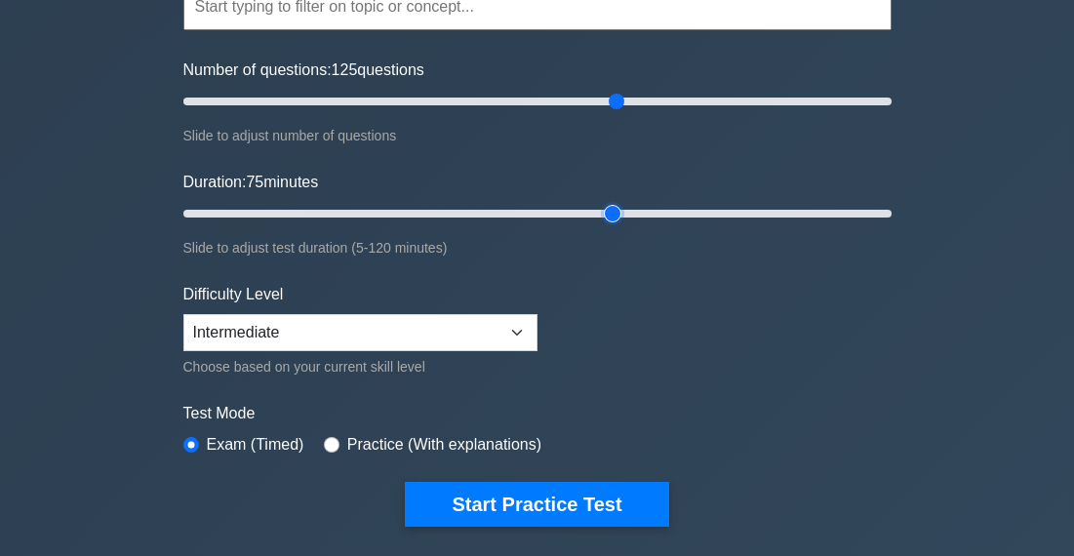
scroll to position [172, 0]
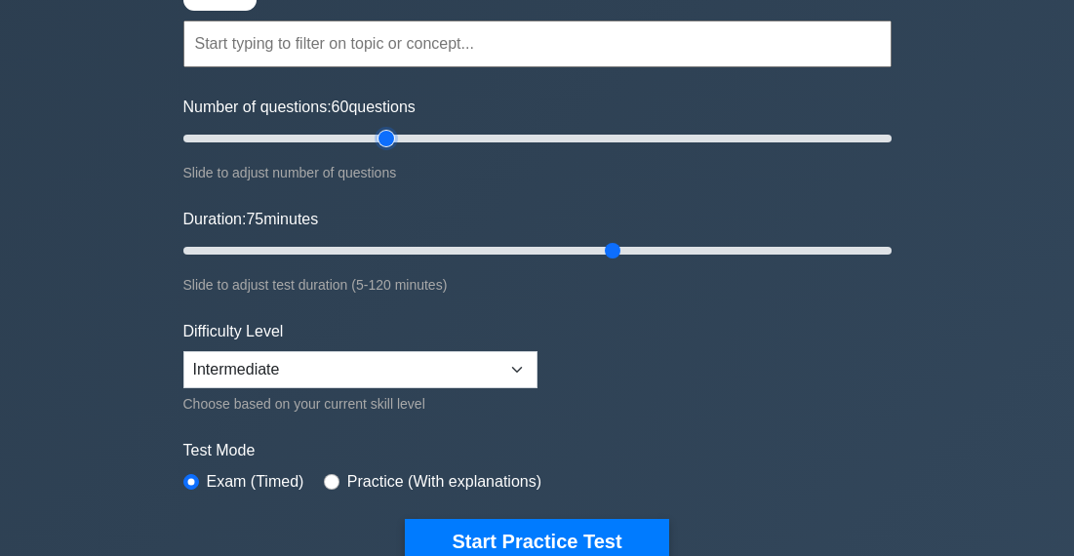
drag, startPoint x: 618, startPoint y: 131, endPoint x: 380, endPoint y: 199, distance: 246.7
click at [380, 150] on input "Number of questions: 60 questions" at bounding box center [537, 138] width 708 height 23
drag, startPoint x: 385, startPoint y: 140, endPoint x: 234, endPoint y: 171, distance: 154.2
type input "15"
click at [234, 150] on input "Number of questions: 15 questions" at bounding box center [537, 138] width 708 height 23
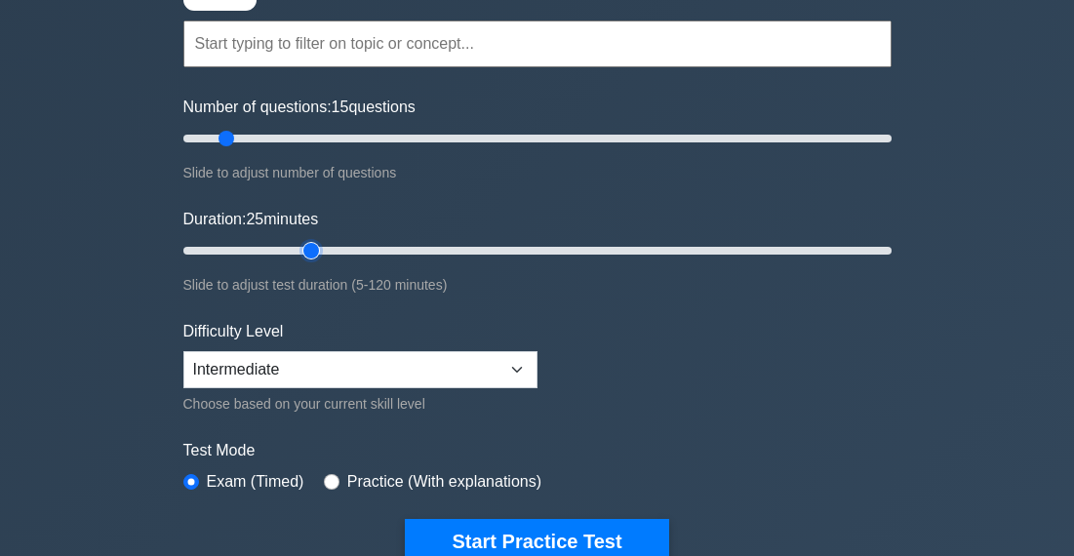
drag, startPoint x: 617, startPoint y: 243, endPoint x: 305, endPoint y: 307, distance: 317.8
click at [305, 262] on input "Duration: 25 minutes" at bounding box center [537, 250] width 708 height 23
click at [298, 241] on input "Duration: 25 minutes" at bounding box center [537, 250] width 708 height 23
drag, startPoint x: 313, startPoint y: 251, endPoint x: 268, endPoint y: 261, distance: 46.1
click at [269, 262] on div "Duration: 20 minutes Slide to adjust test duration (5-120 minutes)" at bounding box center [537, 252] width 708 height 89
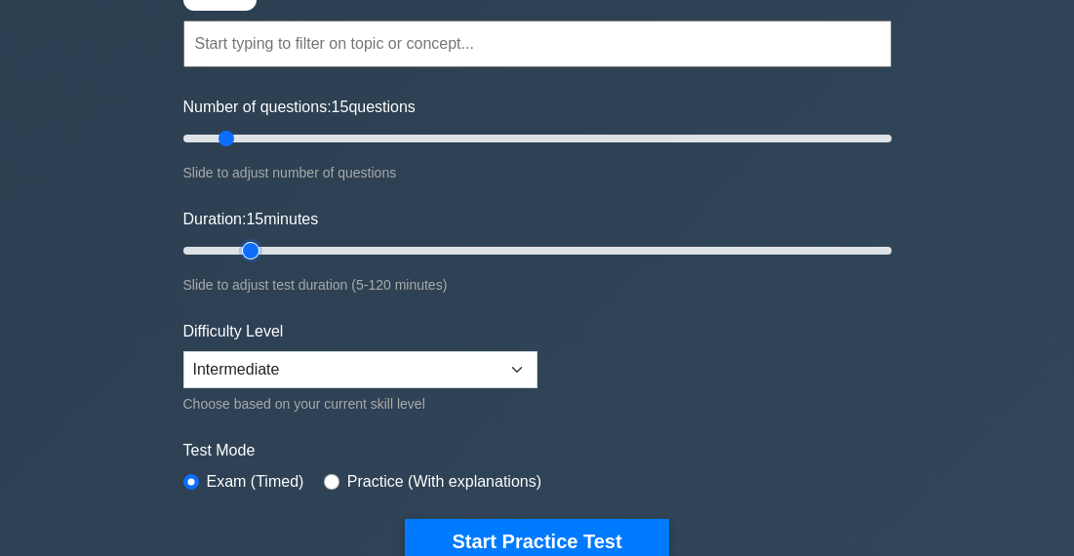
drag, startPoint x: 278, startPoint y: 245, endPoint x: 249, endPoint y: 243, distance: 29.3
type input "15"
click at [249, 243] on input "Duration: 15 minutes" at bounding box center [537, 250] width 708 height 23
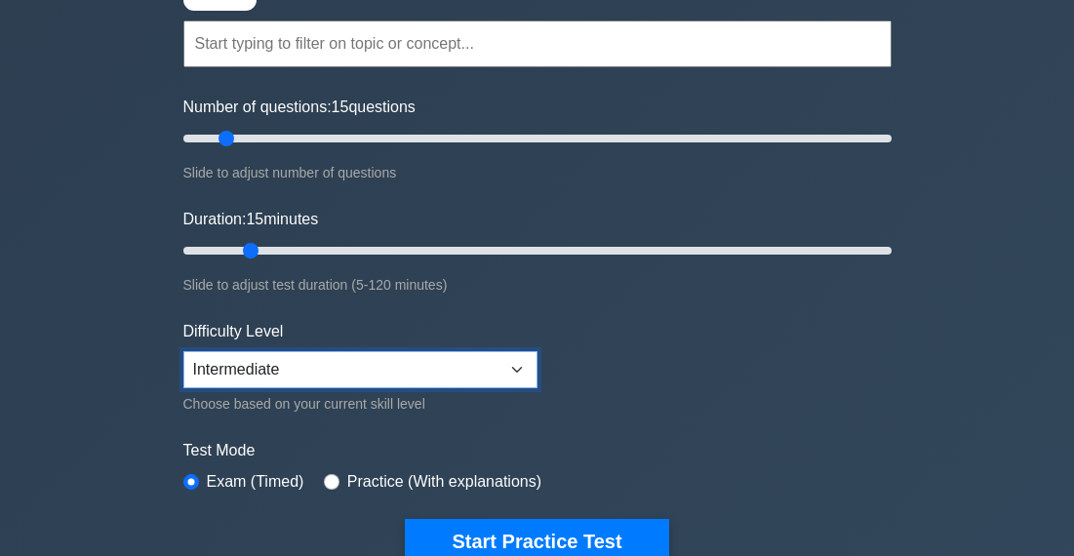
click at [333, 364] on select "Beginner Intermediate Expert" at bounding box center [360, 369] width 354 height 37
click at [183, 351] on select "Beginner Intermediate Expert" at bounding box center [360, 369] width 354 height 37
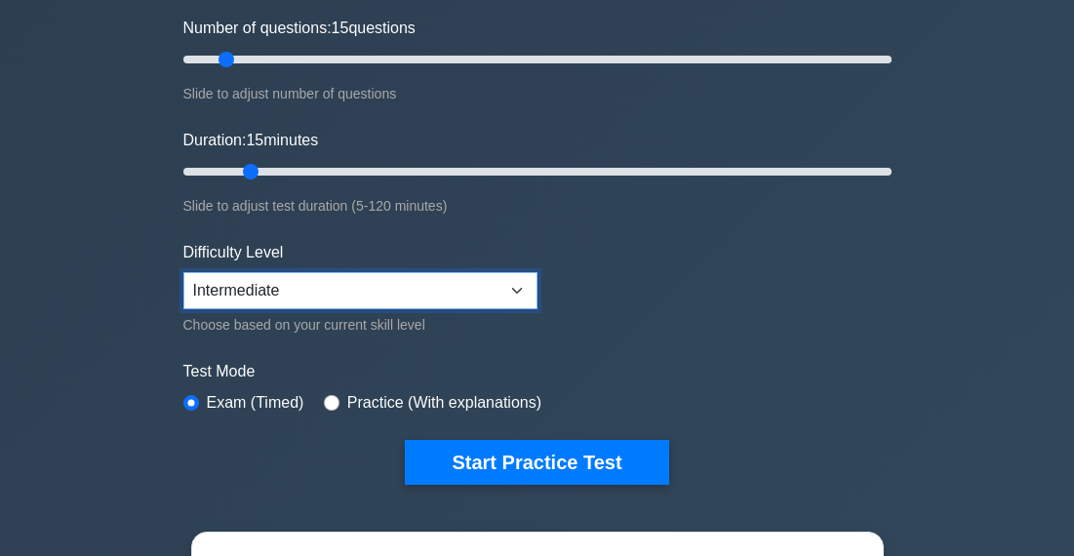
scroll to position [259, 0]
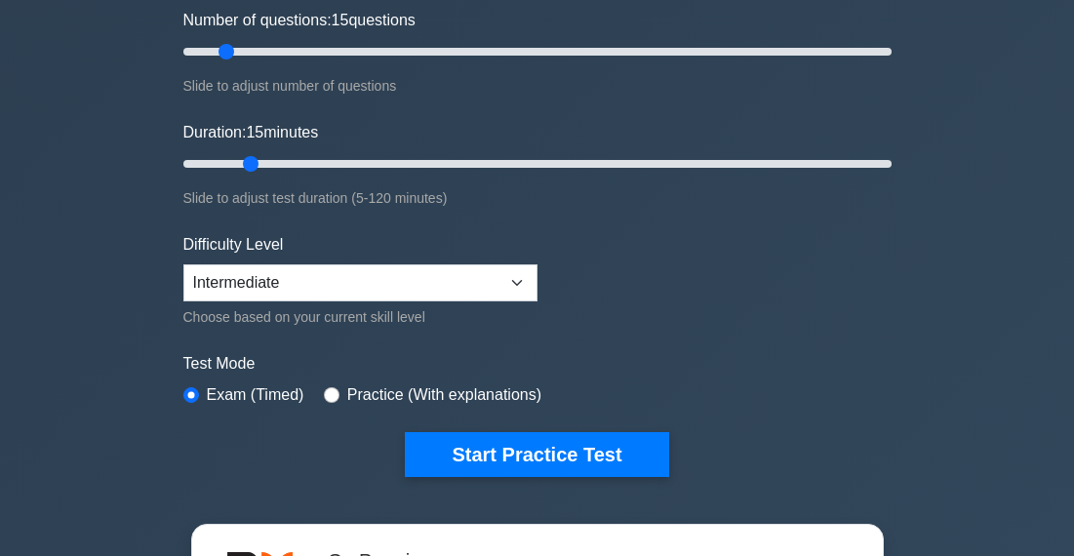
click at [421, 112] on form "Topics Project Scope Management Project Time Management Project Cost Management…" at bounding box center [537, 175] width 708 height 602
